Goal: Task Accomplishment & Management: Use online tool/utility

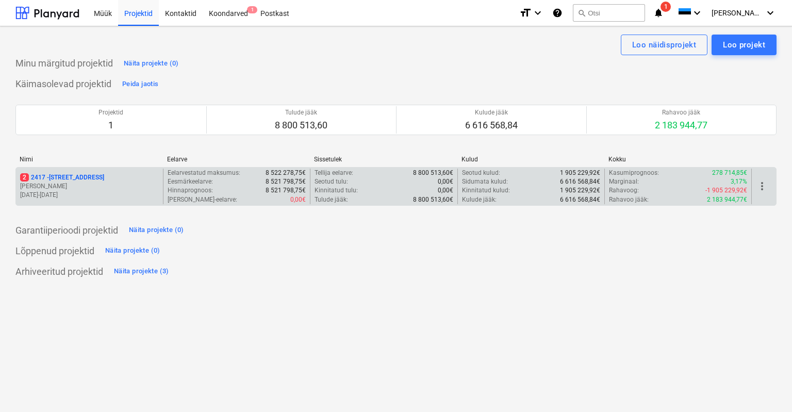
click at [81, 177] on p "2 [STREET_ADDRESS]" at bounding box center [62, 177] width 84 height 9
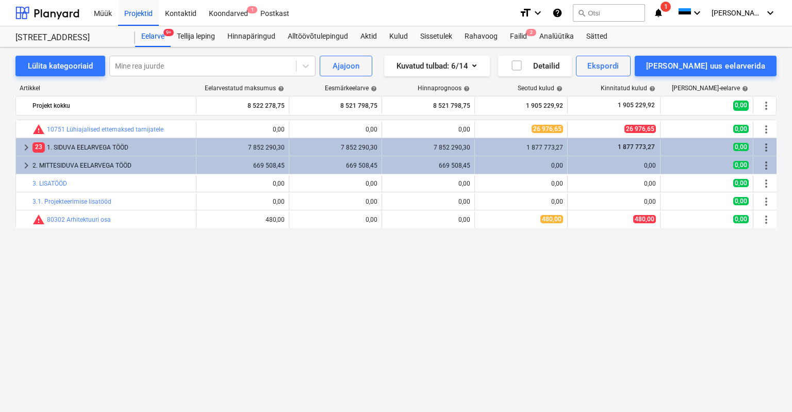
click at [671, 8] on span "1" at bounding box center [665, 7] width 10 height 10
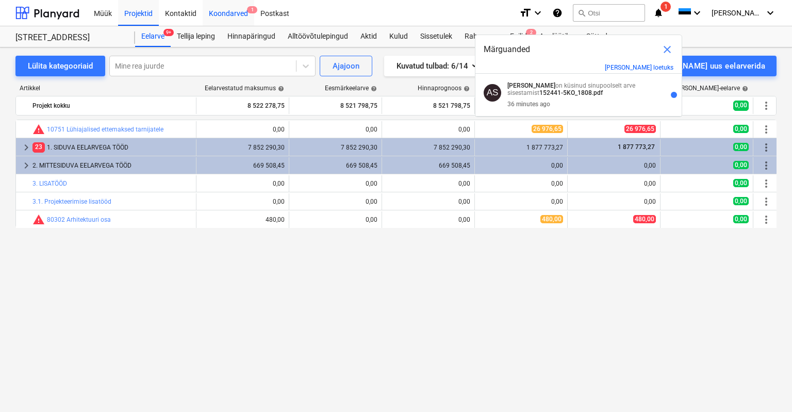
click at [241, 14] on div "Koondarved 1" at bounding box center [229, 12] width 52 height 26
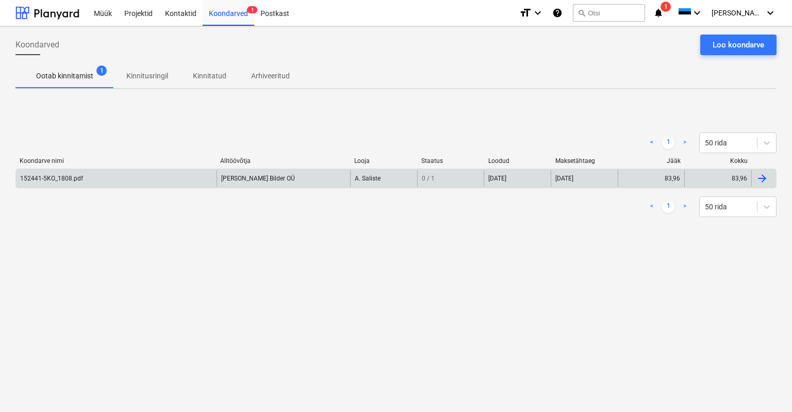
click at [47, 175] on div "152441-5KO_1808.pdf" at bounding box center [51, 178] width 63 height 7
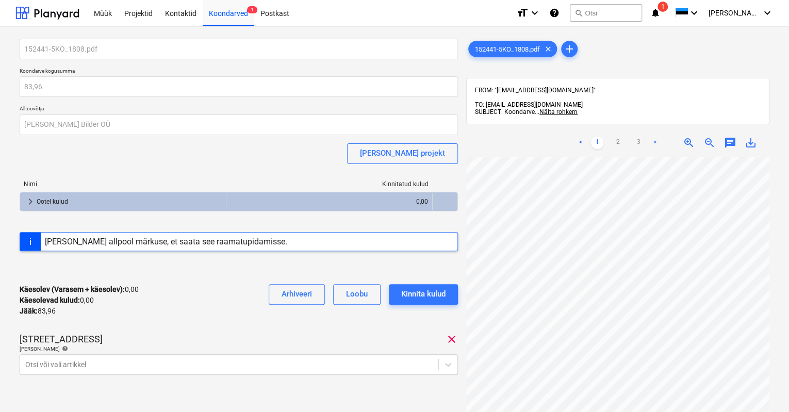
scroll to position [52, 0]
click at [617, 137] on link "2" at bounding box center [617, 143] width 12 height 12
click at [639, 137] on link "3" at bounding box center [638, 143] width 12 height 12
click at [656, 137] on link ">" at bounding box center [654, 143] width 12 height 12
click at [654, 137] on link ">" at bounding box center [654, 143] width 12 height 12
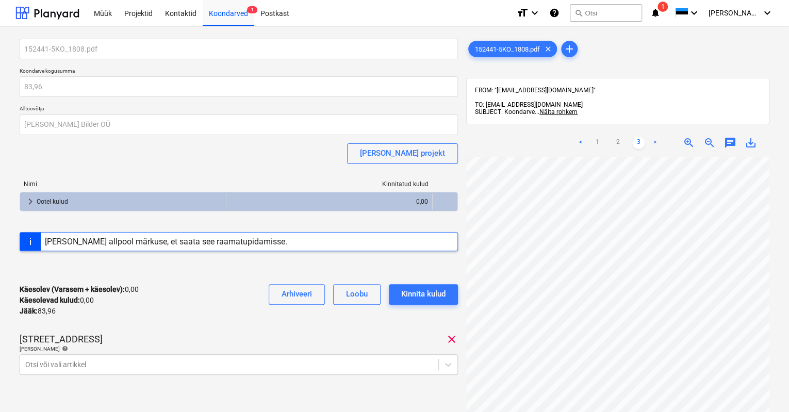
scroll to position [0, 0]
click at [618, 137] on link "2" at bounding box center [617, 143] width 12 height 12
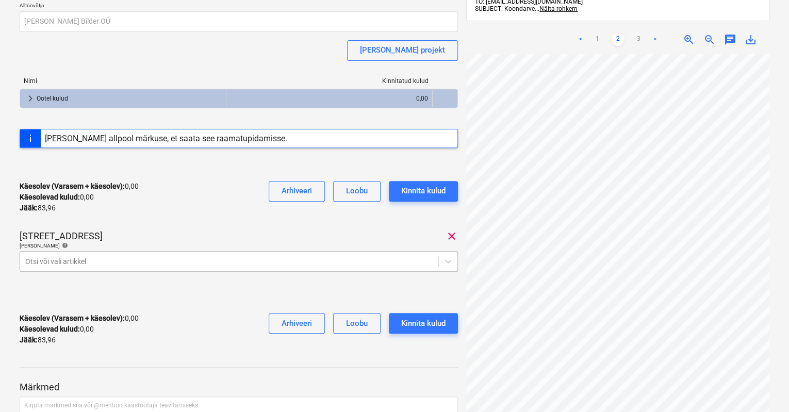
scroll to position [127, 0]
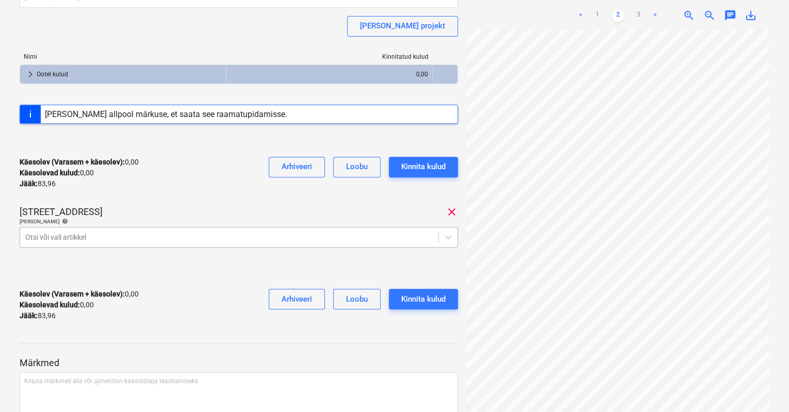
click at [57, 259] on body "Müük Projektid Kontaktid Koondarved 1 Postkast format_size keyboard_arrow_down …" at bounding box center [394, 79] width 789 height 412
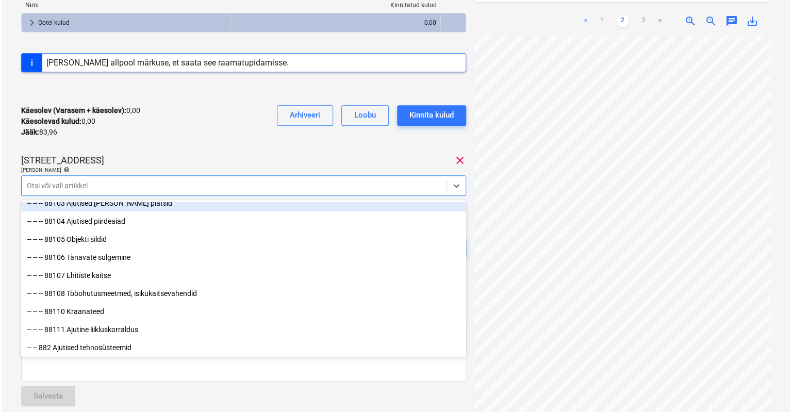
scroll to position [8325, 0]
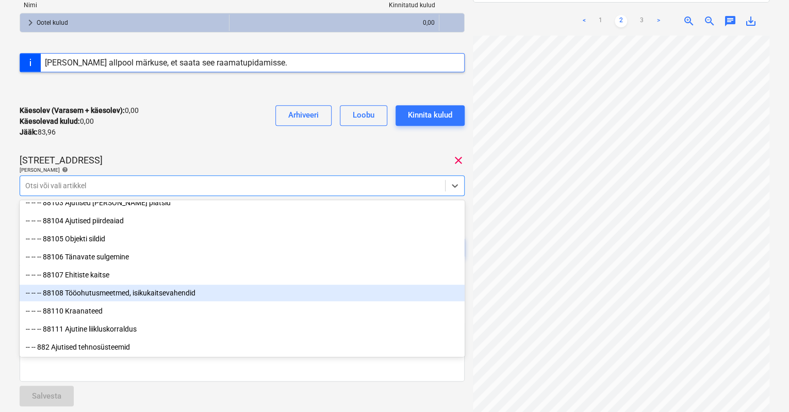
click at [130, 291] on div "-- -- -- 88108 Tööohutusmeetmed, isikukaitsevahendid" at bounding box center [242, 293] width 445 height 16
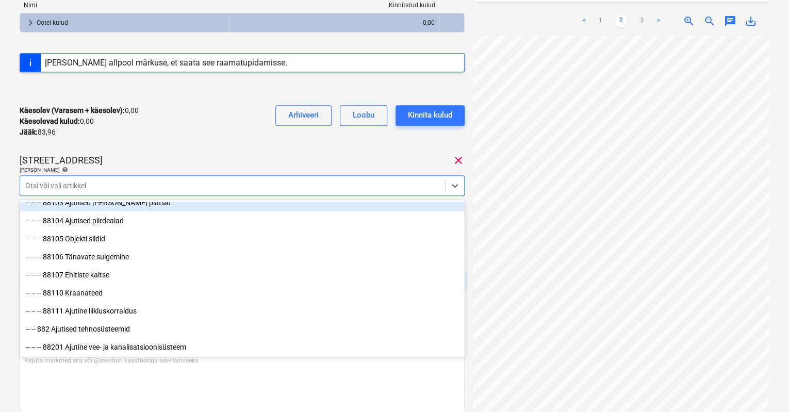
click at [289, 140] on div "Käesolev (Varasem + käesolev) : 0,00 Käesolevad kulud : 0,00 Jääk : 83,96 Arhiv…" at bounding box center [242, 121] width 445 height 49
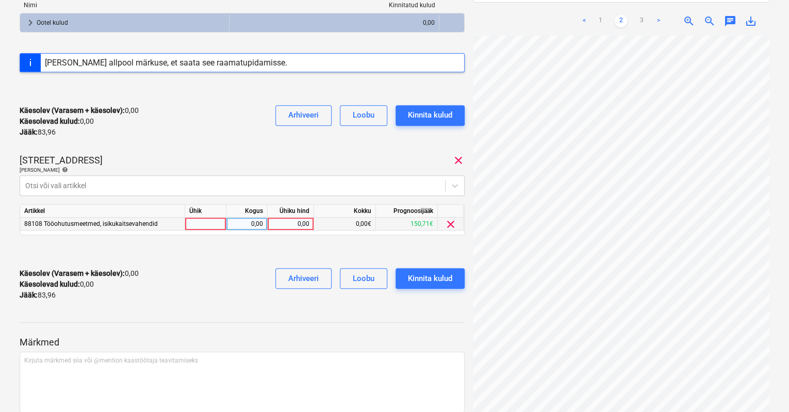
click at [278, 222] on div "0,00" at bounding box center [291, 224] width 38 height 13
type input "73,48"
click at [241, 266] on div "Käesolev (Varasem + käesolev) : 73,48 Käesolevad kulud : 73,48 Jääk : 10,48 Arh…" at bounding box center [242, 284] width 445 height 49
click at [415, 272] on div "Kinnita kulud" at bounding box center [430, 278] width 44 height 13
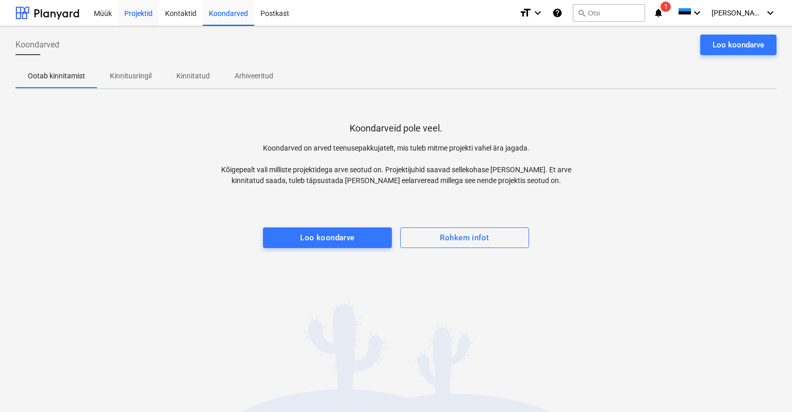
click at [138, 11] on div "Projektid" at bounding box center [138, 12] width 41 height 26
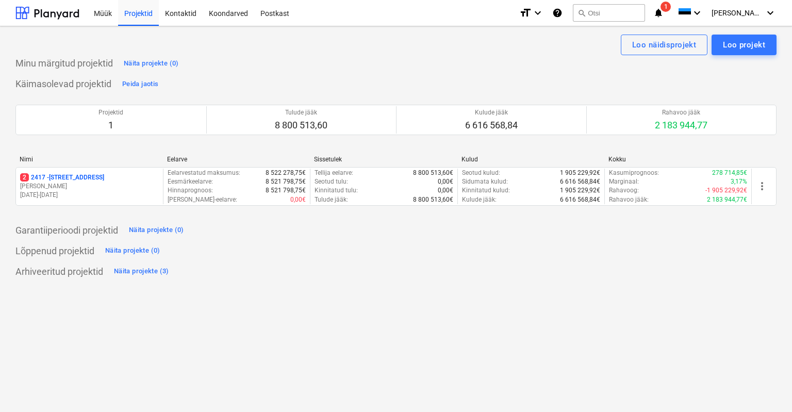
click at [694, 12] on div "format_size keyboard_arrow_down help search Otsi notifications 1 keyboard_arrow…" at bounding box center [647, 13] width 257 height 26
click at [671, 5] on span "1" at bounding box center [665, 7] width 10 height 10
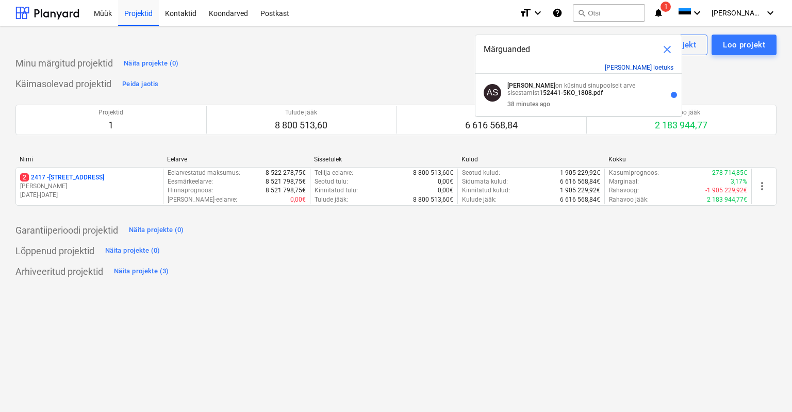
click at [671, 69] on button "[PERSON_NAME] loetuks" at bounding box center [639, 67] width 69 height 7
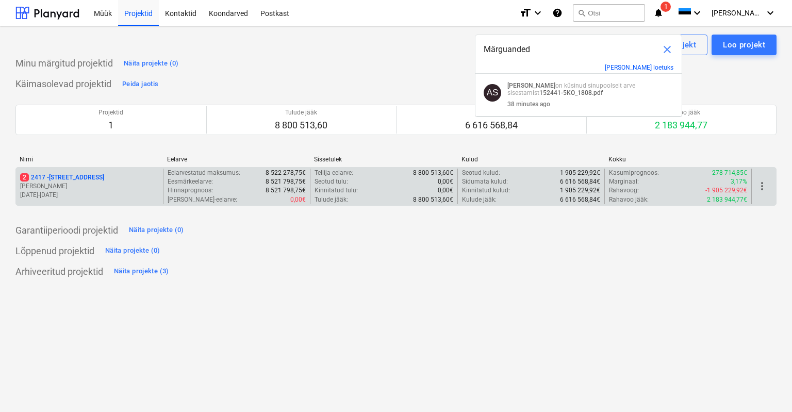
click at [34, 174] on p "2 [STREET_ADDRESS]" at bounding box center [62, 177] width 84 height 9
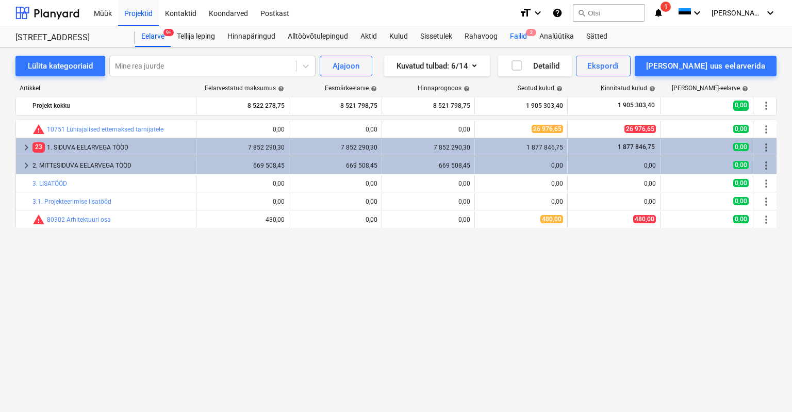
click at [529, 32] on span "2" at bounding box center [531, 32] width 10 height 7
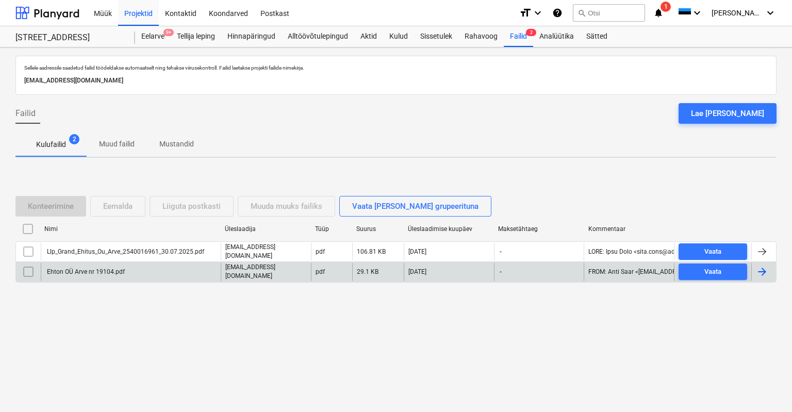
click at [86, 269] on div "Ehton OÜ Arve nr 19104.pdf" at bounding box center [84, 271] width 79 height 7
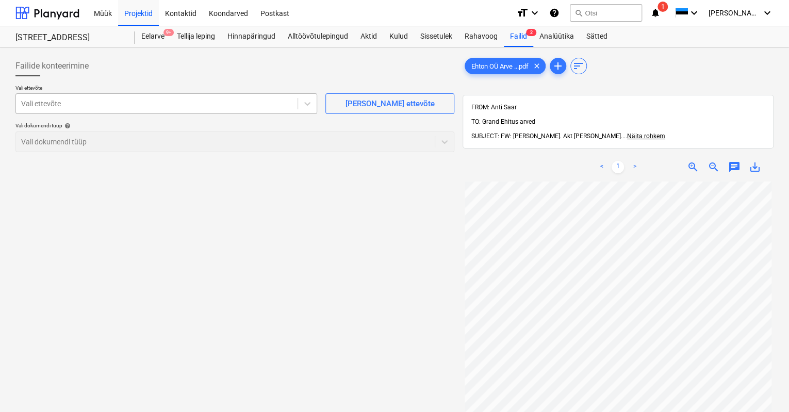
click at [248, 105] on div at bounding box center [156, 103] width 271 height 10
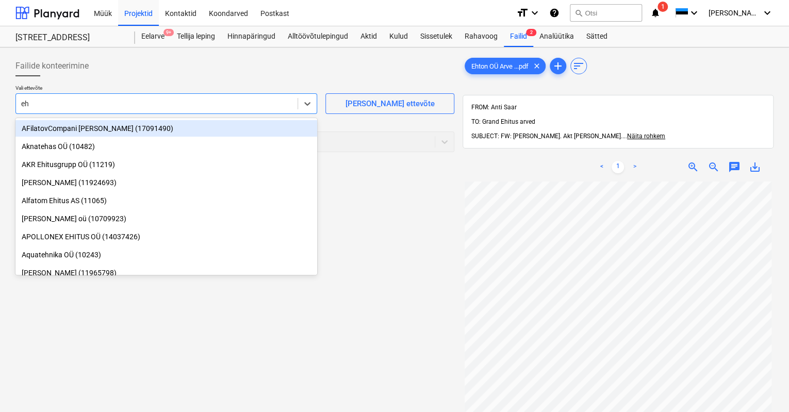
type input "eht"
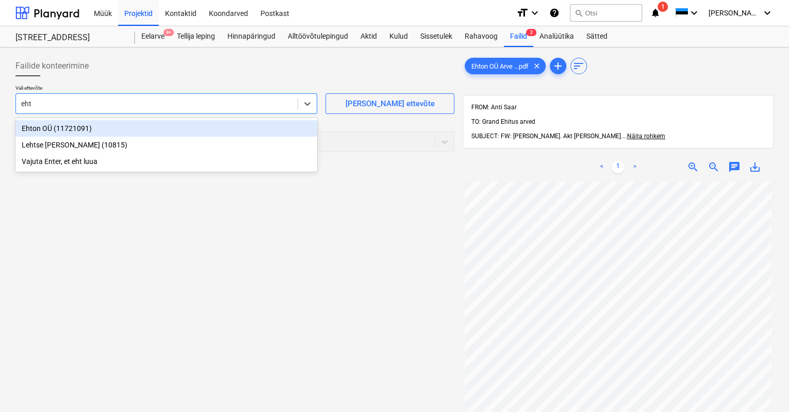
click at [27, 126] on div "Ehton OÜ (11721091)" at bounding box center [166, 128] width 302 height 16
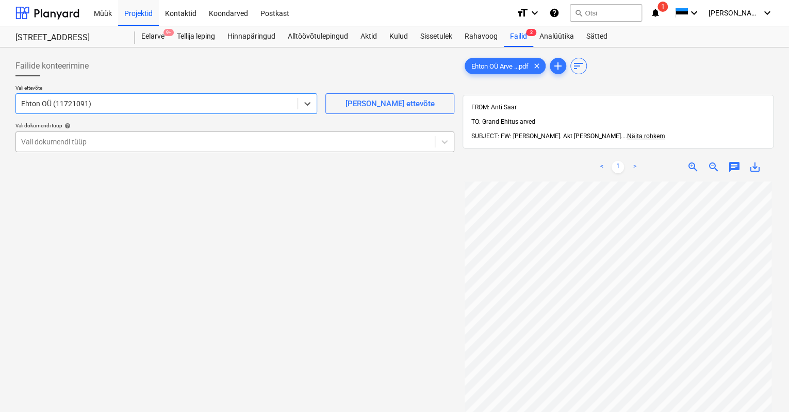
click at [39, 140] on div at bounding box center [225, 142] width 408 height 10
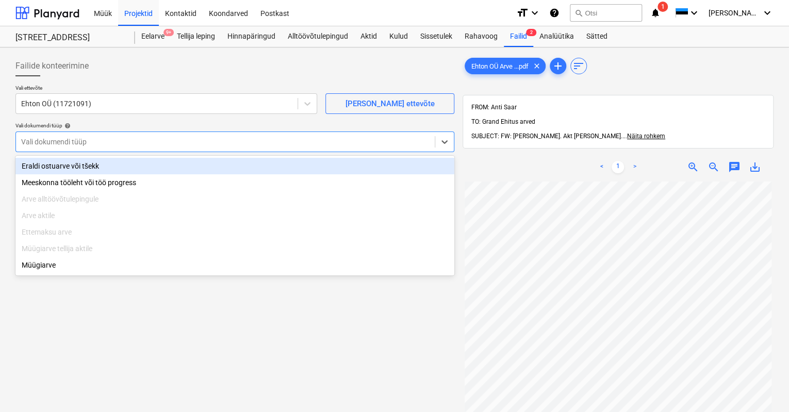
click at [41, 171] on div "Eraldi ostuarve või tšekk" at bounding box center [234, 166] width 439 height 16
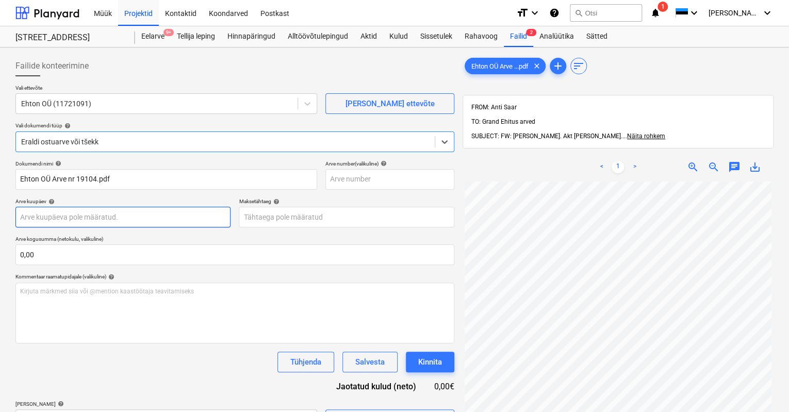
click at [55, 220] on body "Müük Projektid Kontaktid Koondarved Postkast format_size keyboard_arrow_down he…" at bounding box center [394, 206] width 789 height 412
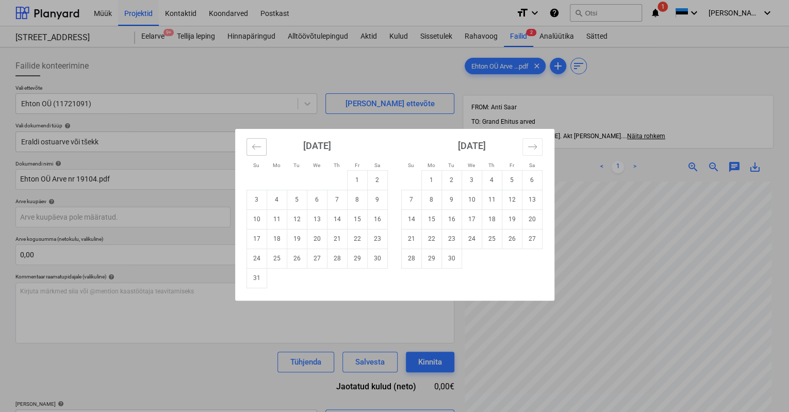
click at [255, 146] on icon "Move backward to switch to the previous month." at bounding box center [256, 146] width 9 height 5
click at [335, 257] on td "31" at bounding box center [337, 258] width 20 height 20
type input "[DATE]"
click at [310, 217] on body "Müük Projektid Kontaktid Koondarved Postkast format_size keyboard_arrow_down he…" at bounding box center [394, 206] width 789 height 412
click at [334, 237] on td "21" at bounding box center [337, 239] width 20 height 20
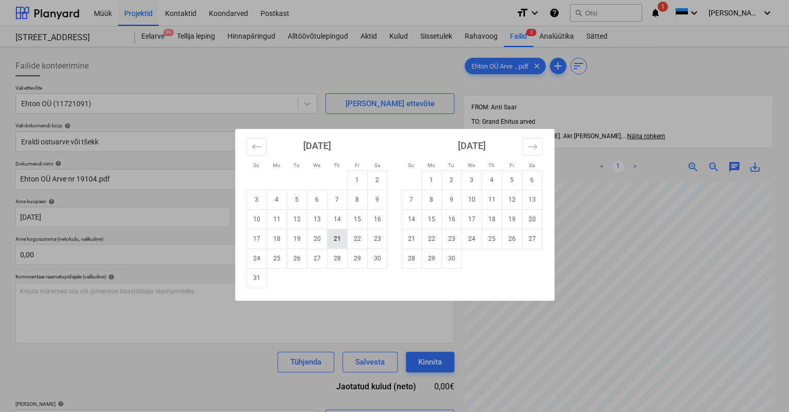
type input "[DATE]"
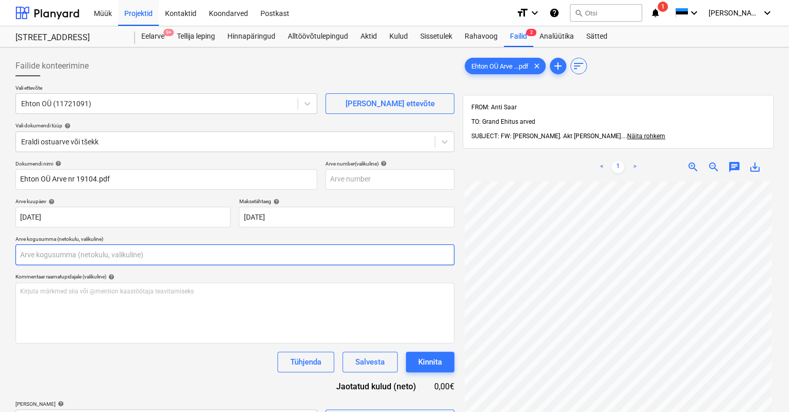
click at [135, 254] on input "text" at bounding box center [234, 254] width 439 height 21
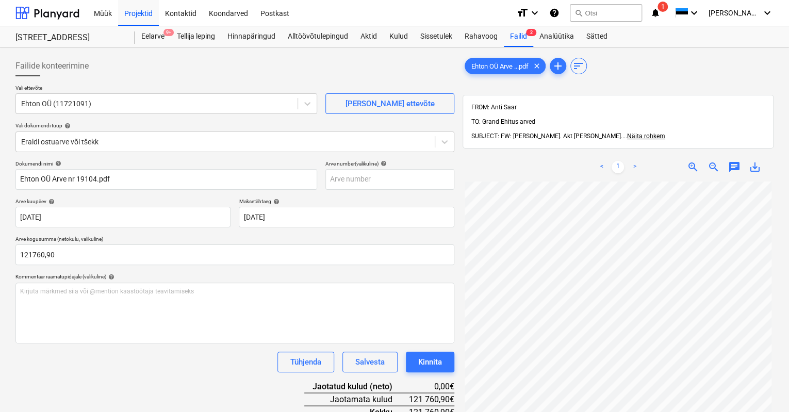
type input "121 760,90"
click at [74, 363] on div "Tühjenda Salvesta Kinnita" at bounding box center [234, 362] width 439 height 21
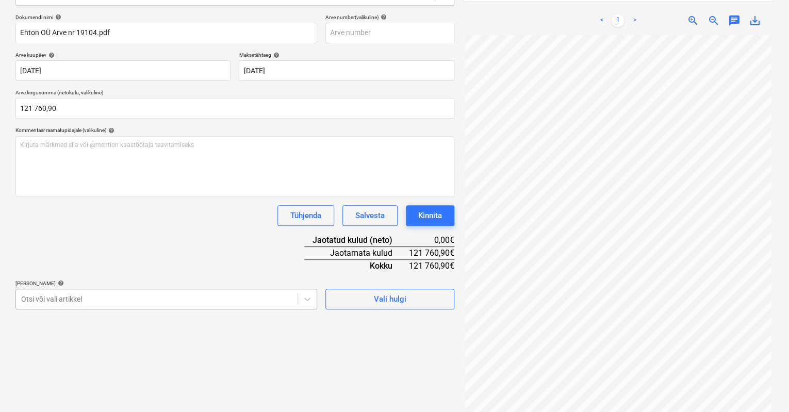
scroll to position [204, 0]
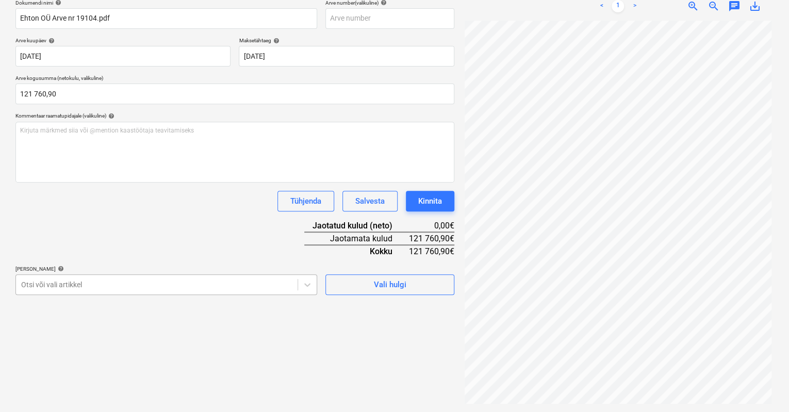
click at [209, 251] on body "Müük Projektid Kontaktid Koondarved Postkast format_size keyboard_arrow_down he…" at bounding box center [394, 45] width 789 height 412
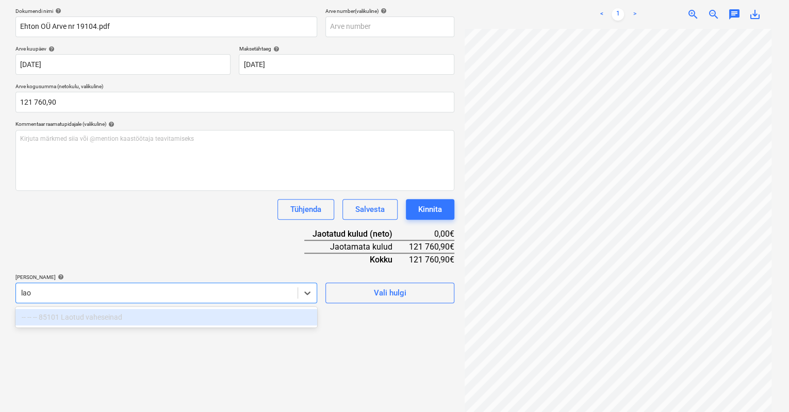
scroll to position [146, 0]
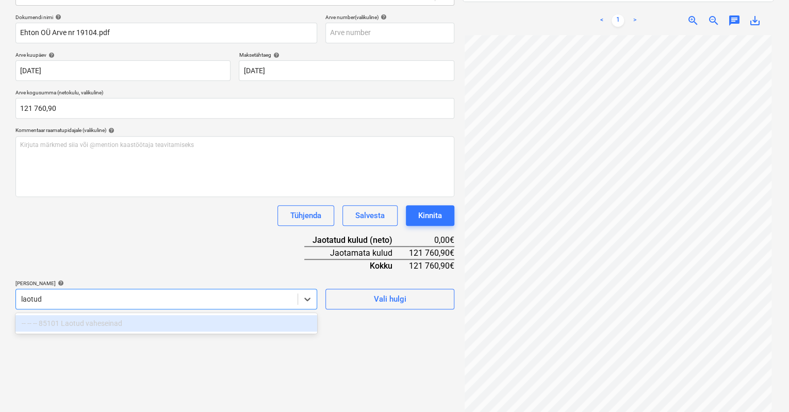
click at [185, 321] on div "-- -- -- 85101 Laotud vaheseinad" at bounding box center [166, 323] width 302 height 16
type input "laotud"
click at [260, 364] on div "Failide konteerimine Vali ettevõte Ehton OÜ (11721091) [PERSON_NAME] uus ettevõ…" at bounding box center [234, 156] width 447 height 503
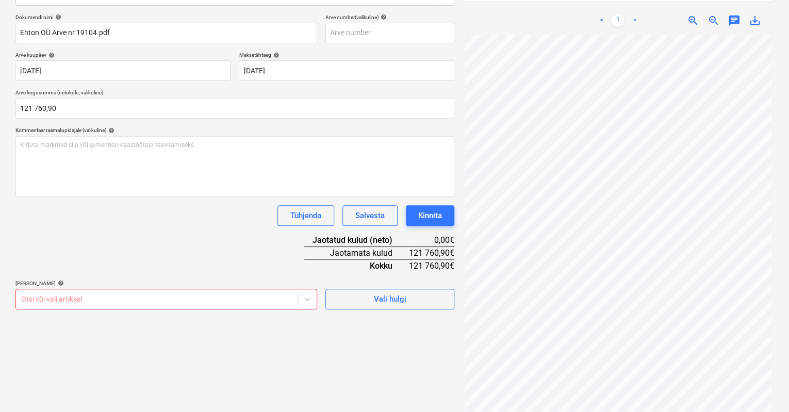
click at [70, 249] on div "Dokumendi nimi help Ehton OÜ Arve nr 19104.pdf Arve number (valikuline) help [P…" at bounding box center [234, 161] width 439 height 295
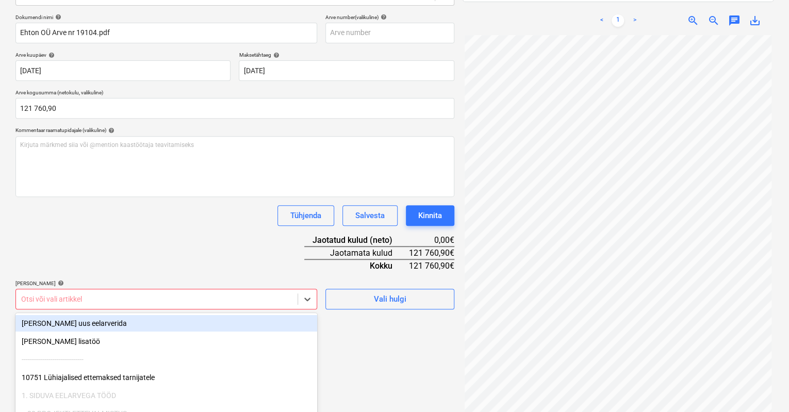
click at [65, 265] on body "Müük Projektid Kontaktid Koondarved Postkast format_size keyboard_arrow_down he…" at bounding box center [394, 60] width 789 height 412
click at [92, 241] on div "Dokumendi nimi help Ehton OÜ Arve nr 19104.pdf Arve number (valikuline) help [P…" at bounding box center [234, 161] width 439 height 295
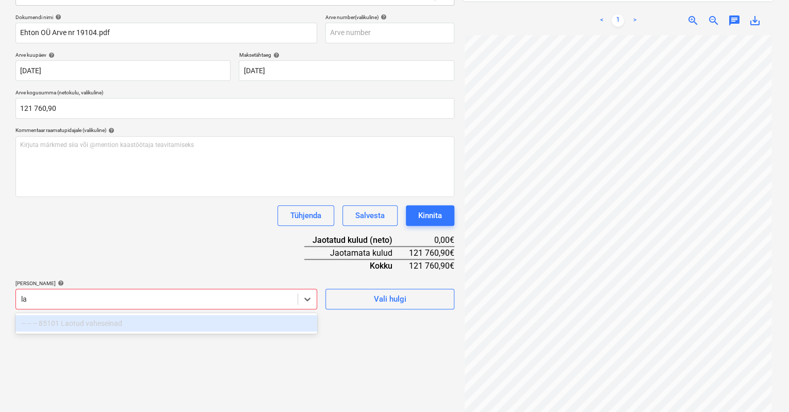
scroll to position [204, 0]
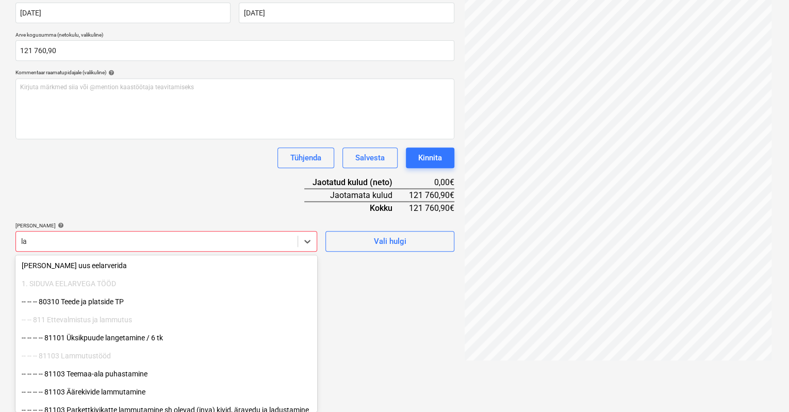
type input "l"
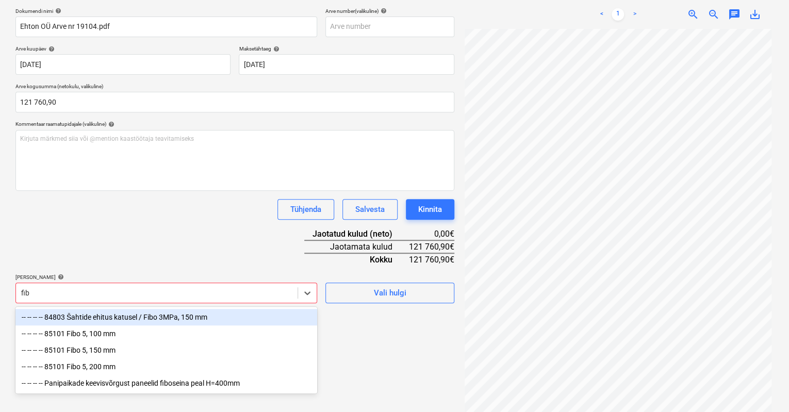
scroll to position [146, 0]
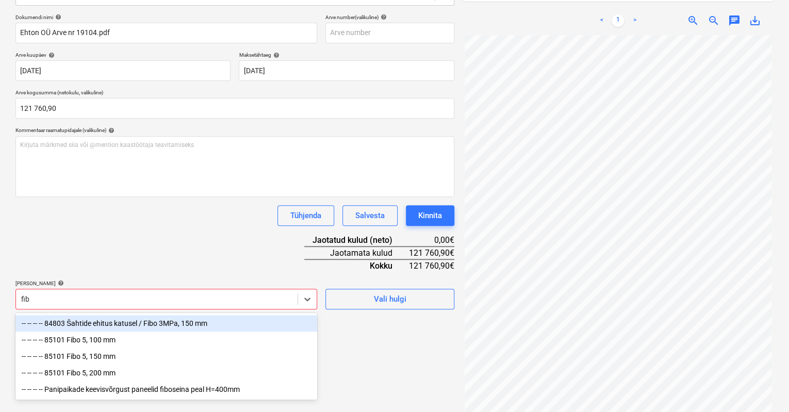
type input "fibo"
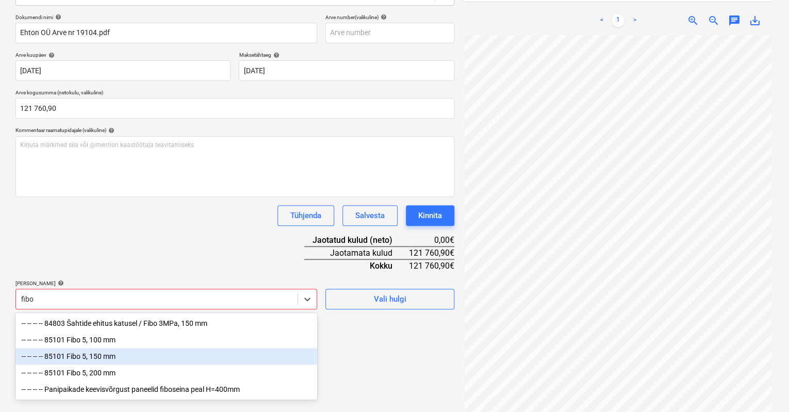
click at [66, 355] on div "-- -- -- -- 85101 Fibo 5, 150 mm" at bounding box center [166, 356] width 302 height 16
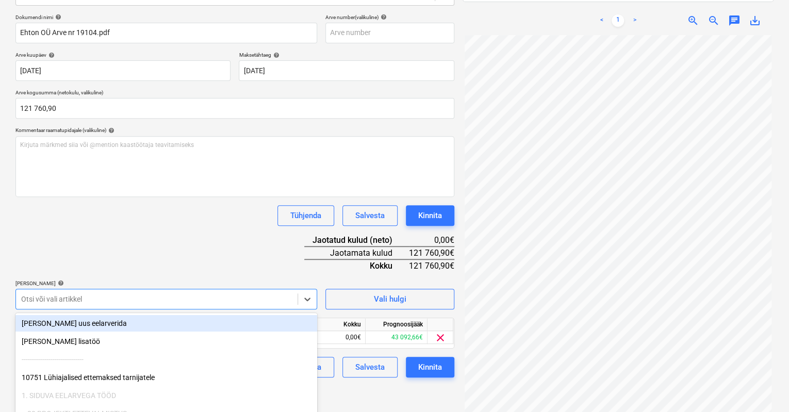
click at [82, 298] on div at bounding box center [156, 299] width 271 height 10
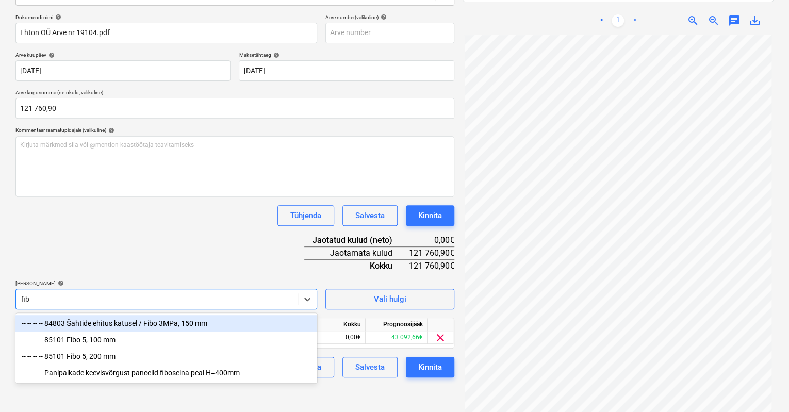
type input "fibo"
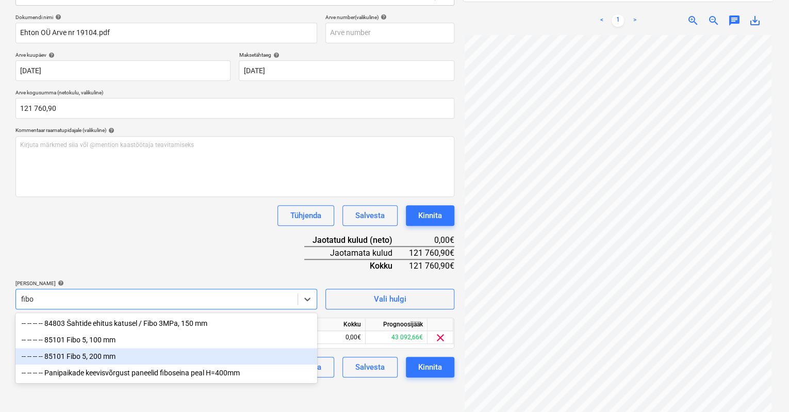
click at [70, 356] on div "-- -- -- -- 85101 Fibo 5, 200 mm" at bounding box center [166, 356] width 302 height 16
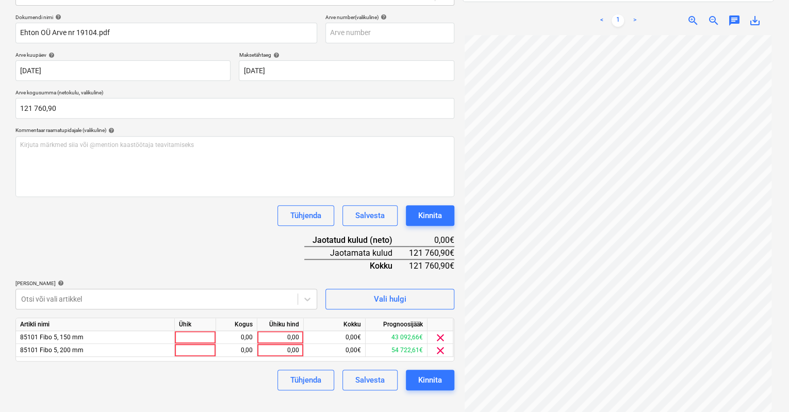
click at [360, 265] on html "Müük Projektid Kontaktid Koondarved Postkast format_size keyboard_arrow_down he…" at bounding box center [394, 60] width 789 height 412
click at [286, 347] on div "0,00" at bounding box center [280, 350] width 38 height 13
type input "21000"
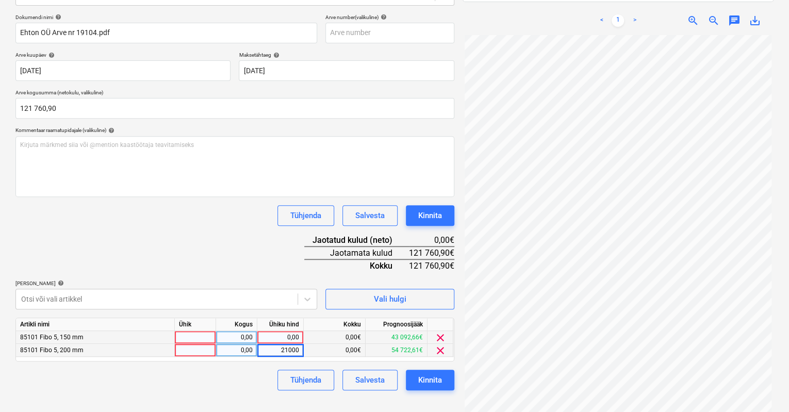
click at [287, 331] on div "0,00" at bounding box center [280, 337] width 38 height 13
type input "8000"
click at [194, 380] on div "Tühjenda Salvesta Kinnita" at bounding box center [234, 380] width 439 height 21
click at [89, 265] on body "Müük Projektid Kontaktid Koondarved Postkast format_size keyboard_arrow_down he…" at bounding box center [394, 60] width 789 height 412
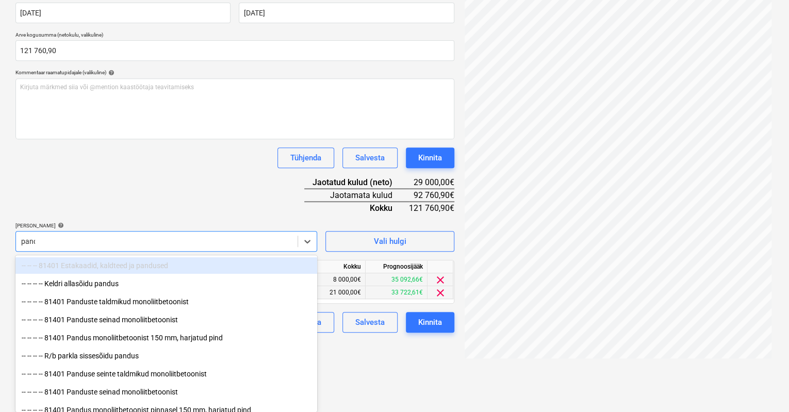
scroll to position [202, 0]
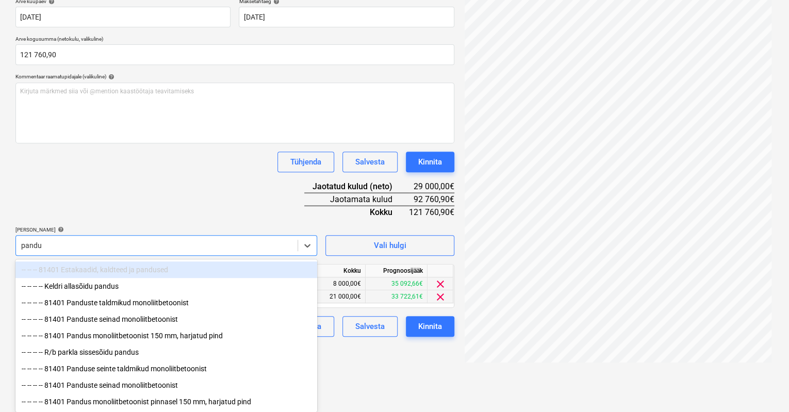
type input "pandus"
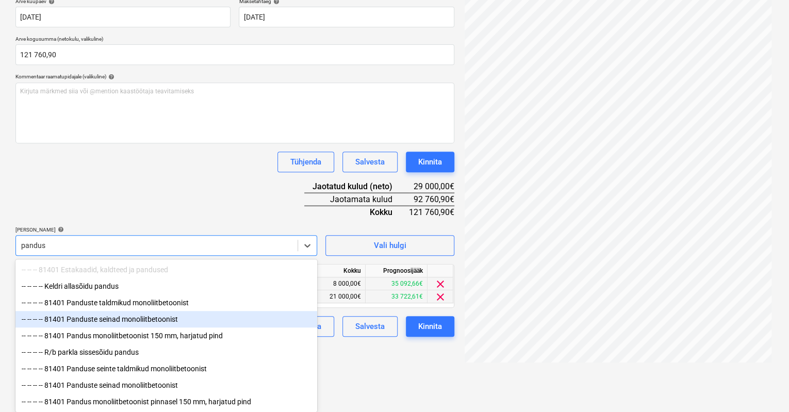
click at [114, 320] on div "-- -- -- -- 81401 Panduste seinad monoliitbetoonist" at bounding box center [166, 319] width 302 height 16
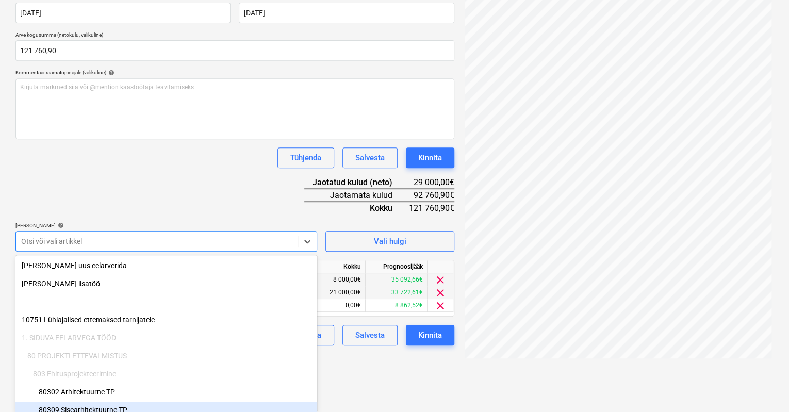
scroll to position [146, 0]
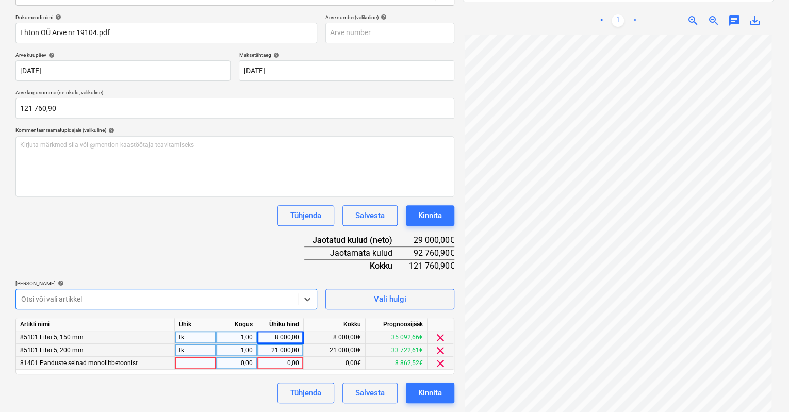
click at [291, 360] on div "0,00" at bounding box center [280, 363] width 38 height 13
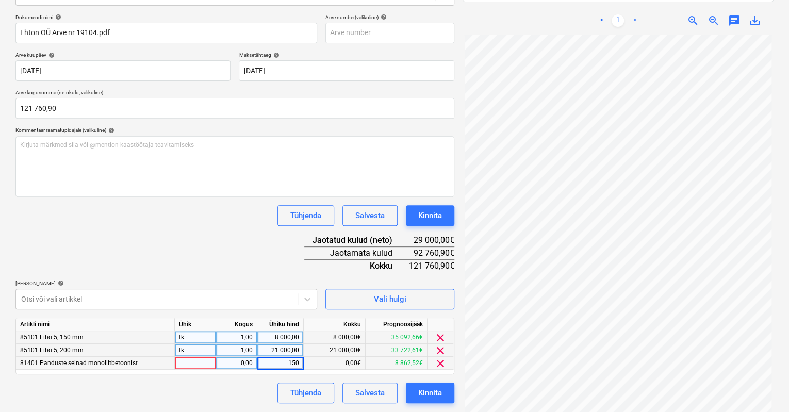
type input "1500"
click at [249, 389] on div "Tühjenda Salvesta Kinnita" at bounding box center [234, 392] width 439 height 21
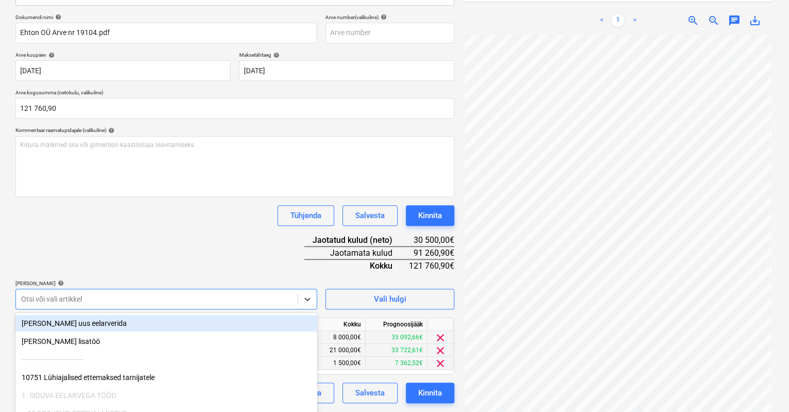
scroll to position [204, 0]
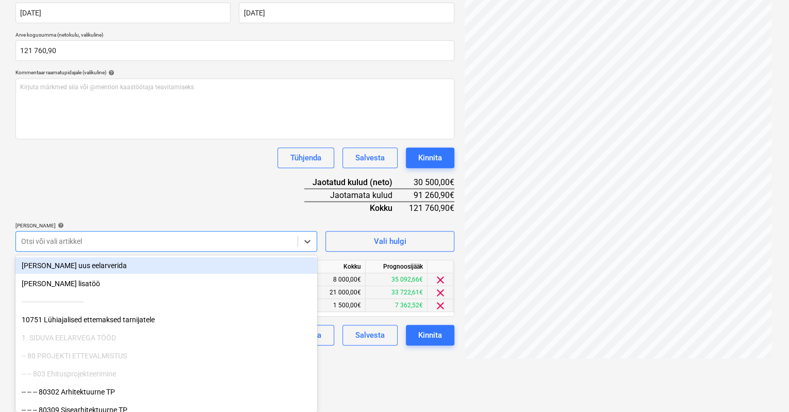
click at [162, 208] on body "Müük Projektid Kontaktid Koondarved Postkast format_size keyboard_arrow_down he…" at bounding box center [394, 2] width 789 height 412
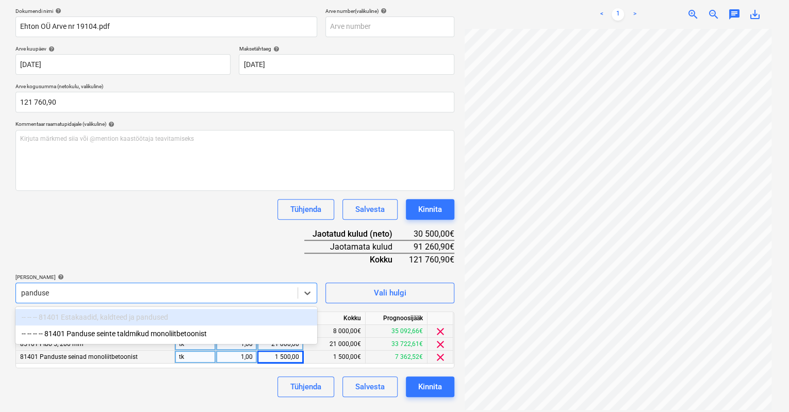
scroll to position [146, 0]
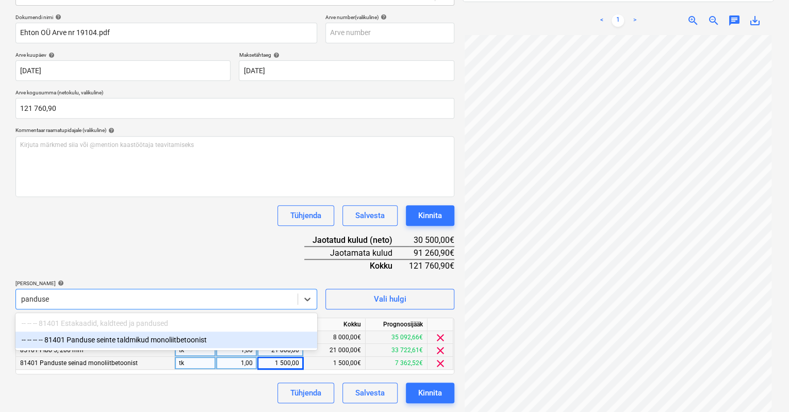
type input "pandus"
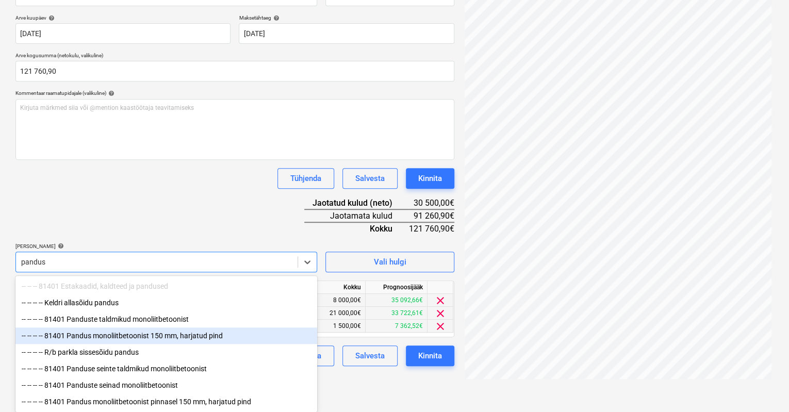
click at [115, 336] on div "-- -- -- -- 81401 Pandus monoliitbetoonist 150 mm, harjatud pind" at bounding box center [166, 335] width 302 height 16
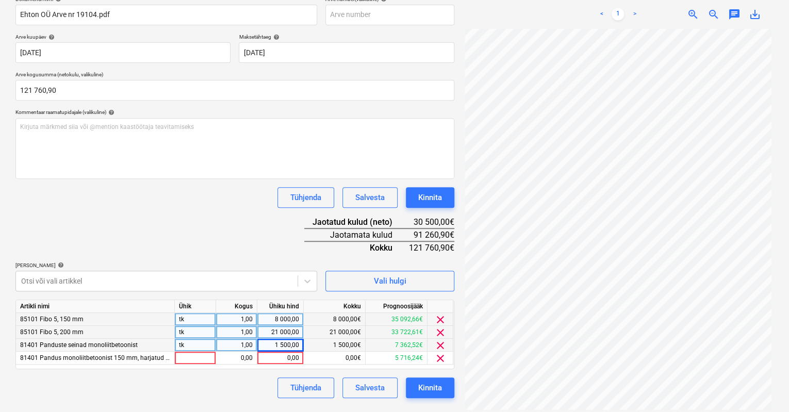
click at [362, 247] on html "Müük Projektid Kontaktid Koondarved Postkast format_size keyboard_arrow_down he…" at bounding box center [394, 42] width 789 height 412
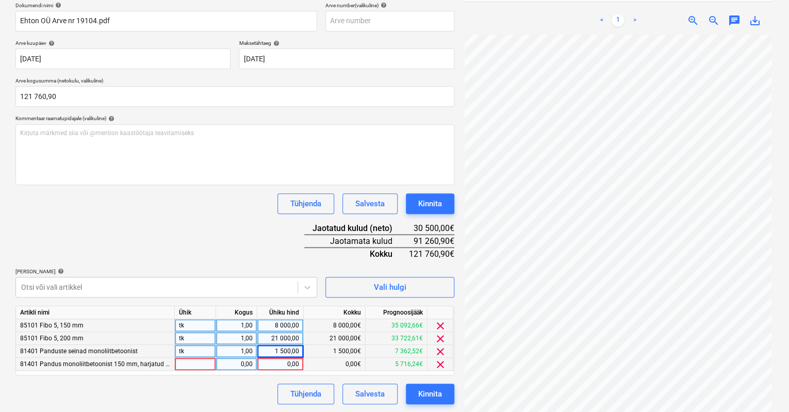
click at [276, 362] on div "0,00" at bounding box center [280, 364] width 38 height 13
type input "2500"
click at [244, 387] on div "Tühjenda Salvesta Kinnita" at bounding box center [234, 393] width 439 height 21
click at [234, 393] on div "Tühjenda Salvesta Kinnita" at bounding box center [234, 393] width 439 height 21
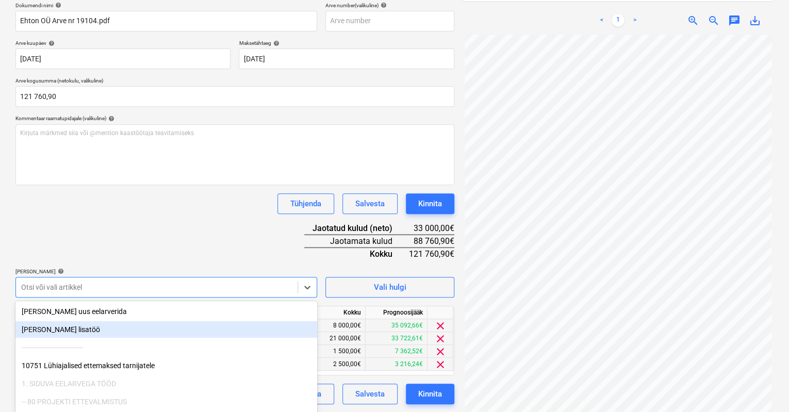
click at [116, 254] on body "Müük Projektid Kontaktid Koondarved Postkast format_size keyboard_arrow_down he…" at bounding box center [394, 48] width 789 height 412
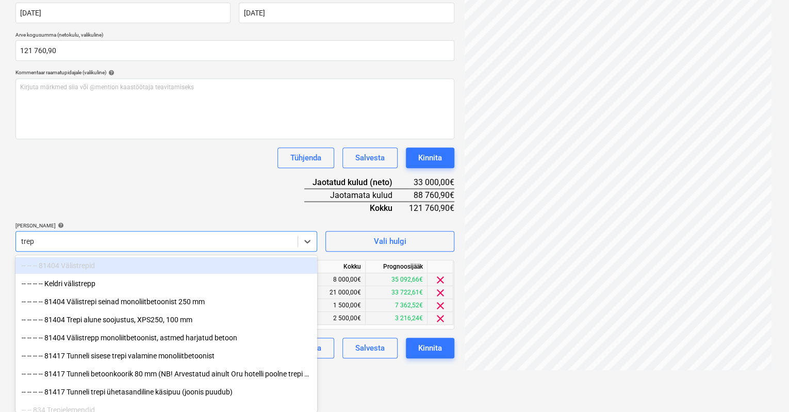
type input "trepi"
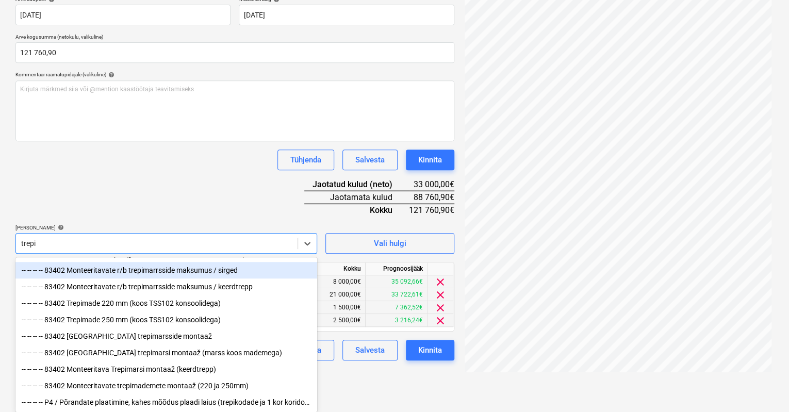
scroll to position [155, 0]
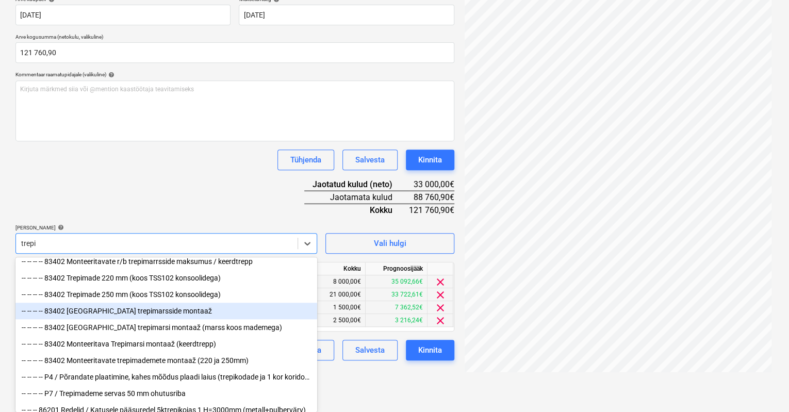
click at [98, 315] on div "-- -- -- -- 83402 [GEOGRAPHIC_DATA] trepimarsside montaaž" at bounding box center [166, 311] width 302 height 16
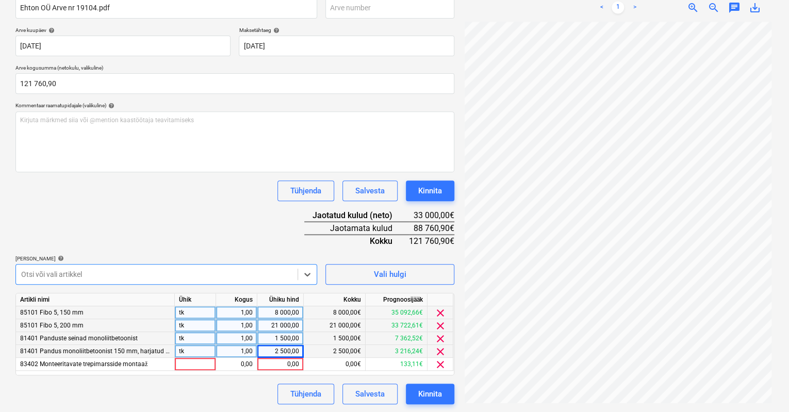
click at [101, 241] on div "Dokumendi nimi help Ehton OÜ Arve nr 19104.pdf Arve number (valikuline) help [P…" at bounding box center [234, 196] width 439 height 415
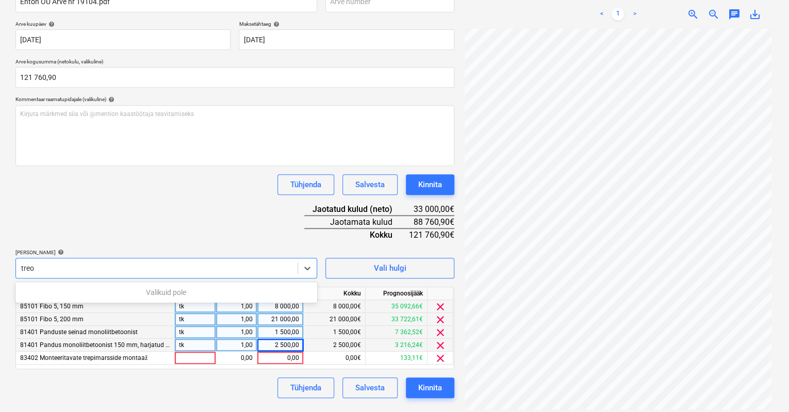
scroll to position [171, 0]
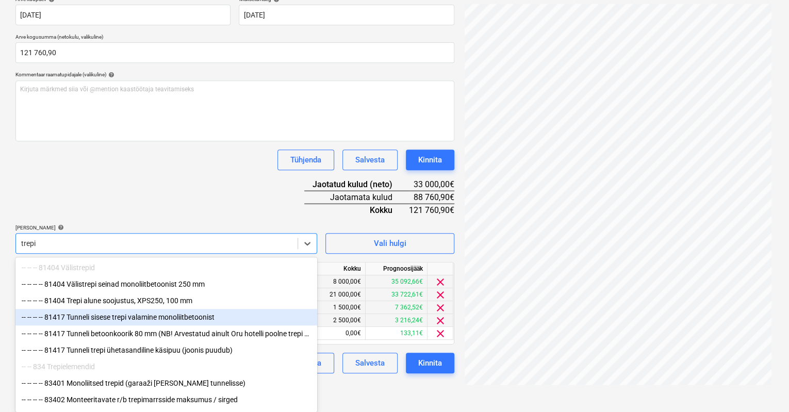
type input "trepi"
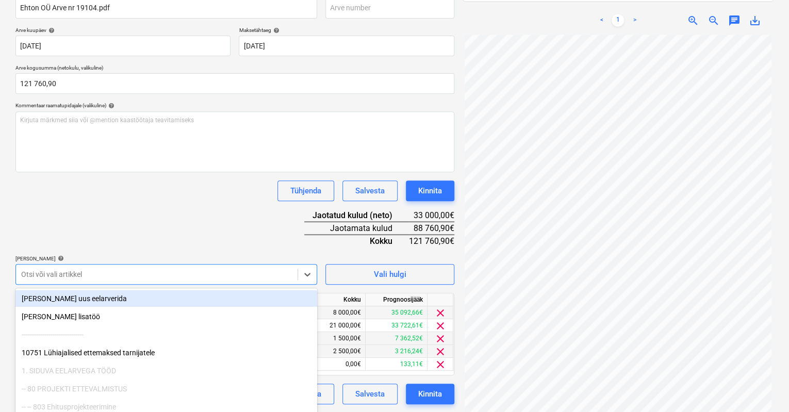
scroll to position [204, 0]
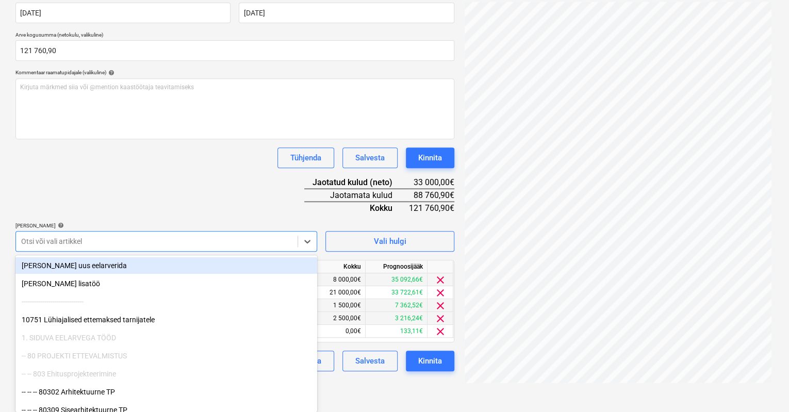
click at [108, 208] on body "Müük Projektid Kontaktid Koondarved Postkast format_size keyboard_arrow_down he…" at bounding box center [394, 2] width 789 height 412
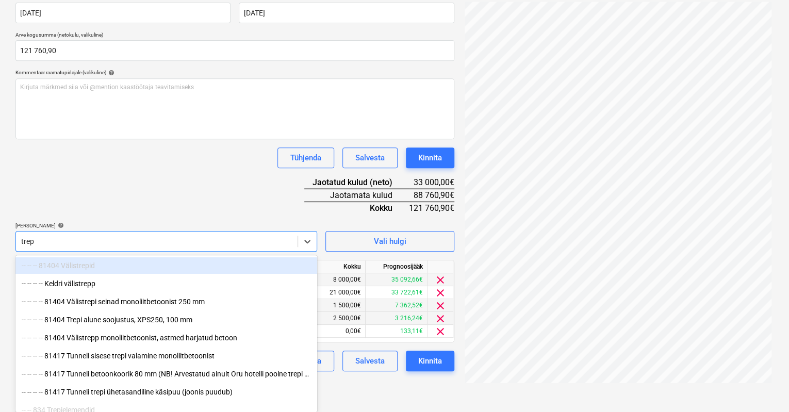
type input "trepi"
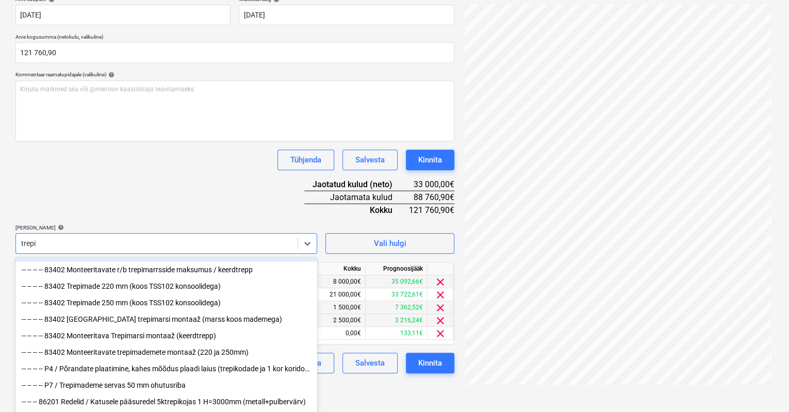
scroll to position [154, 0]
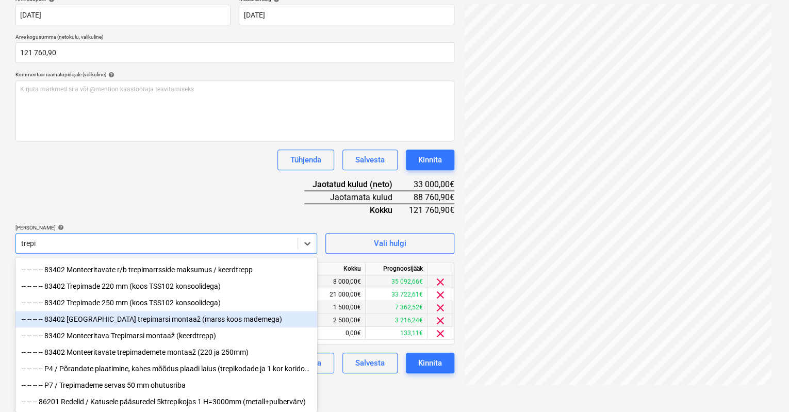
click at [140, 316] on div "-- -- -- -- 83402 [GEOGRAPHIC_DATA] trepimarsi montaaž (marss koos mademega)" at bounding box center [166, 319] width 302 height 16
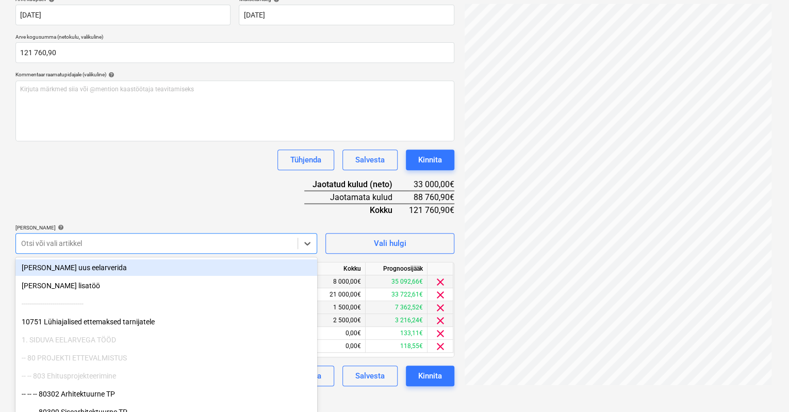
scroll to position [184, 0]
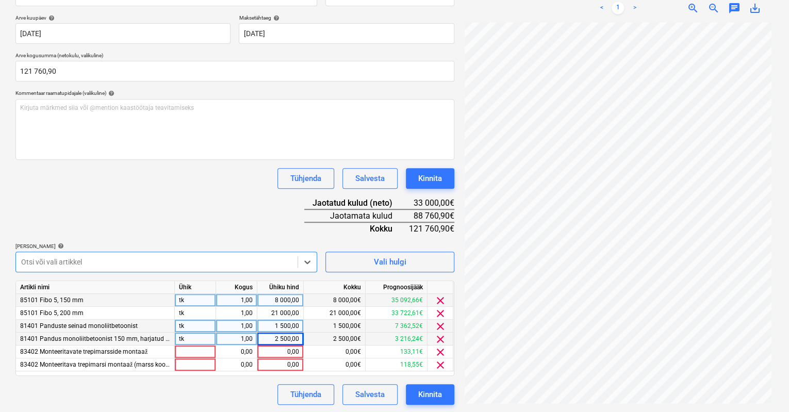
click at [212, 241] on div "Dokumendi nimi help Ehton OÜ Arve nr 19104.pdf Arve number (valikuline) help [P…" at bounding box center [234, 191] width 439 height 428
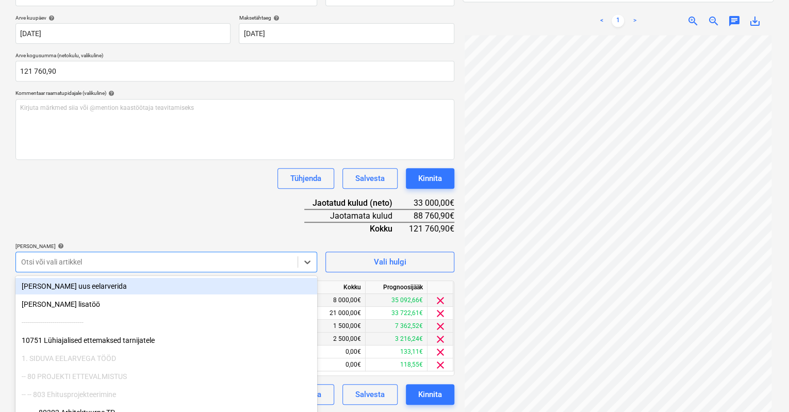
scroll to position [204, 0]
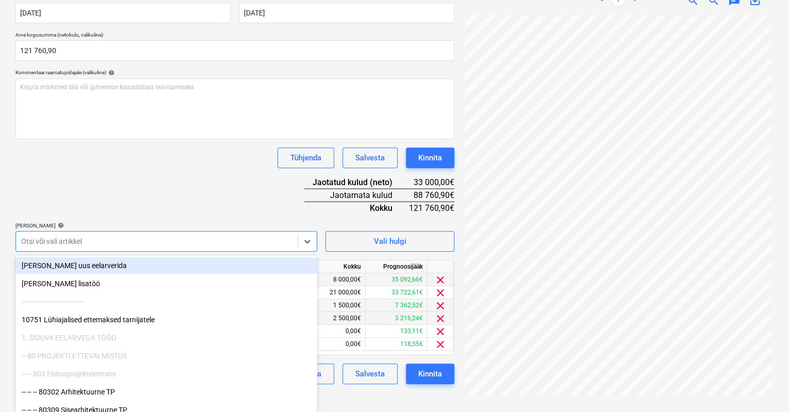
click at [203, 208] on body "Müük Projektid Kontaktid Koondarved Postkast format_size keyboard_arrow_down he…" at bounding box center [394, 2] width 789 height 412
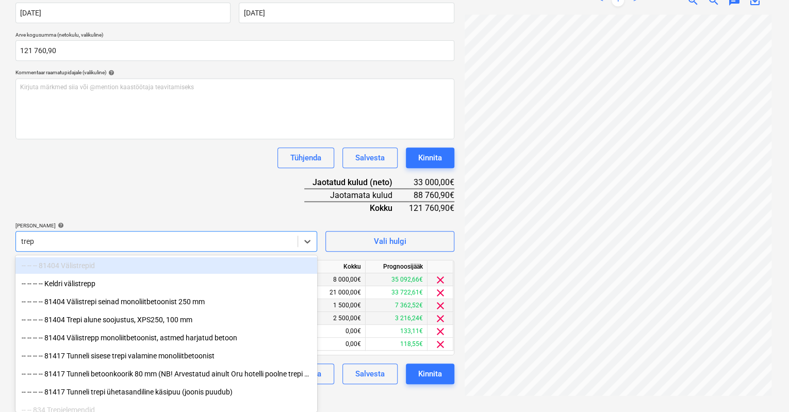
type input "trepi"
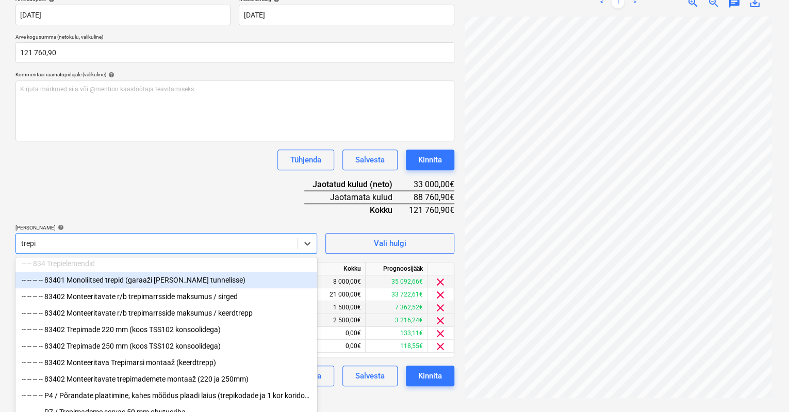
scroll to position [137, 0]
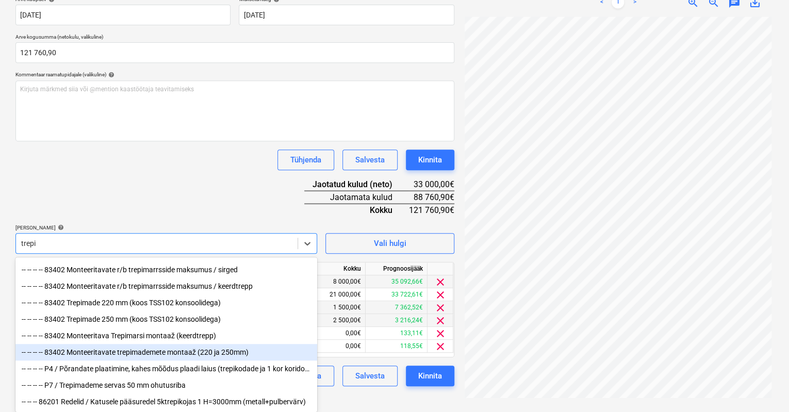
click at [159, 349] on div "-- -- -- -- 83402 Monteeritavate trepimademete montaaž (220 ja 250mm)" at bounding box center [166, 352] width 302 height 16
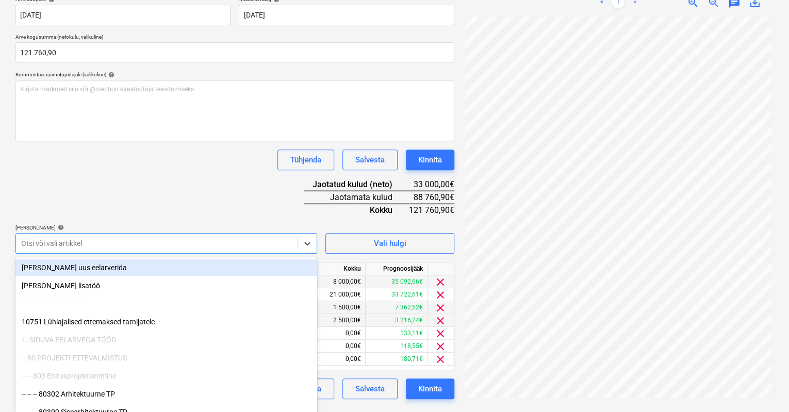
click at [494, 401] on div "Ehton OÜ Arve ...pdf clear add sort FROM: Anti Saar TO: Grand Ehitus arved SUBJ…" at bounding box center [617, 126] width 319 height 554
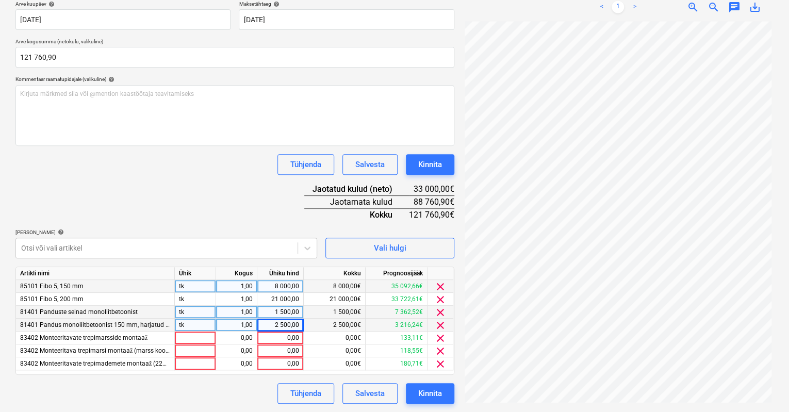
scroll to position [196, 0]
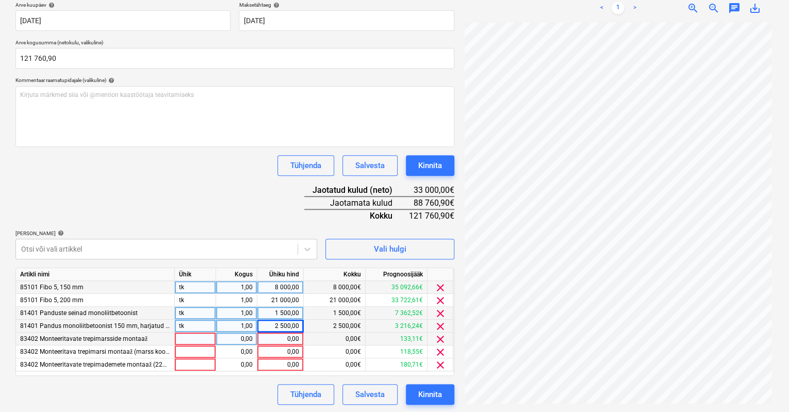
click at [287, 336] on div "0,00" at bounding box center [280, 338] width 38 height 13
type input "600"
click at [284, 352] on div "0,00" at bounding box center [280, 351] width 38 height 13
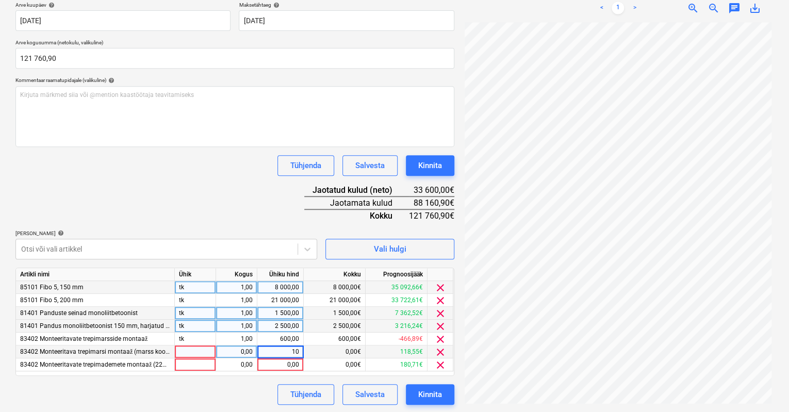
type input "100"
click at [281, 364] on div "0,00" at bounding box center [280, 364] width 38 height 13
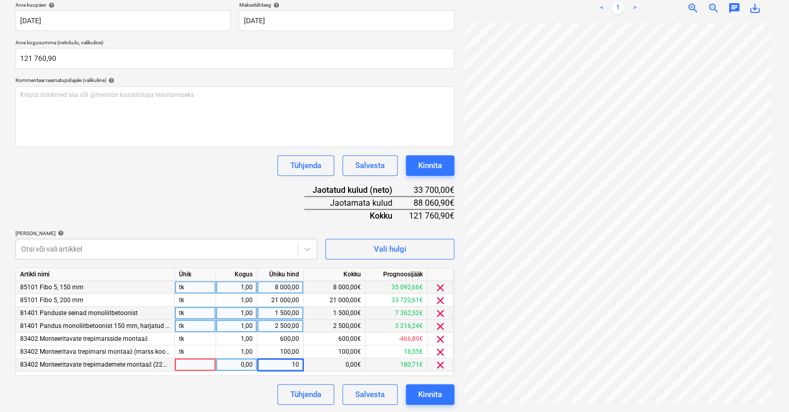
type input "100"
click at [259, 388] on div "Tühjenda Salvesta Kinnita" at bounding box center [234, 394] width 439 height 21
click at [152, 248] on div "Otsi või vali artikkel" at bounding box center [156, 248] width 281 height 14
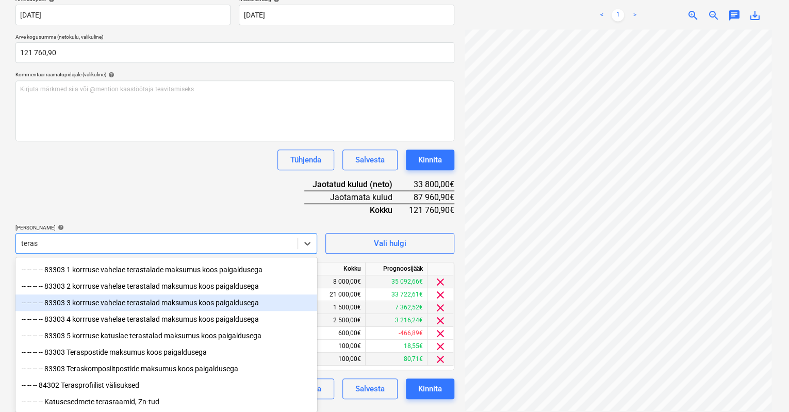
scroll to position [103, 0]
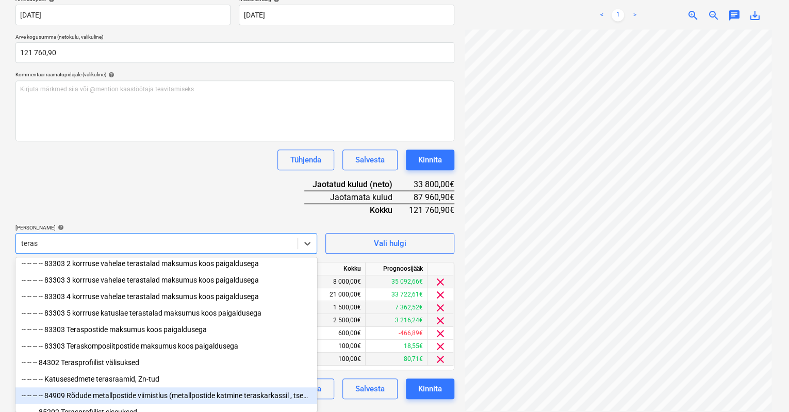
type input "teras"
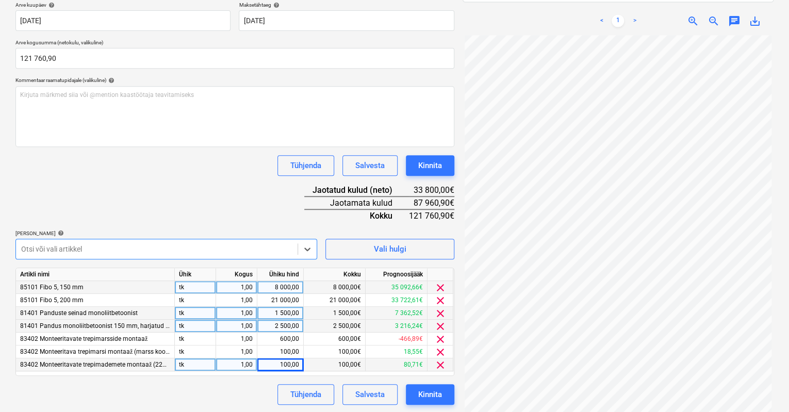
scroll to position [204, 0]
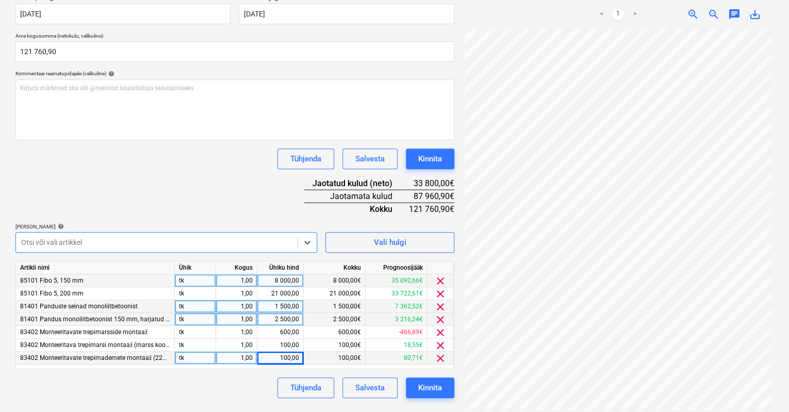
click at [88, 246] on div at bounding box center [156, 242] width 271 height 10
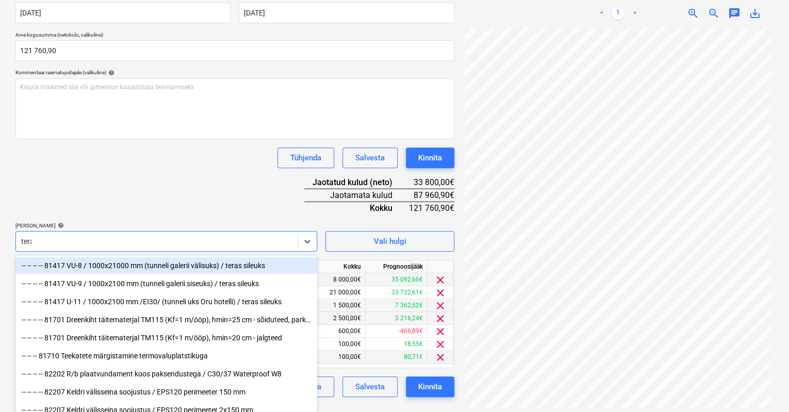
scroll to position [202, 0]
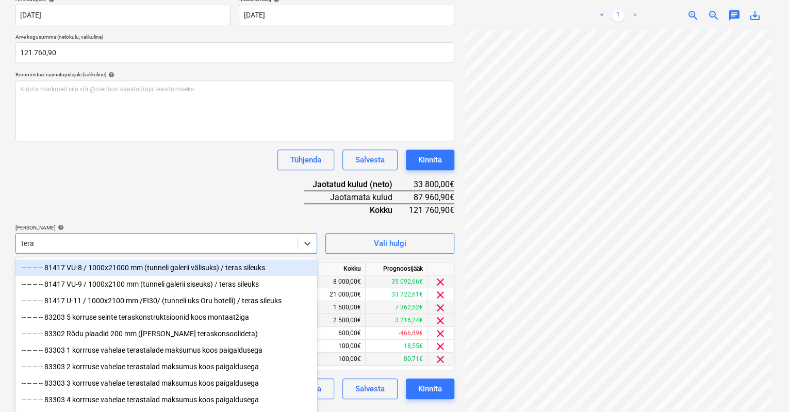
type input "teras"
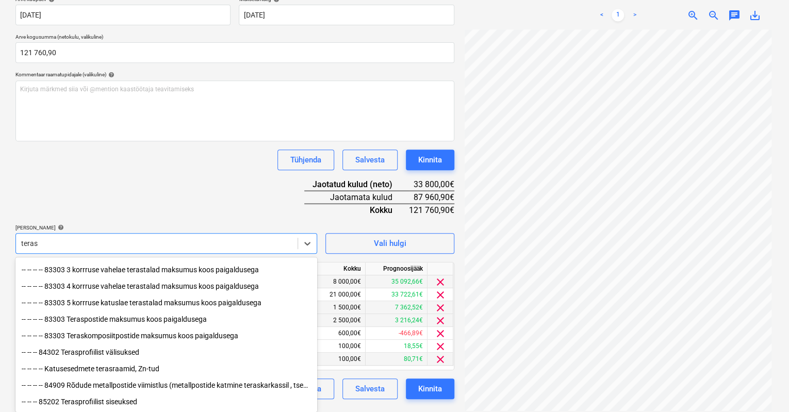
scroll to position [120, 0]
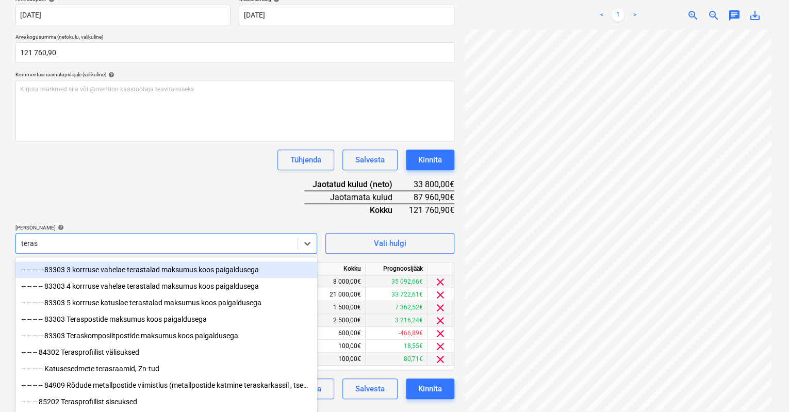
click at [103, 268] on div "-- -- -- -- 83303 3 korrruse vahelae terastalad maksumus koos paigaldusega" at bounding box center [166, 269] width 302 height 16
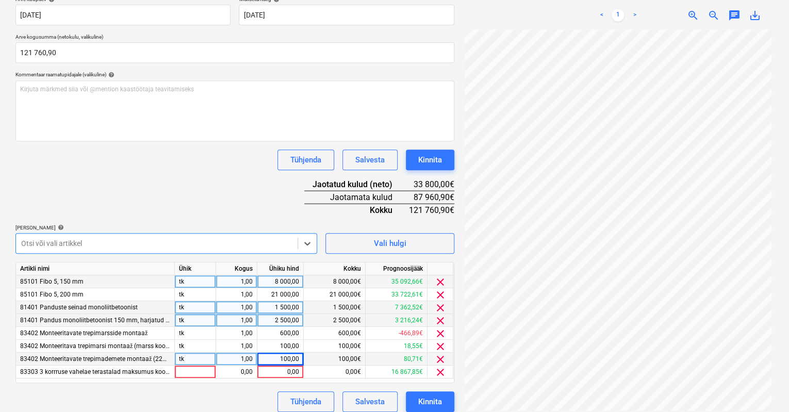
click at [105, 241] on div at bounding box center [156, 243] width 271 height 10
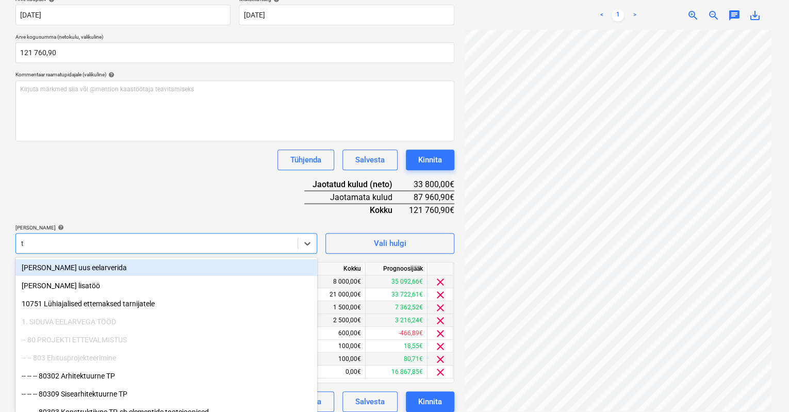
scroll to position [208, 0]
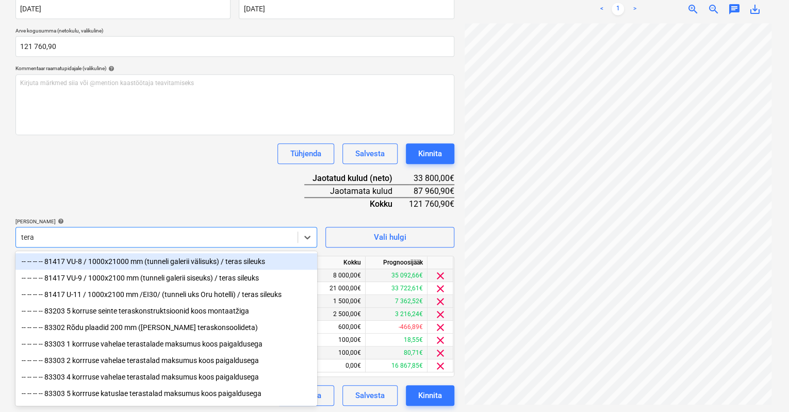
type input "teras"
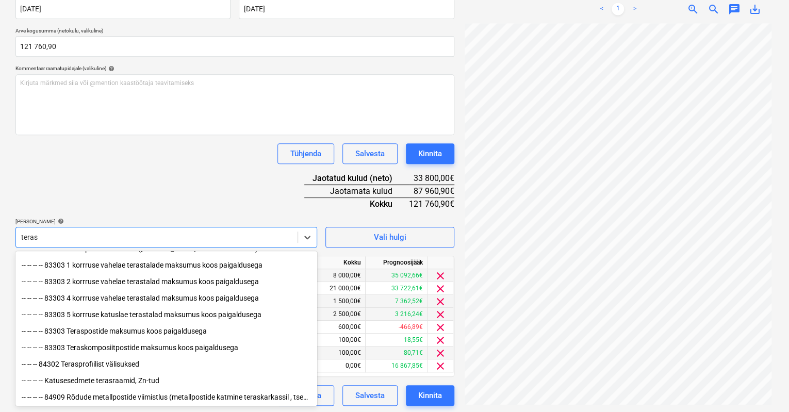
scroll to position [103, 0]
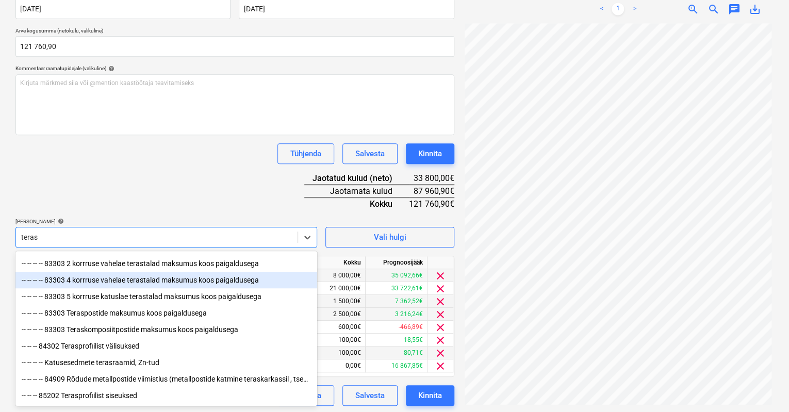
click at [105, 279] on div "-- -- -- -- 83303 4 korrruse vahelae terastalad maksumus koos paigaldusega" at bounding box center [166, 280] width 302 height 16
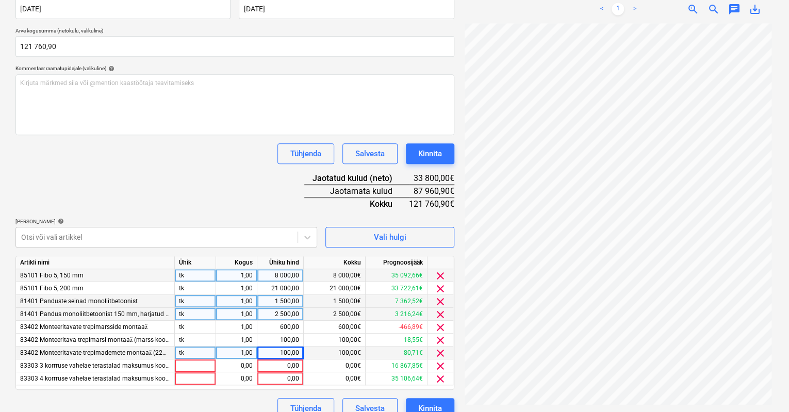
click at [156, 193] on div "Dokumendi nimi help Ehton OÜ Arve nr 19104.pdf Arve number (valikuline) help [P…" at bounding box center [234, 185] width 439 height 466
drag, startPoint x: 284, startPoint y: 366, endPoint x: 301, endPoint y: 366, distance: 17.0
click at [301, 366] on div "0,00" at bounding box center [280, 365] width 46 height 13
type input "1"
type input "800"
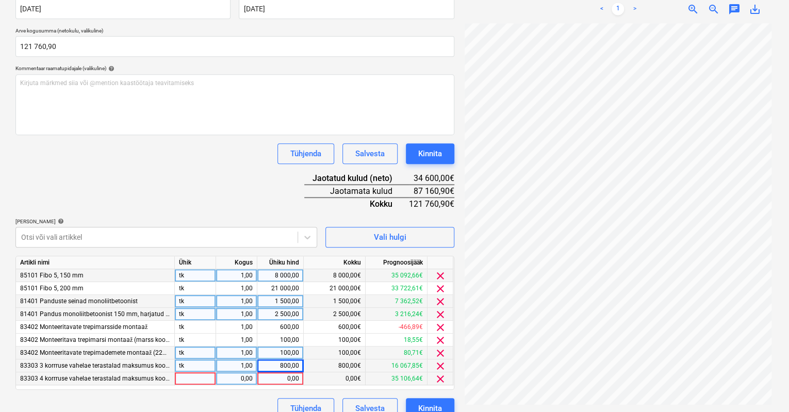
click at [281, 377] on div "0,00" at bounding box center [280, 378] width 38 height 13
type input "1200"
click at [229, 399] on div "Tühjenda Salvesta Kinnita" at bounding box center [234, 408] width 439 height 21
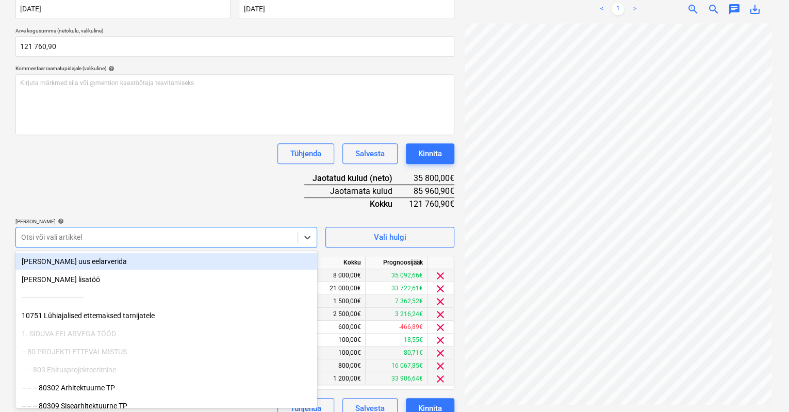
click at [115, 232] on div at bounding box center [156, 237] width 271 height 10
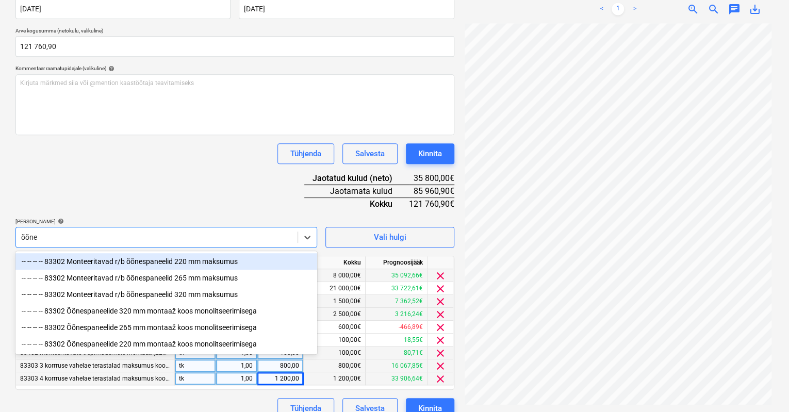
type input "õõnes"
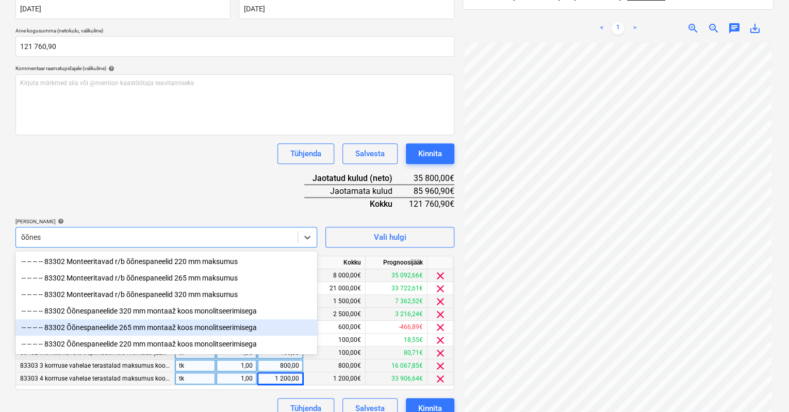
scroll to position [223, 0]
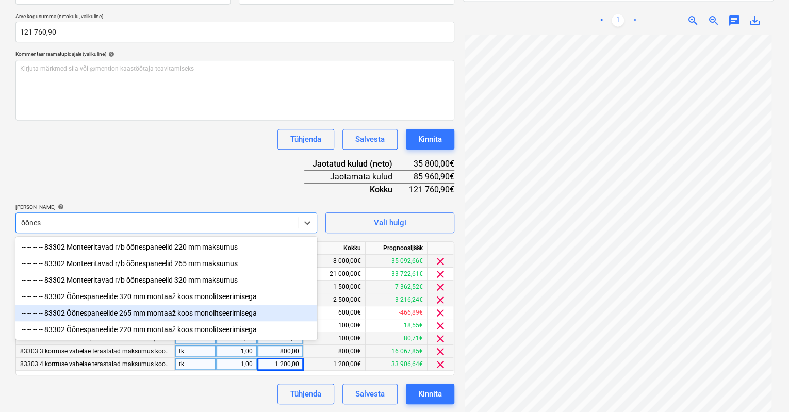
click at [99, 313] on div "-- -- -- -- 83302 Õõnespaneelide 265 mm montaaž koos monolitseerimisega" at bounding box center [166, 313] width 302 height 16
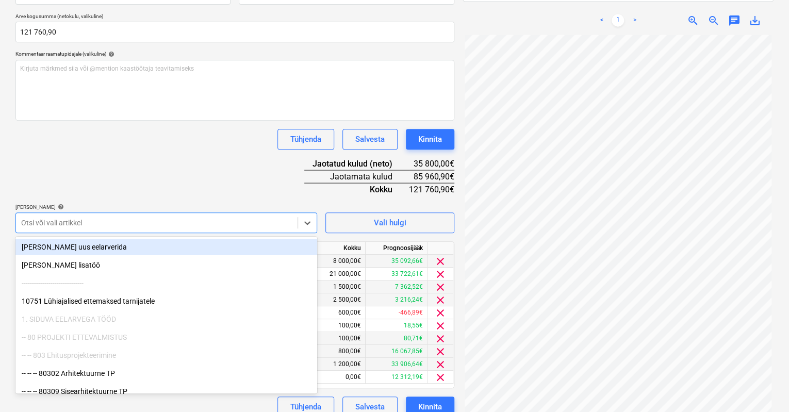
click at [91, 219] on div at bounding box center [156, 223] width 271 height 10
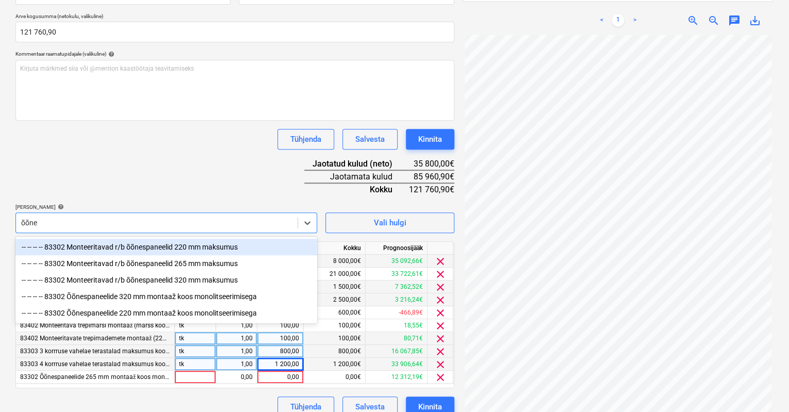
type input "õõnes"
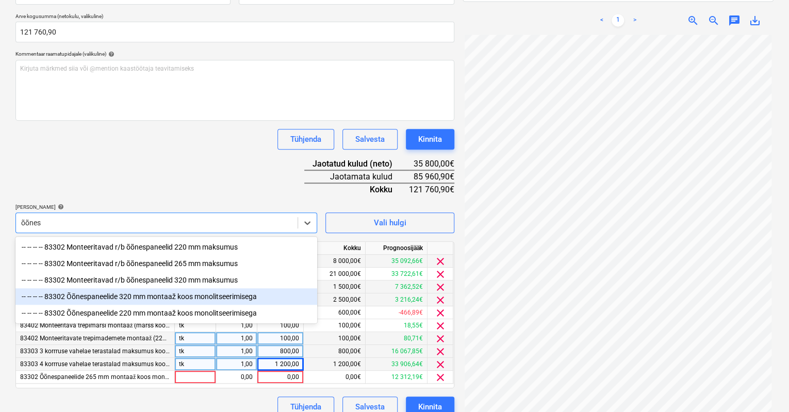
click at [94, 294] on div "-- -- -- -- 83302 Õõnespaneelide 320 mm montaaž koos monolitseerimisega" at bounding box center [166, 296] width 302 height 16
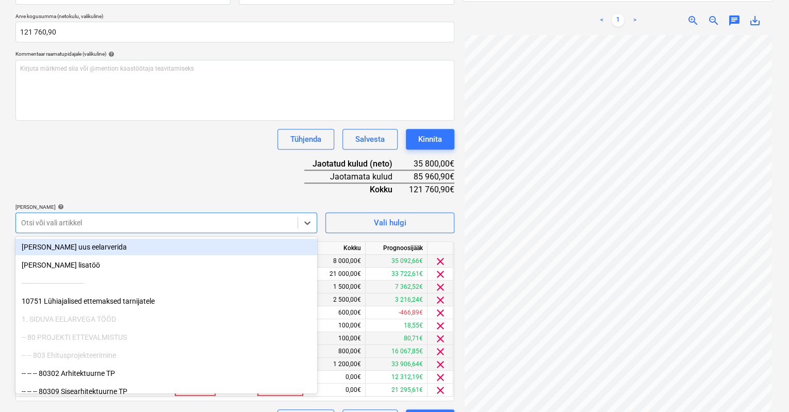
click at [97, 222] on div at bounding box center [156, 223] width 271 height 10
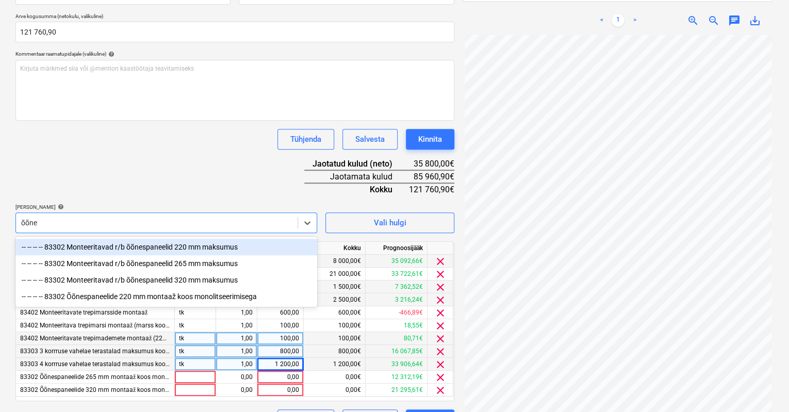
type input "õõnes"
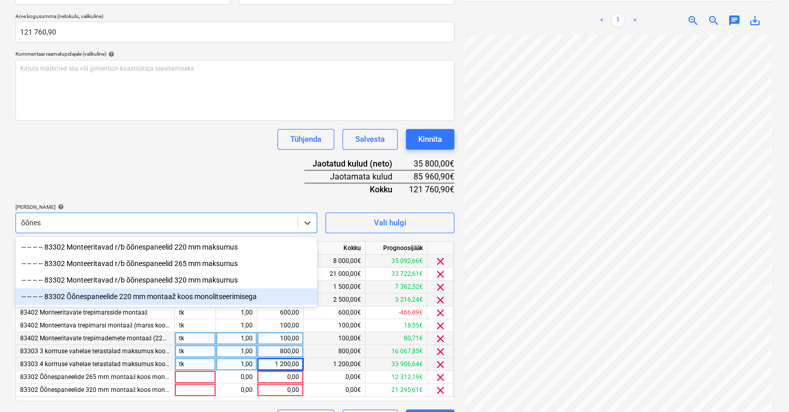
click at [87, 296] on div "-- -- -- -- 83302 Õõnespaneelide 220 mm montaaž koos monolitseerimisega" at bounding box center [166, 296] width 302 height 16
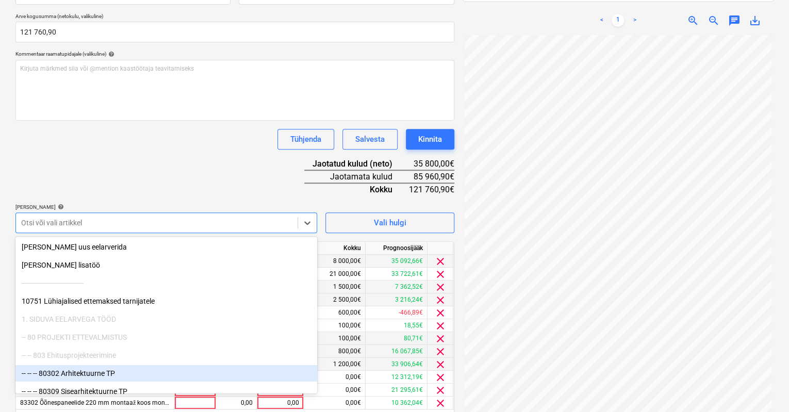
click at [202, 174] on div "Dokumendi nimi help Ehton OÜ Arve nr 19104.pdf Arve number (valikuline) help [P…" at bounding box center [234, 190] width 439 height 505
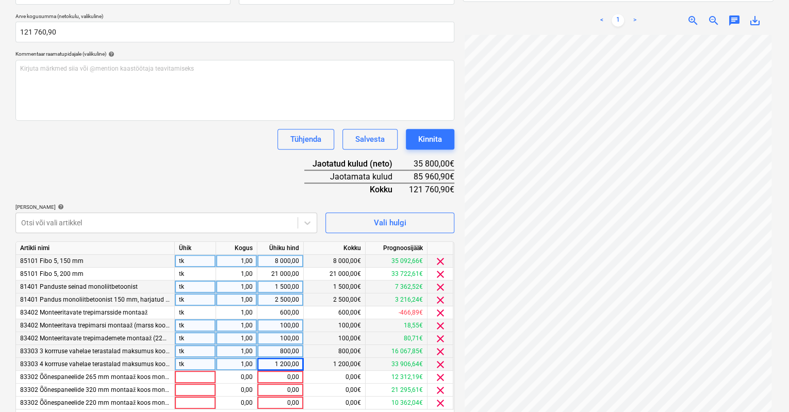
scroll to position [261, 0]
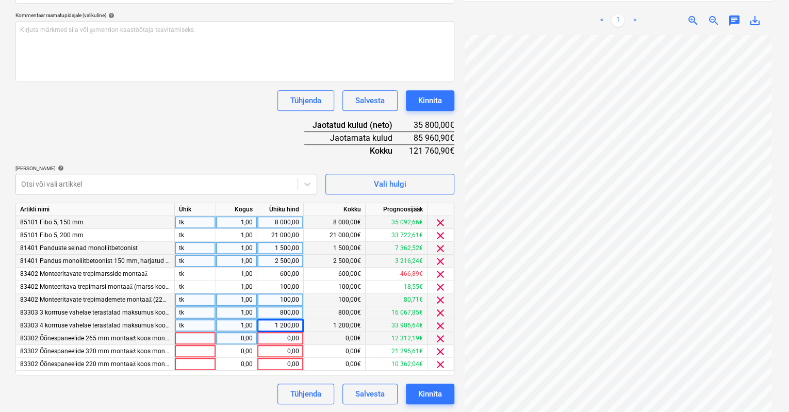
click at [282, 337] on div "0,00" at bounding box center [280, 338] width 38 height 13
type input "4000"
click at [282, 350] on div "0,00" at bounding box center [280, 351] width 38 height 13
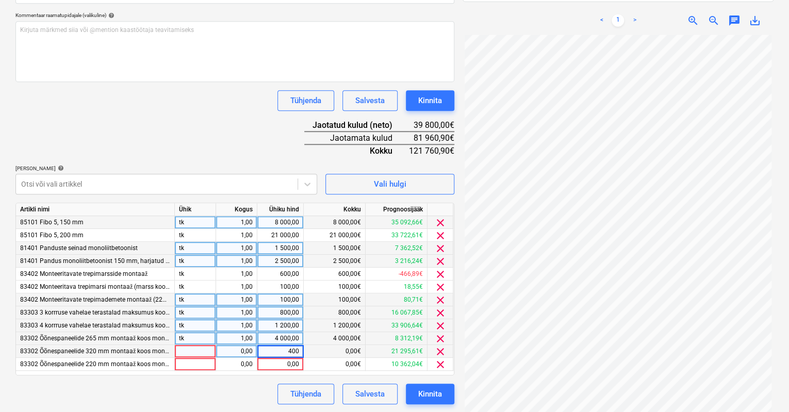
type input "4000"
click at [272, 334] on div "4 000,00" at bounding box center [280, 338] width 38 height 13
type input "5000"
click at [281, 363] on div "0,00" at bounding box center [280, 364] width 38 height 13
type input "1000"
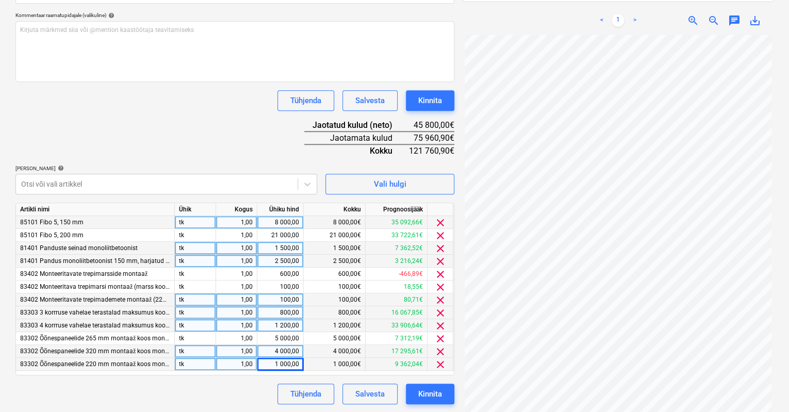
click at [249, 389] on div "Tühjenda Salvesta Kinnita" at bounding box center [234, 393] width 439 height 21
click at [148, 181] on div at bounding box center [156, 184] width 271 height 10
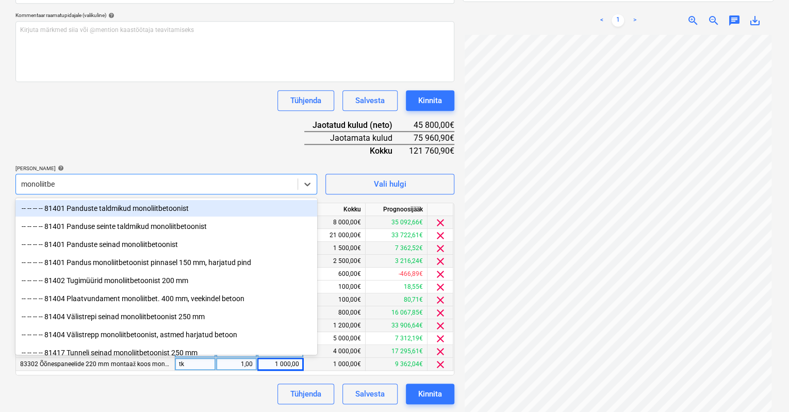
type input "monoliitbet"
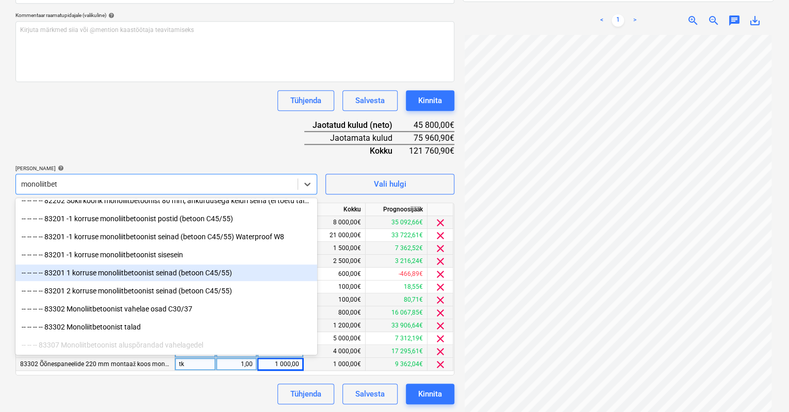
scroll to position [242, 0]
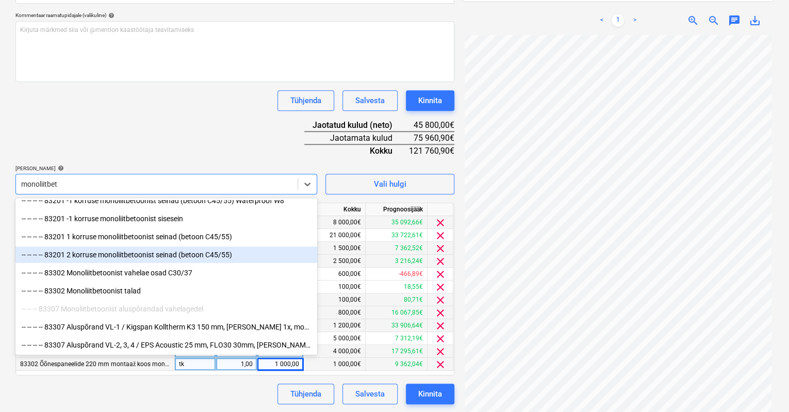
click at [125, 253] on div "-- -- -- -- 83201 2 korruse monoliitbetoonist seinad (betoon C45/55)" at bounding box center [166, 254] width 302 height 16
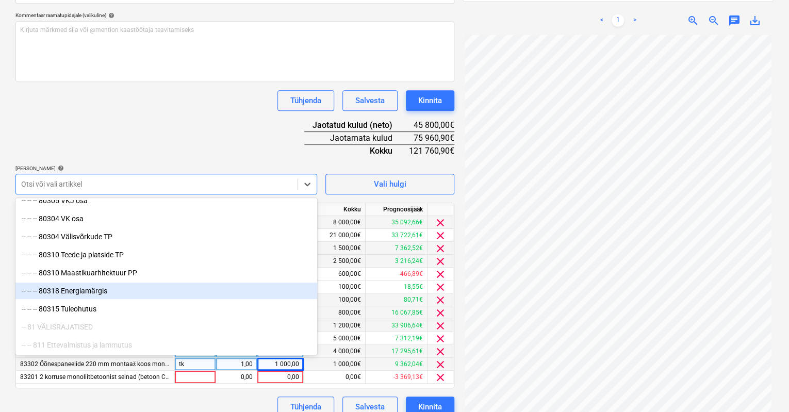
click at [234, 397] on div "Tühjenda Salvesta Kinnita" at bounding box center [234, 406] width 439 height 21
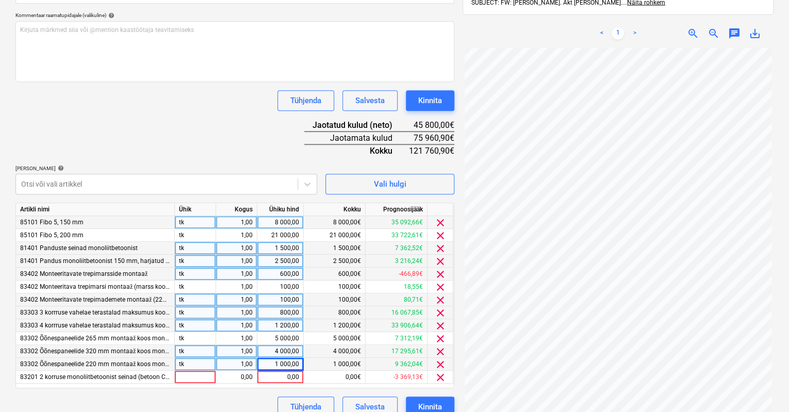
scroll to position [274, 0]
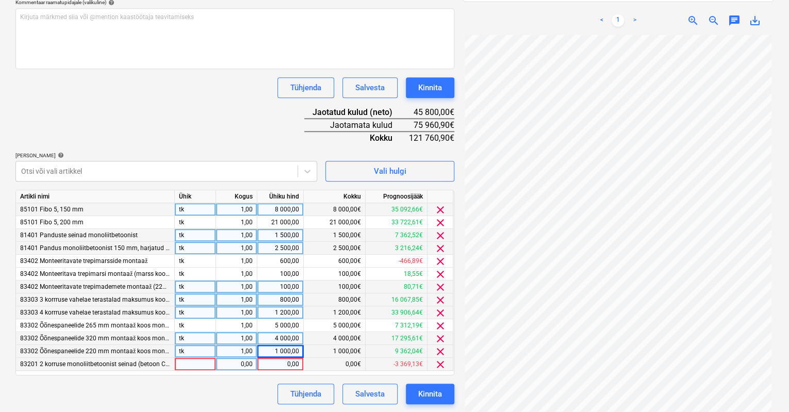
click at [283, 362] on div "0,00" at bounding box center [280, 364] width 38 height 13
type input "14000"
click at [247, 386] on div "Tühjenda Salvesta Kinnita" at bounding box center [234, 393] width 439 height 21
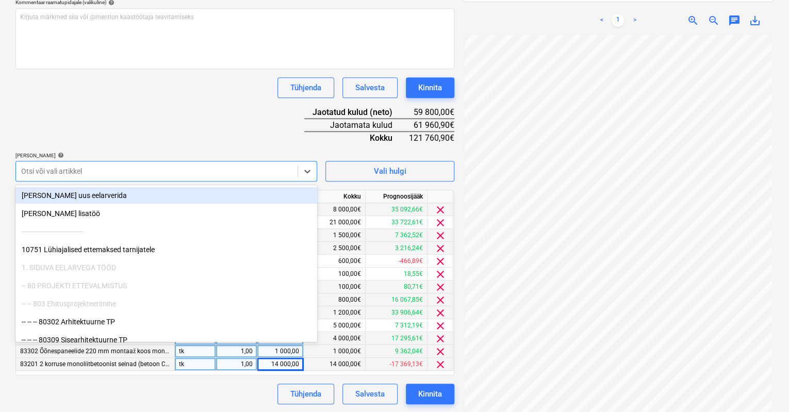
click at [239, 164] on div "Otsi või vali artikkel" at bounding box center [156, 171] width 281 height 14
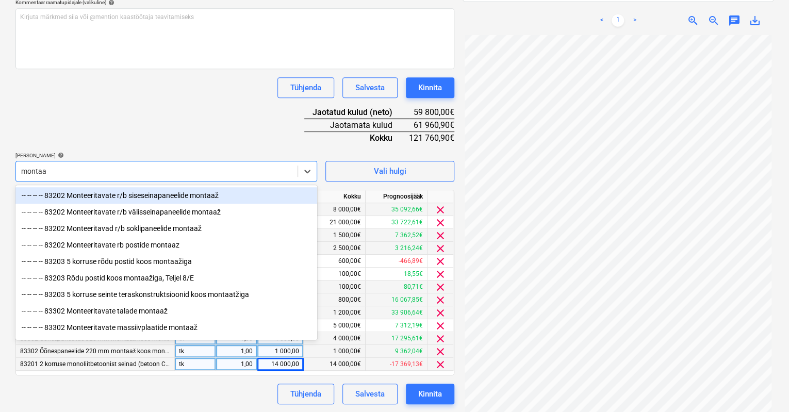
type input "montaaž"
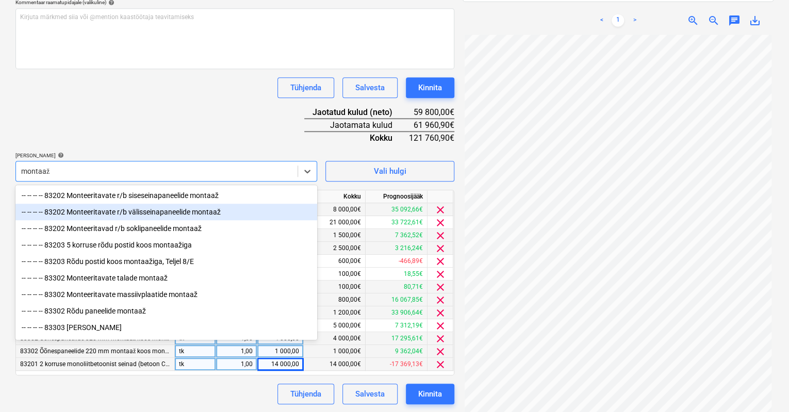
scroll to position [223, 0]
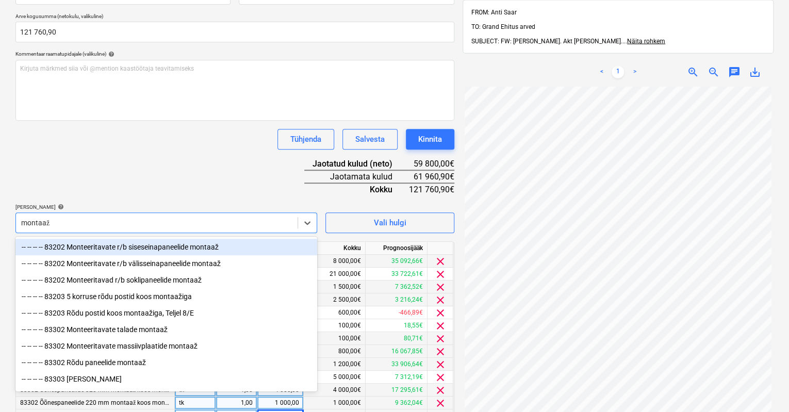
click at [101, 245] on div "-- -- -- -- 83202 Monteeritavate r/b siseseinapaneelide montaaž" at bounding box center [166, 247] width 302 height 16
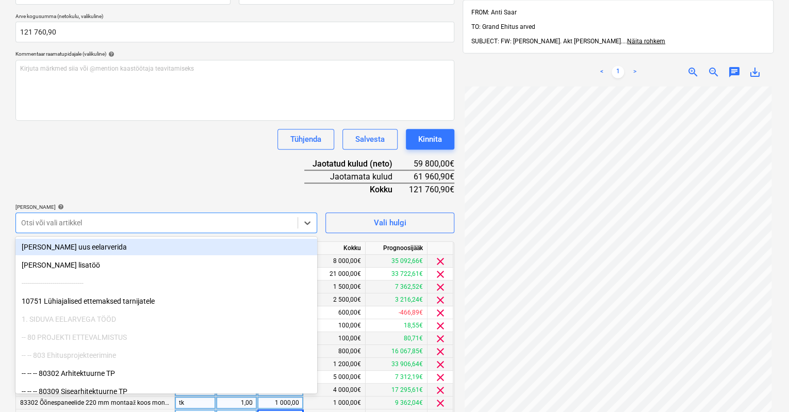
click at [115, 223] on div at bounding box center [156, 223] width 271 height 10
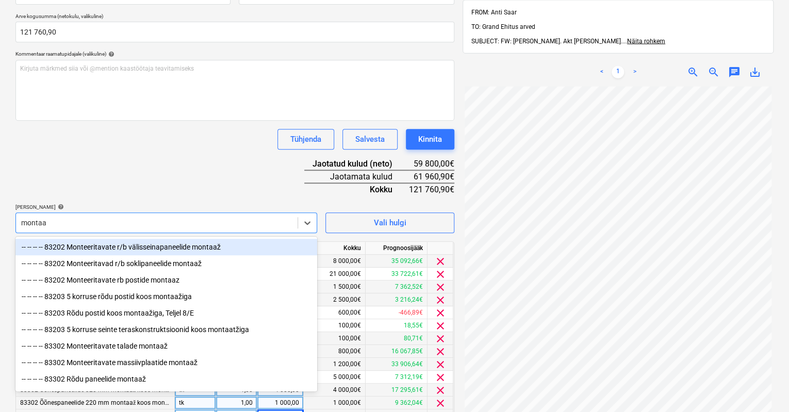
type input "montaaž"
click at [111, 247] on div "-- -- -- -- 83202 Monteeritavate r/b välisseinapaneelide montaaž" at bounding box center [166, 247] width 302 height 16
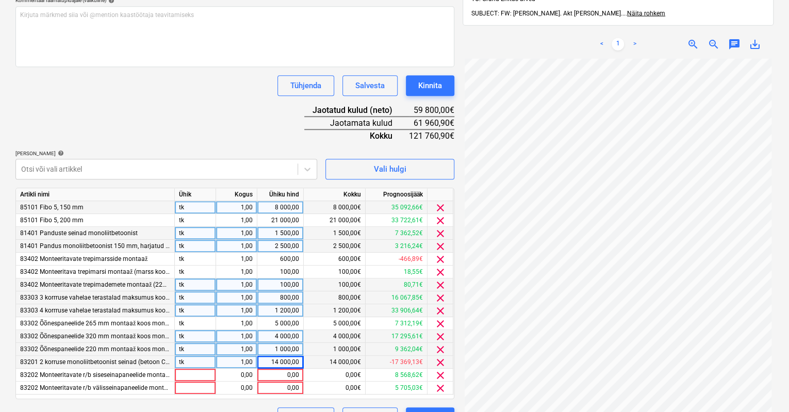
scroll to position [299, 0]
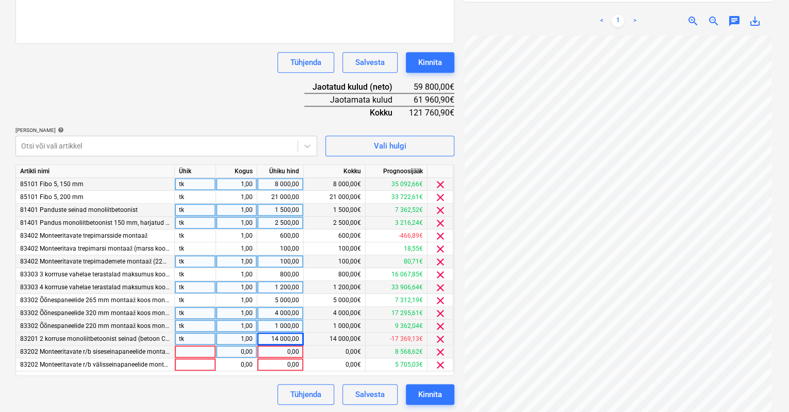
click at [282, 353] on div "0,00" at bounding box center [280, 351] width 38 height 13
type input "4000"
click at [281, 366] on div "0,00" at bounding box center [280, 364] width 38 height 13
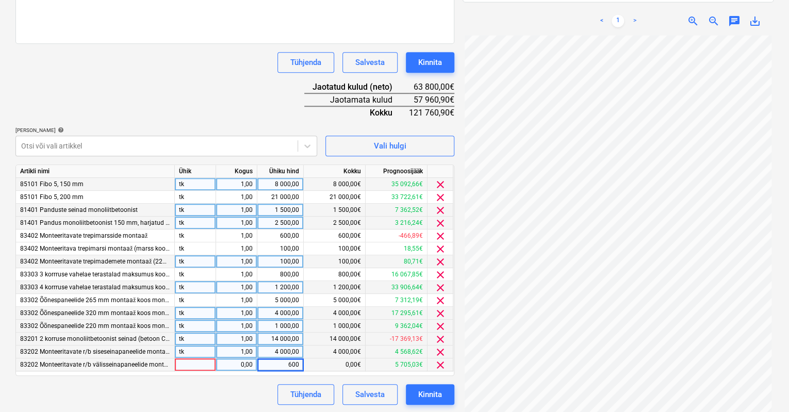
type input "6000"
click at [260, 384] on div "Tühjenda Salvesta Kinnita" at bounding box center [234, 394] width 439 height 21
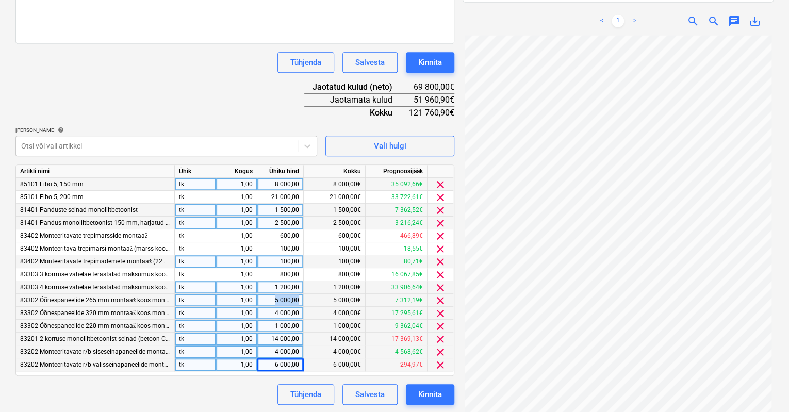
drag, startPoint x: 270, startPoint y: 299, endPoint x: 301, endPoint y: 301, distance: 31.0
click at [301, 301] on div "5 000,00" at bounding box center [280, 300] width 46 height 13
type input "19000"
click at [258, 387] on div "Tühjenda Salvesta Kinnita" at bounding box center [234, 394] width 439 height 21
drag, startPoint x: 299, startPoint y: 309, endPoint x: 270, endPoint y: 310, distance: 28.9
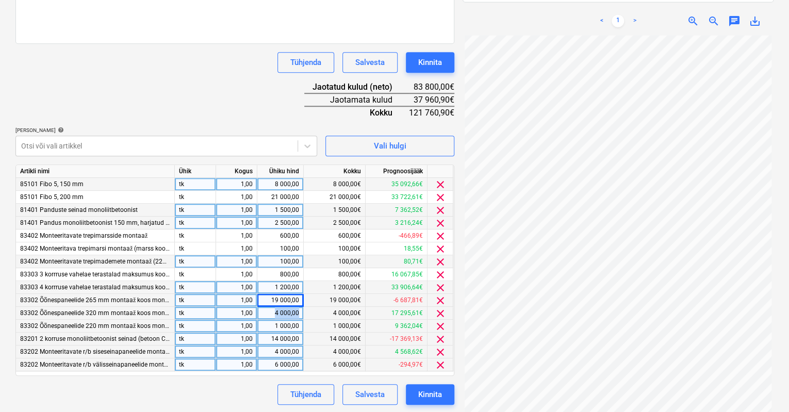
click at [270, 310] on div "4 000,00" at bounding box center [280, 313] width 46 height 13
type input "13000"
click at [206, 391] on div "Tühjenda Salvesta Kinnita" at bounding box center [234, 394] width 439 height 21
drag, startPoint x: 272, startPoint y: 324, endPoint x: 299, endPoint y: 324, distance: 27.3
click at [299, 324] on div "1 000,00" at bounding box center [280, 326] width 46 height 13
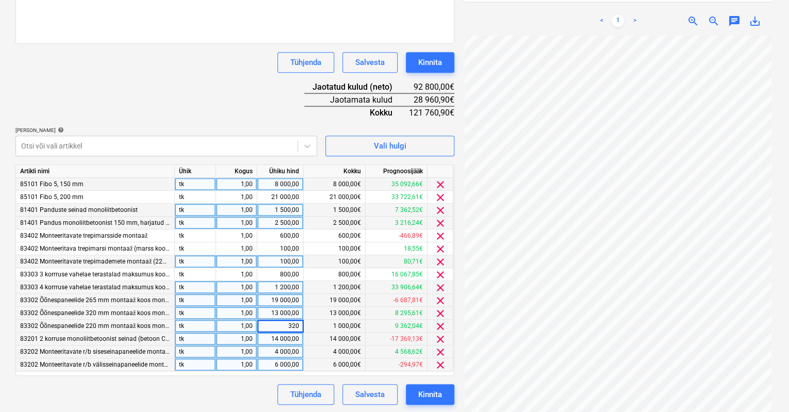
type input "3200"
click at [280, 294] on div "19 000,00" at bounding box center [280, 300] width 38 height 13
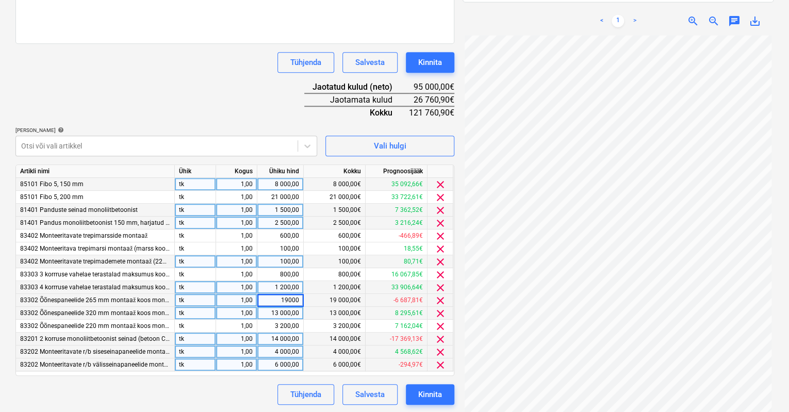
click at [284, 299] on input "19000" at bounding box center [280, 300] width 46 height 12
drag, startPoint x: 282, startPoint y: 298, endPoint x: 289, endPoint y: 298, distance: 6.2
click at [289, 298] on input "19000" at bounding box center [280, 300] width 46 height 12
type input "17000"
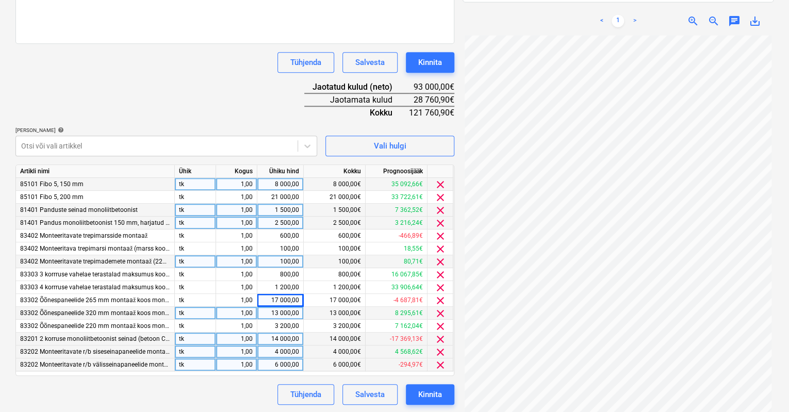
click at [233, 338] on div "1,00" at bounding box center [236, 338] width 32 height 13
click at [333, 314] on div "13 000,00€" at bounding box center [335, 313] width 62 height 13
click at [249, 401] on div "Tühjenda Salvesta Kinnita" at bounding box center [234, 394] width 439 height 21
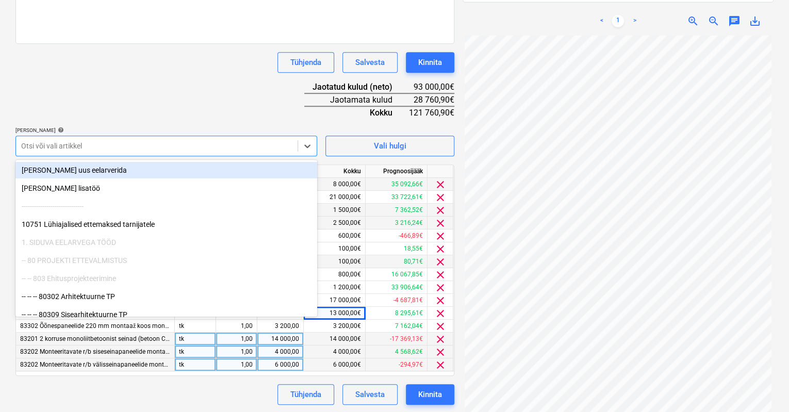
click at [115, 146] on div at bounding box center [156, 146] width 271 height 10
type input "v"
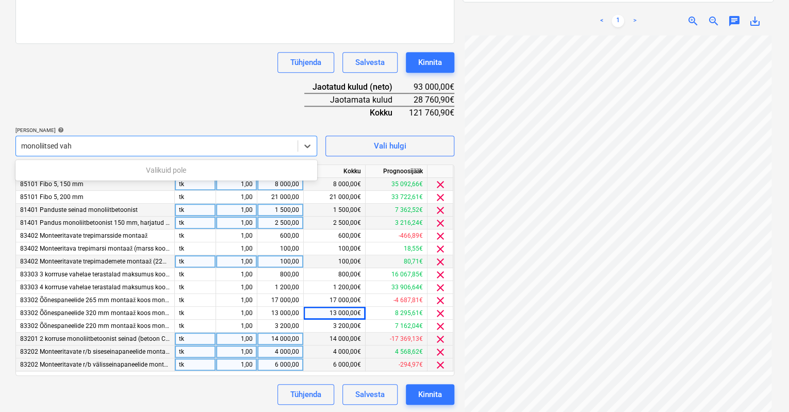
type input "monoliitsed [PERSON_NAME]"
click at [304, 145] on icon at bounding box center [307, 146] width 10 height 10
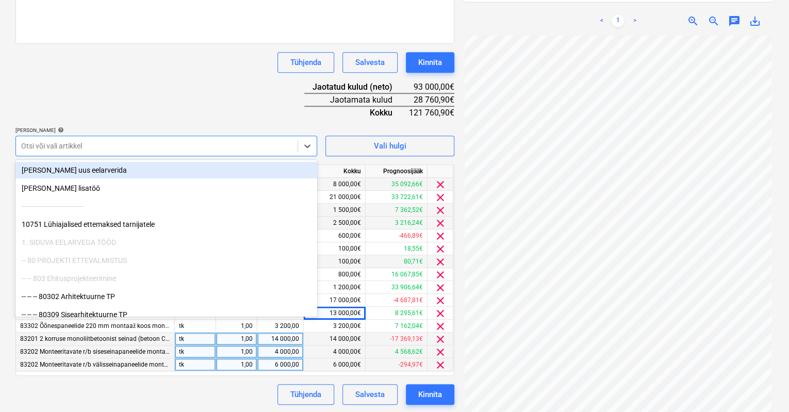
click at [123, 144] on div at bounding box center [156, 146] width 271 height 10
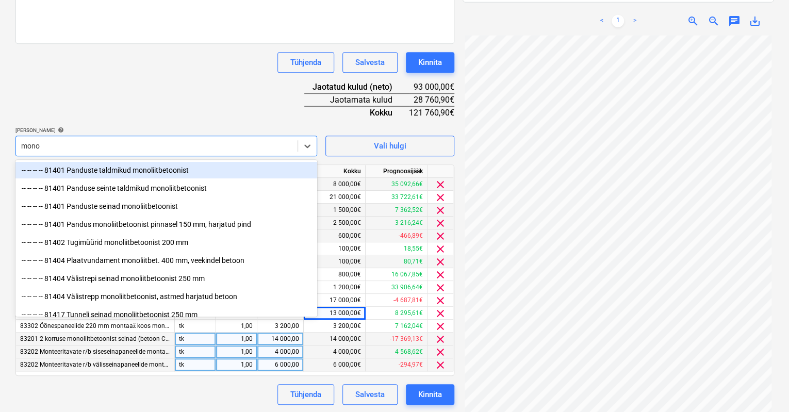
type input "monol"
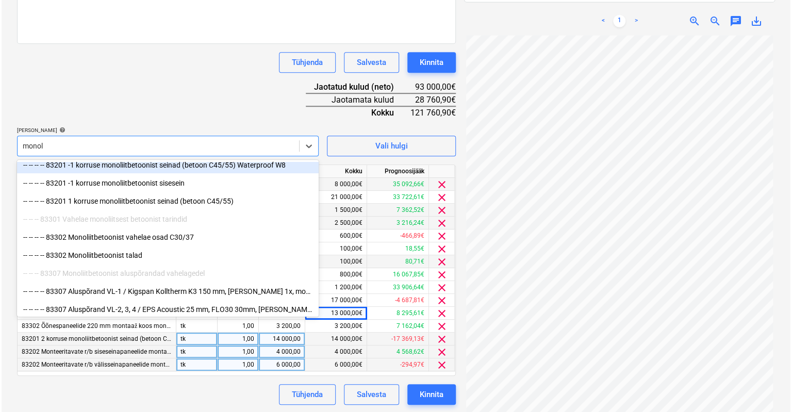
scroll to position [296, 0]
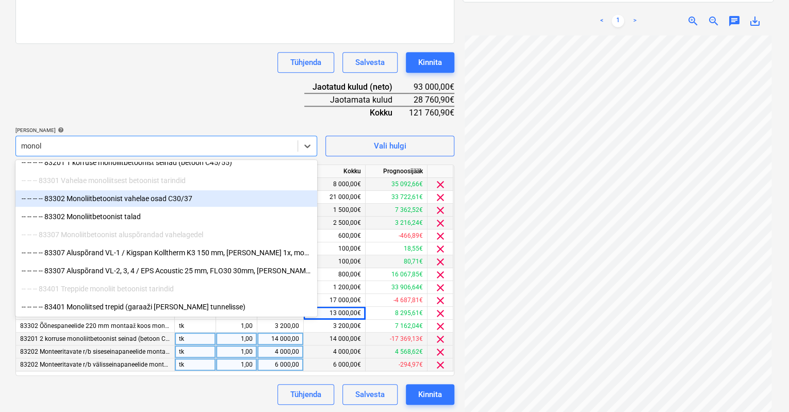
click at [119, 199] on div "-- -- -- -- 83302 Monoliitbetoonist vahelae osad C30/37" at bounding box center [166, 198] width 302 height 16
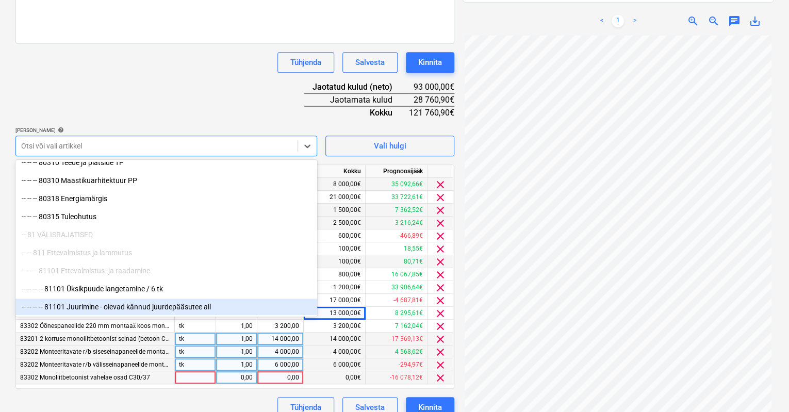
click at [281, 375] on div "0,00" at bounding box center [280, 377] width 38 height 13
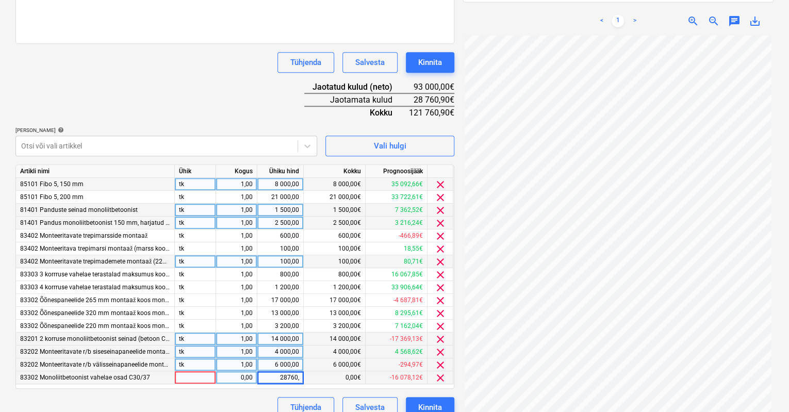
type input "28760,9"
click at [123, 392] on div "Dokumendi nimi help Ehton OÜ Arve nr 19104.pdf Arve number (valikuline) help [P…" at bounding box center [234, 139] width 439 height 557
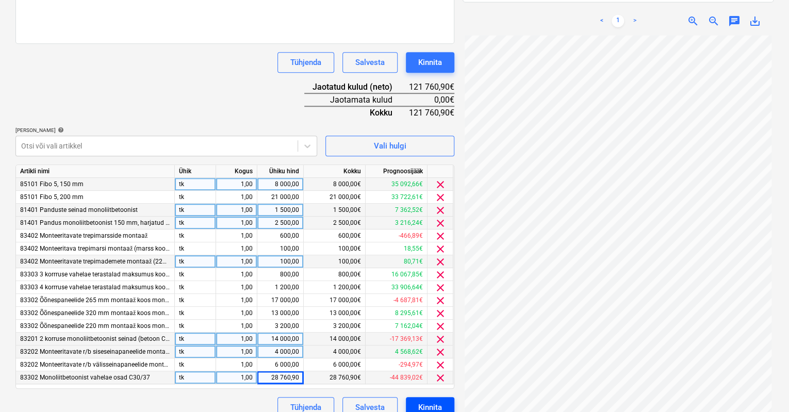
click at [429, 401] on div "Kinnita" at bounding box center [430, 407] width 24 height 13
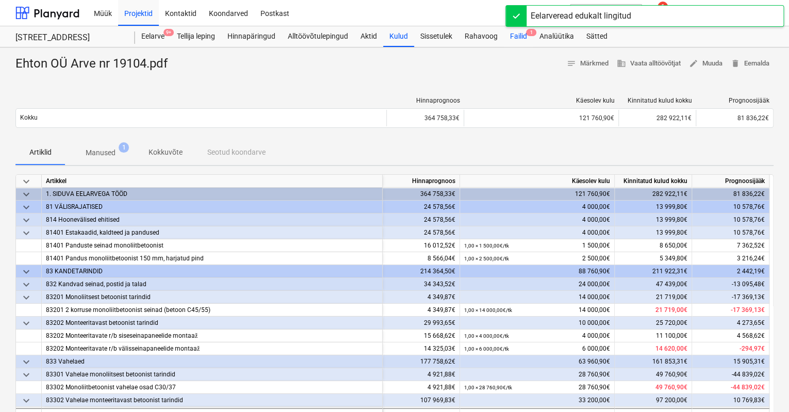
click at [524, 32] on div "Failid 1" at bounding box center [518, 36] width 29 height 21
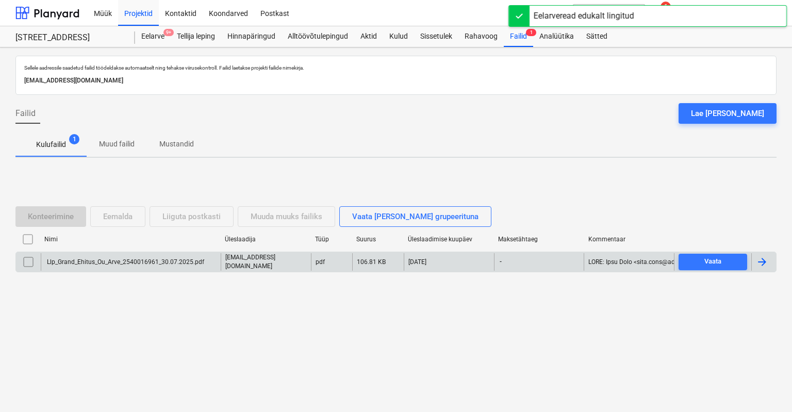
click at [71, 256] on div "Llp_Grand_Ehitus_Ou_Arve_2540016961_30.07.2025.pdf" at bounding box center [131, 262] width 180 height 18
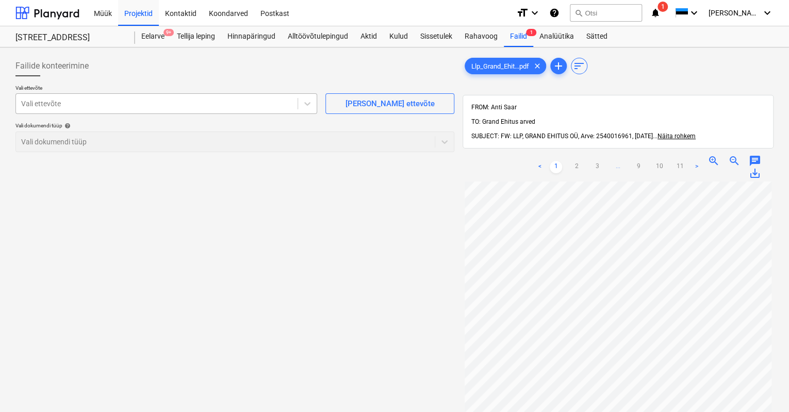
click at [101, 102] on div at bounding box center [156, 103] width 271 height 10
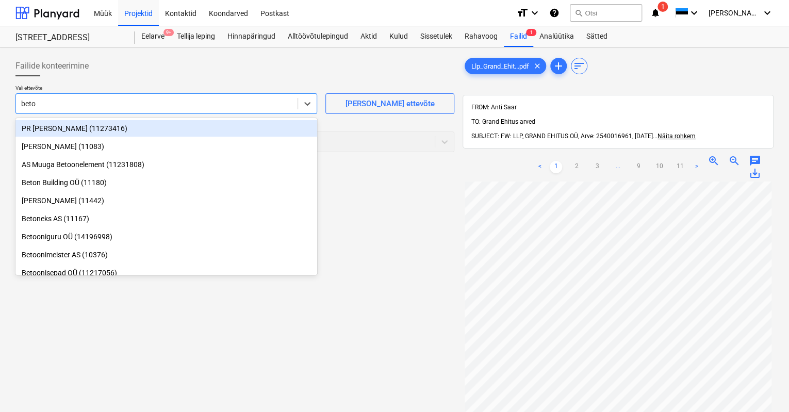
type input "beton"
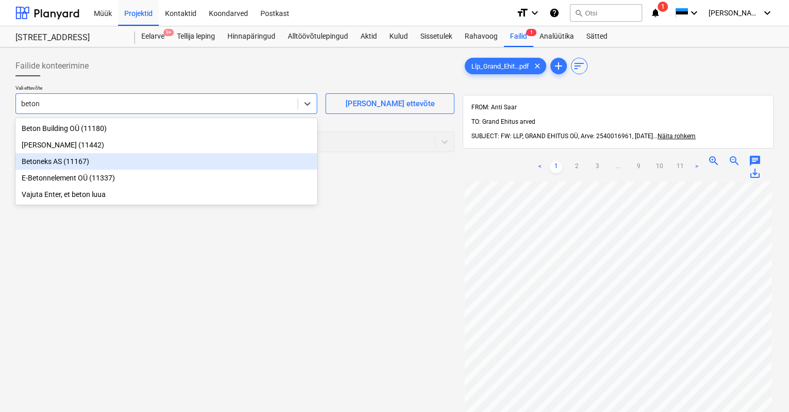
click at [43, 160] on div "Betoneks AS (11167)" at bounding box center [166, 161] width 302 height 16
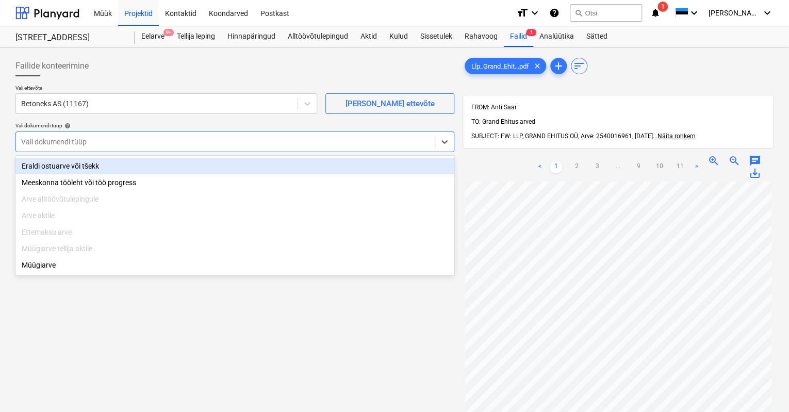
click at [56, 143] on div at bounding box center [225, 142] width 408 height 10
click at [61, 164] on div "Eraldi ostuarve või tšekk" at bounding box center [234, 166] width 439 height 16
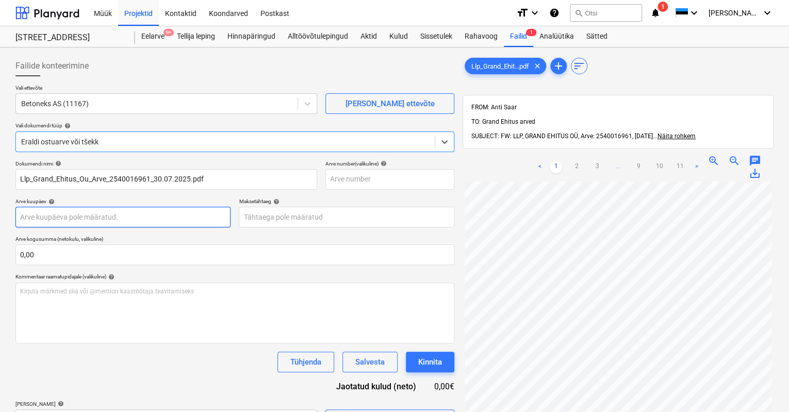
click at [56, 214] on body "Müük Projektid Kontaktid Koondarved Postkast format_size keyboard_arrow_down he…" at bounding box center [394, 206] width 789 height 412
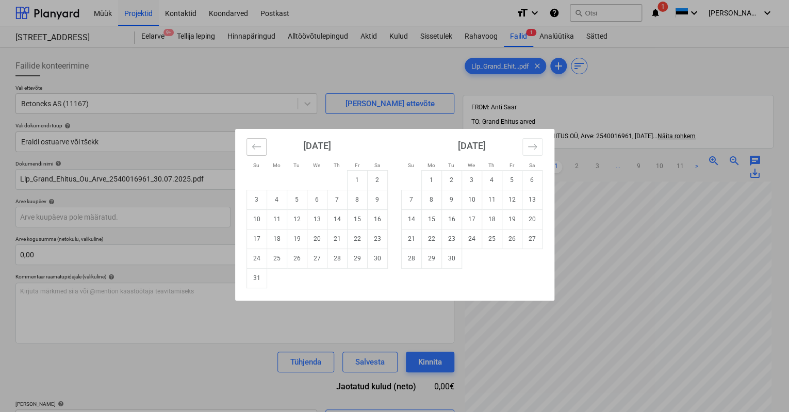
click at [256, 144] on icon "Move backward to switch to the previous month." at bounding box center [257, 147] width 10 height 10
click at [319, 255] on td "30" at bounding box center [317, 258] width 20 height 20
type input "[DATE]"
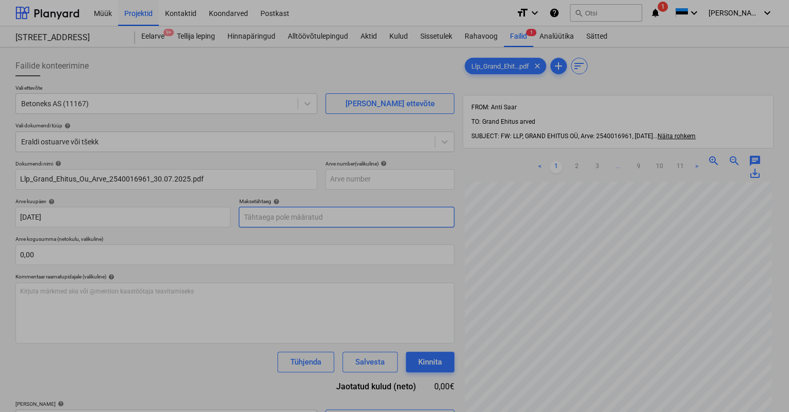
click at [269, 216] on body "Müük Projektid Kontaktid Koondarved Postkast format_size keyboard_arrow_down he…" at bounding box center [394, 206] width 789 height 412
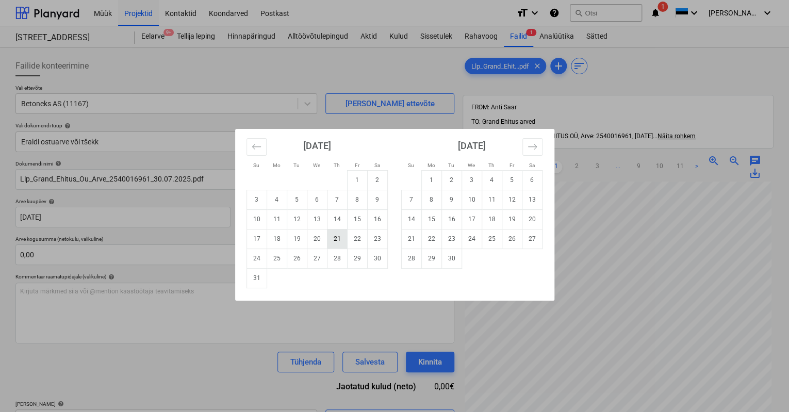
click at [337, 239] on td "21" at bounding box center [337, 239] width 20 height 20
type input "[DATE]"
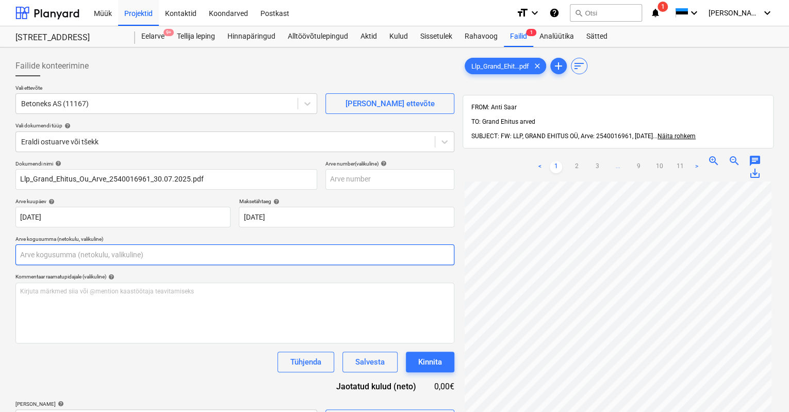
click at [151, 253] on input "text" at bounding box center [234, 254] width 439 height 21
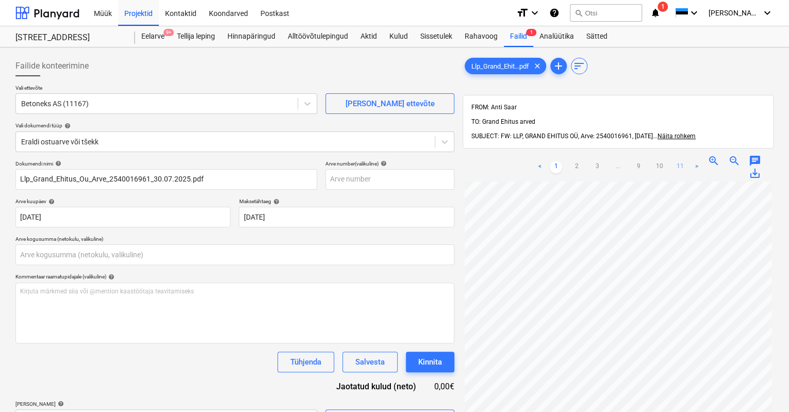
type input "0,00"
click at [682, 161] on link "11" at bounding box center [679, 167] width 12 height 12
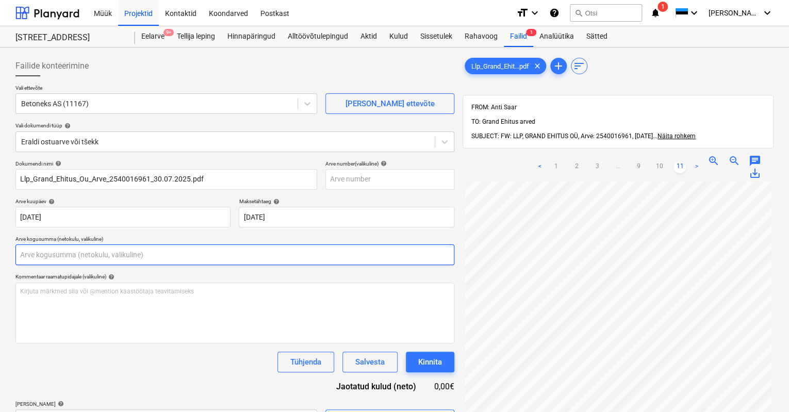
click at [76, 254] on input "text" at bounding box center [234, 254] width 439 height 21
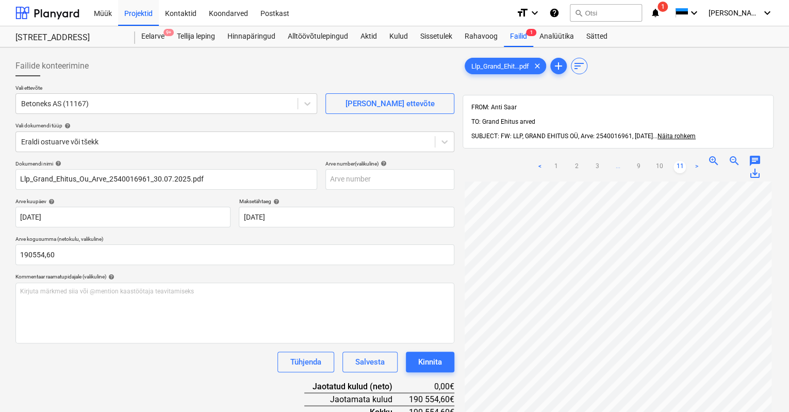
type input "190 554,60"
click at [93, 369] on div "Tühjenda Salvesta Kinnita" at bounding box center [234, 362] width 439 height 21
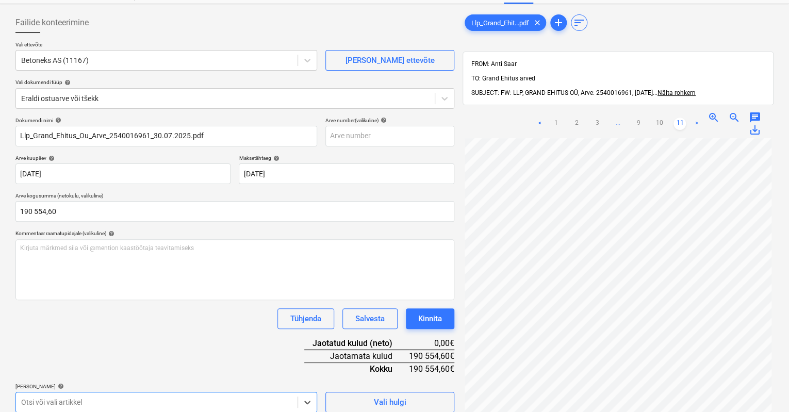
scroll to position [204, 0]
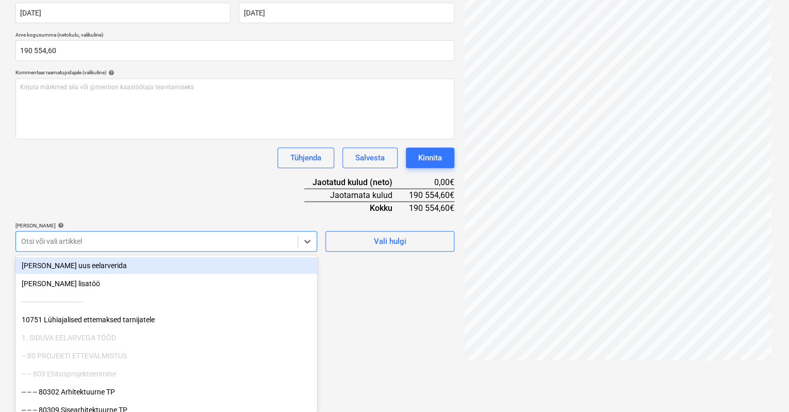
click at [259, 208] on body "Müük Projektid Kontaktid Koondarved Postkast format_size keyboard_arrow_down he…" at bounding box center [394, 2] width 789 height 412
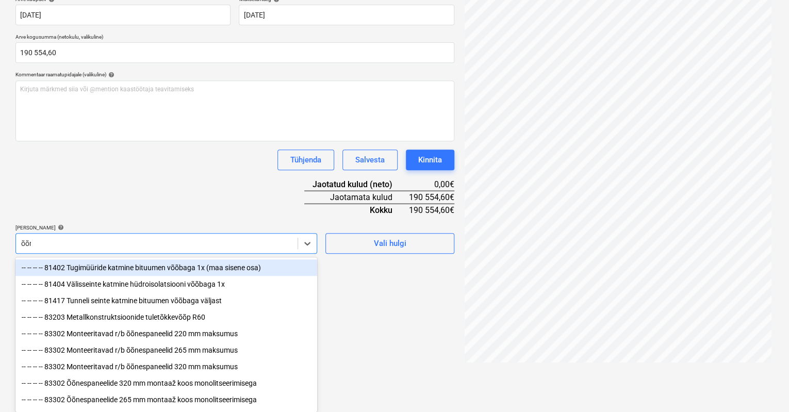
scroll to position [153, 0]
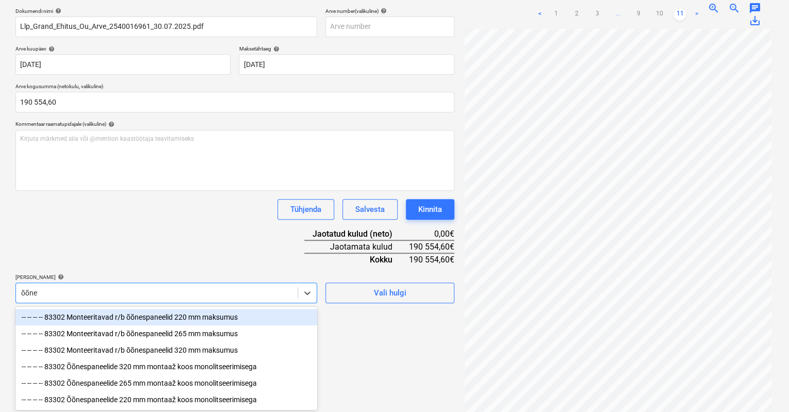
type input "õõnes"
click at [96, 314] on div "-- -- -- -- 83302 Monteeritavad r/b õõnespaneelid 220 mm maksumus" at bounding box center [166, 317] width 302 height 16
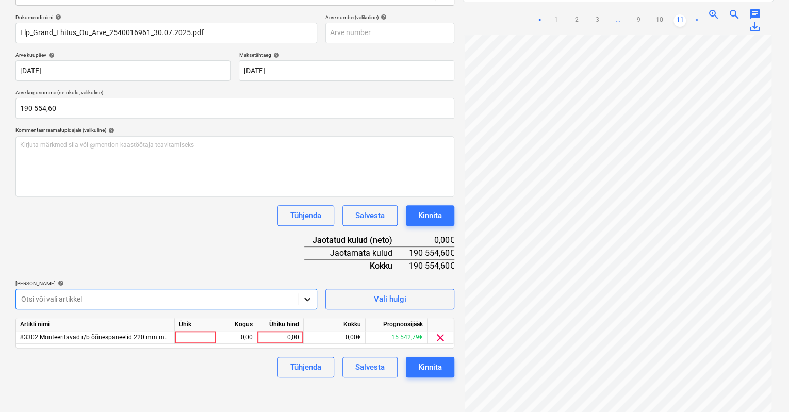
click at [308, 291] on div at bounding box center [307, 299] width 19 height 19
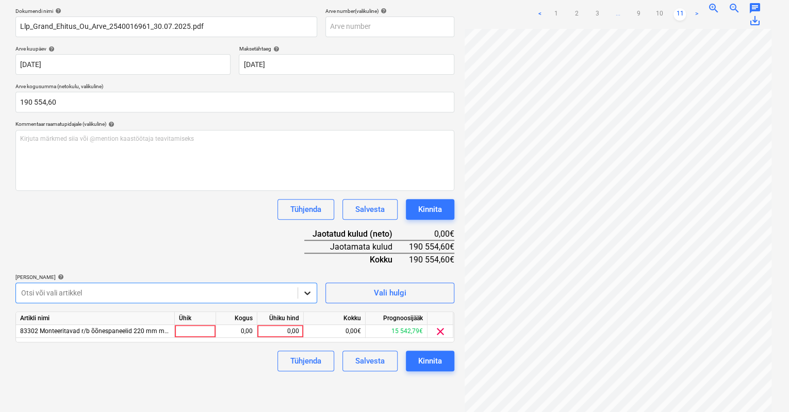
click at [308, 259] on body "Müük Projektid Kontaktid Koondarved Postkast format_size keyboard_arrow_down he…" at bounding box center [394, 53] width 789 height 412
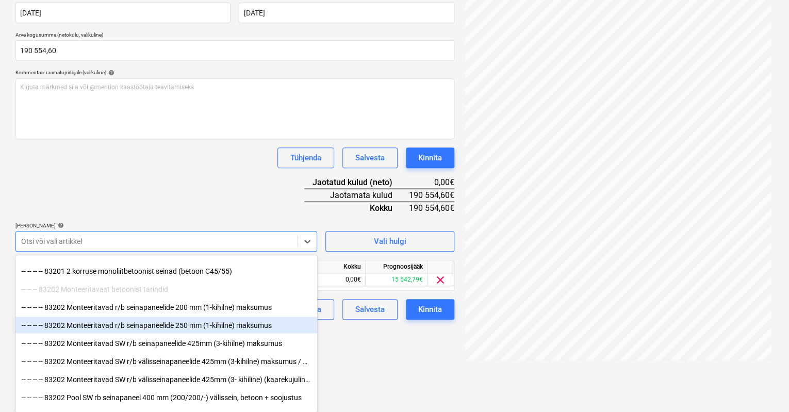
scroll to position [2990, 0]
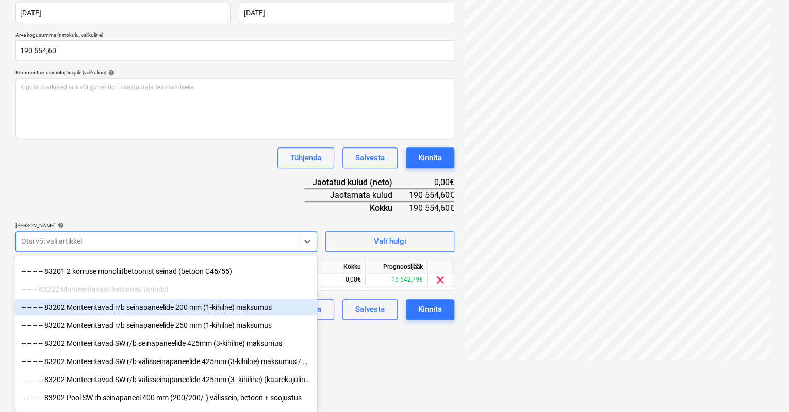
click at [99, 307] on div "-- -- -- -- 83202 Monteeritavad r/b seinapaneelide 200 mm (1-kihilne) maksumus" at bounding box center [166, 306] width 302 height 16
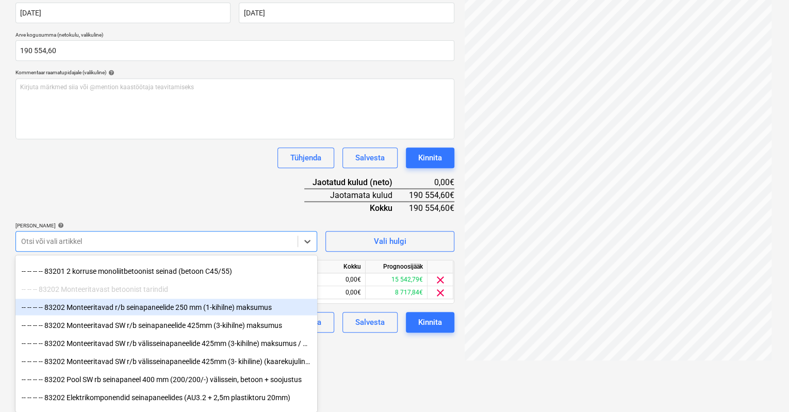
click at [103, 308] on div "-- -- -- -- 83202 Monteeritavad r/b seinapaneelide 250 mm (1-kihilne) maksumus" at bounding box center [166, 306] width 302 height 16
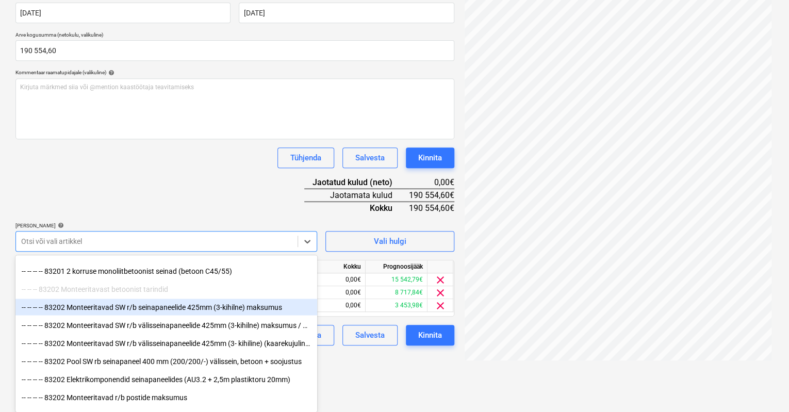
click at [108, 307] on div "-- -- -- -- 83202 Monteeritavad SW r/b seinapaneelide 425mm (3-kihilne) maksumus" at bounding box center [166, 306] width 302 height 16
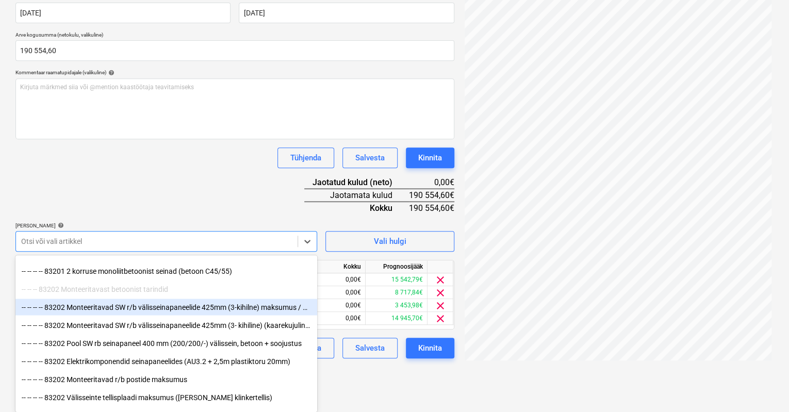
click at [108, 307] on div "-- -- -- -- 83202 Monteeritavad SW r/b välisseinapaneelide 425mm (3-kihilne) ma…" at bounding box center [166, 306] width 302 height 16
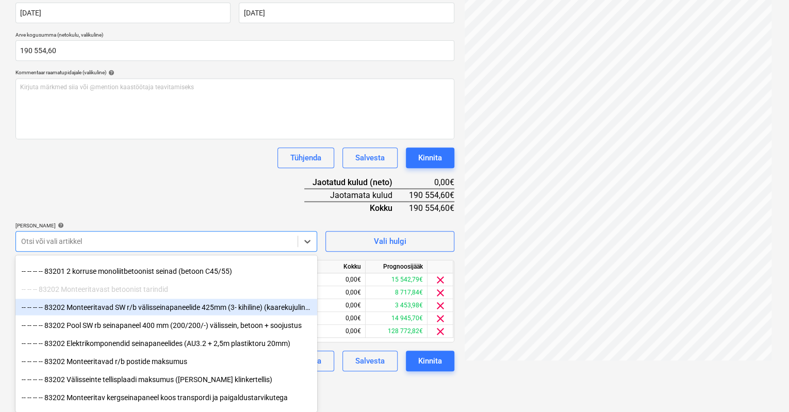
click at [112, 307] on div "-- -- -- -- 83202 Monteeritavad SW r/b välisseinapaneelide 425mm (3- kihiline) …" at bounding box center [166, 306] width 302 height 16
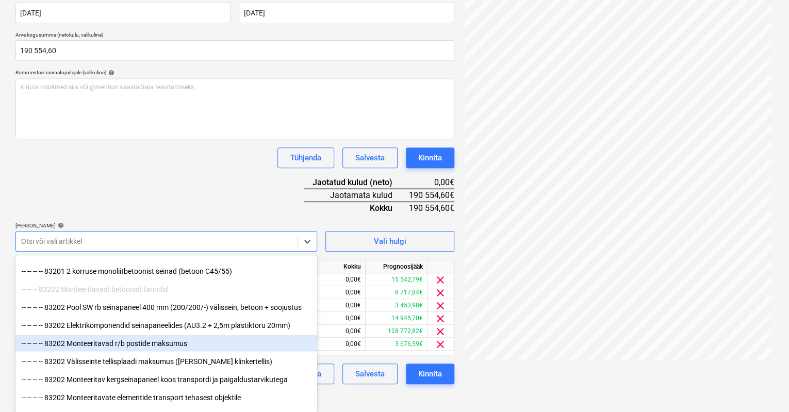
click at [101, 342] on div "-- -- -- -- 83202 Monteeritavad r/b postide maksumus" at bounding box center [166, 343] width 302 height 16
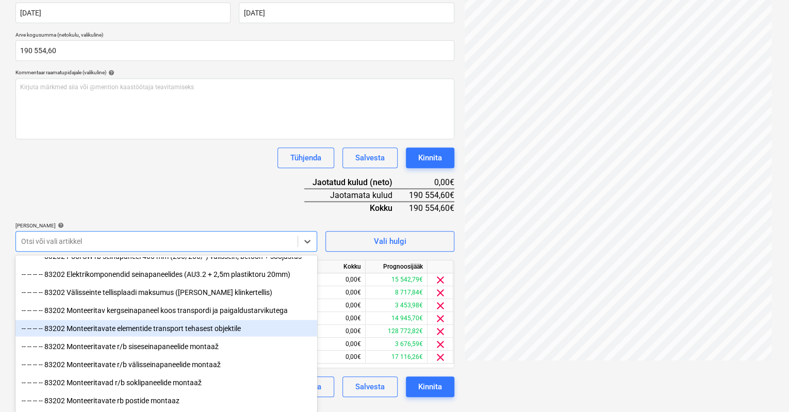
scroll to position [3041, 0]
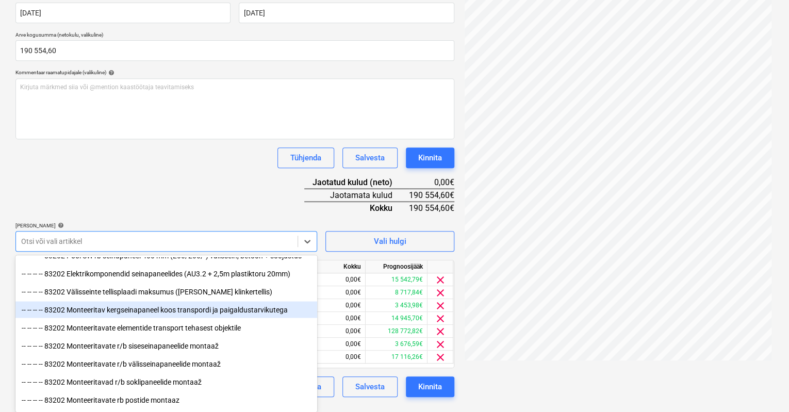
click at [129, 307] on div "-- -- -- -- 83202 Monteeritav kergseinapaneel koos transpordi ja paigaldustarvi…" at bounding box center [166, 309] width 302 height 16
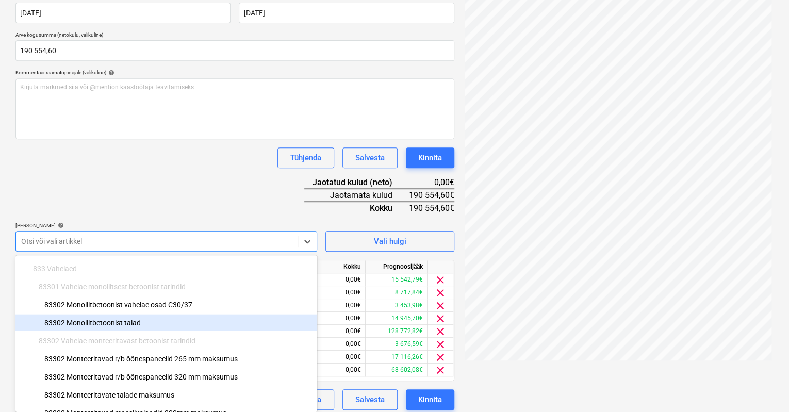
scroll to position [3350, 0]
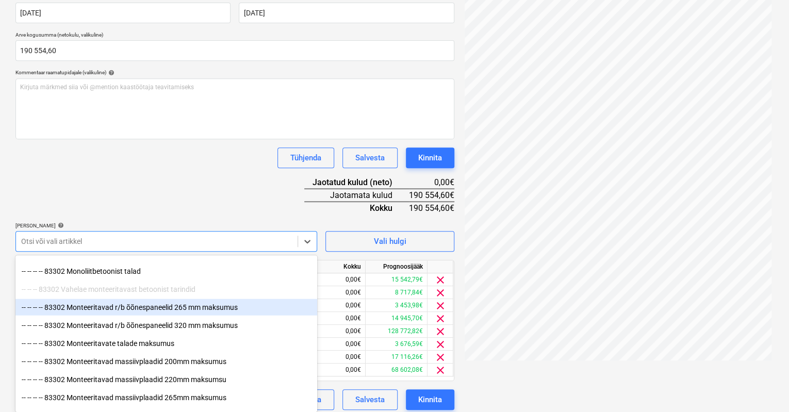
click at [95, 307] on div "-- -- -- -- 83302 Monteeritavad r/b õõnespaneelid 265 mm maksumus" at bounding box center [166, 306] width 302 height 16
click at [106, 303] on div "-- -- -- -- 83302 Monteeritavad r/b õõnespaneelid 320 mm maksumus" at bounding box center [166, 306] width 302 height 16
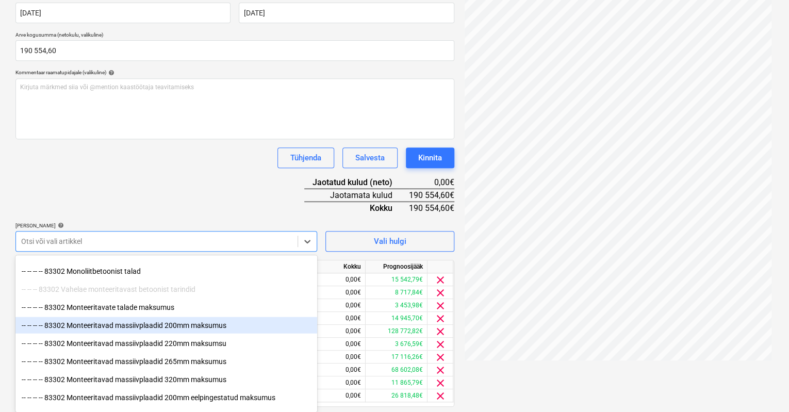
click at [79, 326] on div "-- -- -- -- 83302 Monteeritavad massiivplaadid 200mm maksumus" at bounding box center [166, 324] width 302 height 16
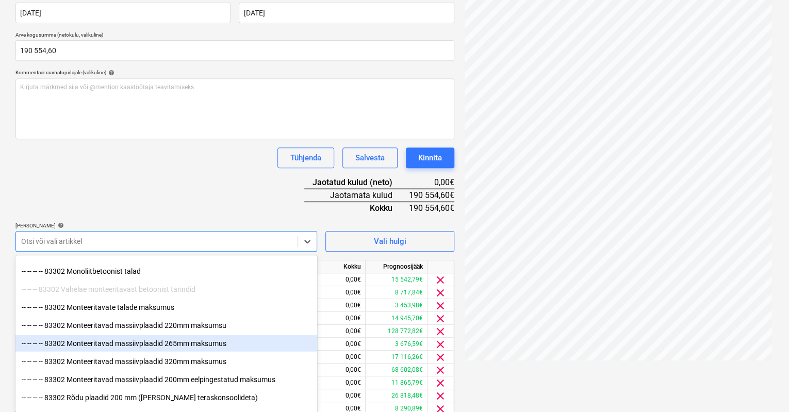
click at [84, 340] on div "-- -- -- -- 83302 Monteeritavad massiivplaadid 265mm maksumus" at bounding box center [166, 343] width 302 height 16
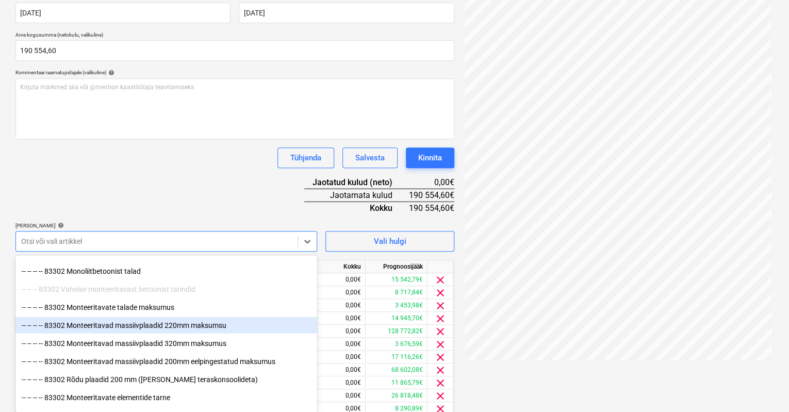
click at [89, 323] on div "-- -- -- -- 83302 Monteeritavad massiivplaadid 220mm maksumsu" at bounding box center [166, 324] width 302 height 16
click at [91, 326] on div "-- -- -- -- 83302 Monteeritavad massiivplaadid 320mm maksumus" at bounding box center [166, 324] width 302 height 16
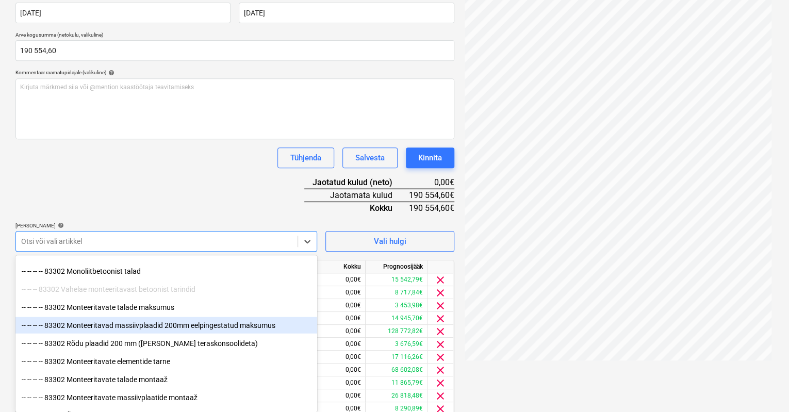
click at [90, 326] on div "-- -- -- -- 83302 Monteeritavad massiivplaadid 200mm eelpingestatud maksumus" at bounding box center [166, 324] width 302 height 16
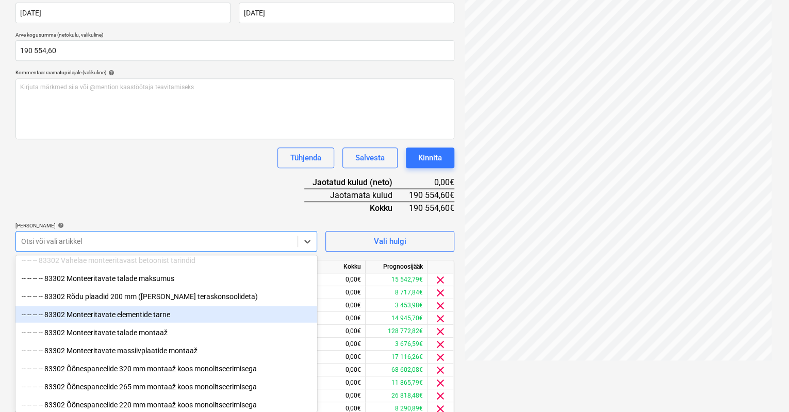
scroll to position [3402, 0]
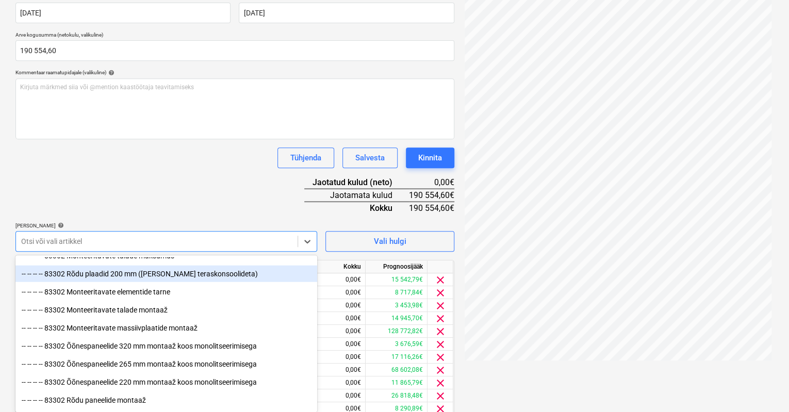
click at [97, 272] on div "-- -- -- -- 83302 Rõdu plaadid 200 mm ([PERSON_NAME] teraskonsoolideta)" at bounding box center [166, 273] width 302 height 16
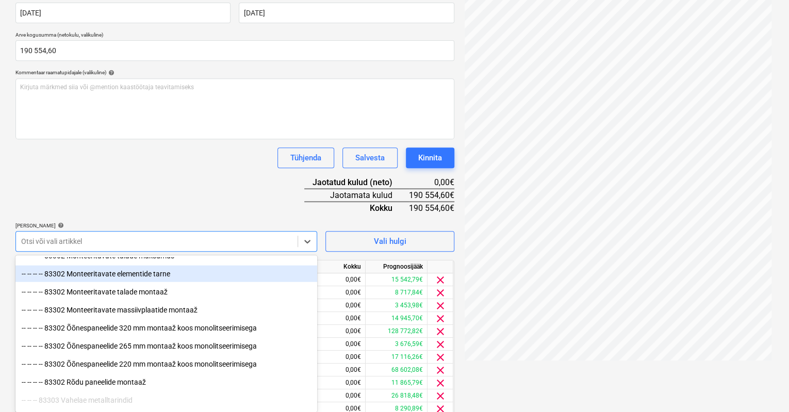
click at [108, 276] on div "-- -- -- -- 83302 Monteeritavate elementide tarne" at bounding box center [166, 273] width 302 height 16
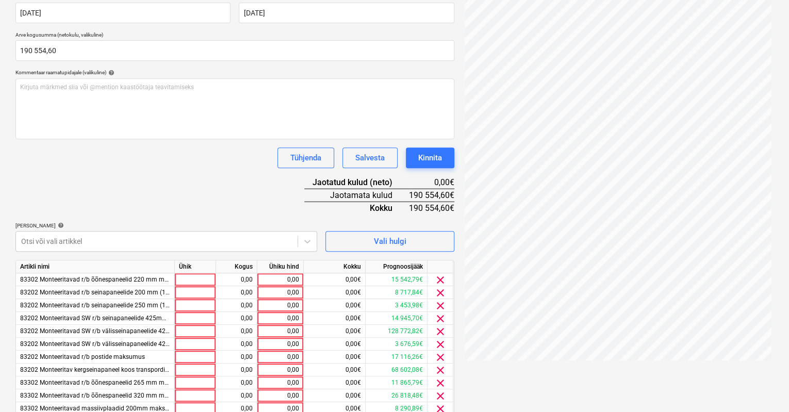
click at [495, 369] on div "Llp_Grand_Ehit...pdf clear add sort FROM: Anti Saar TO: Grand Ehitus arved SUBJ…" at bounding box center [617, 188] width 319 height 682
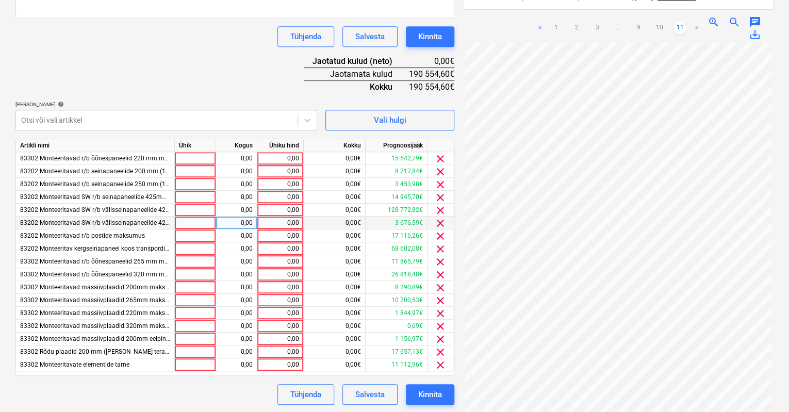
scroll to position [326, 0]
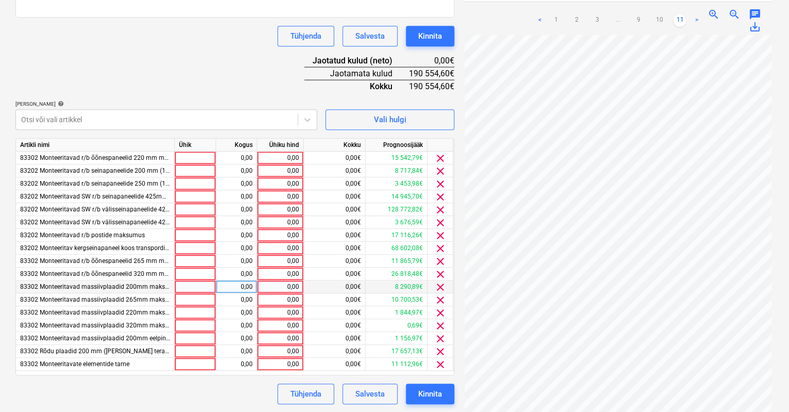
click at [281, 289] on div "0,00" at bounding box center [280, 286] width 38 height 13
drag, startPoint x: 278, startPoint y: 285, endPoint x: 297, endPoint y: 286, distance: 18.6
click at [297, 286] on input "1500" at bounding box center [280, 286] width 46 height 12
type input "0"
click at [276, 157] on div "0,00" at bounding box center [280, 158] width 38 height 13
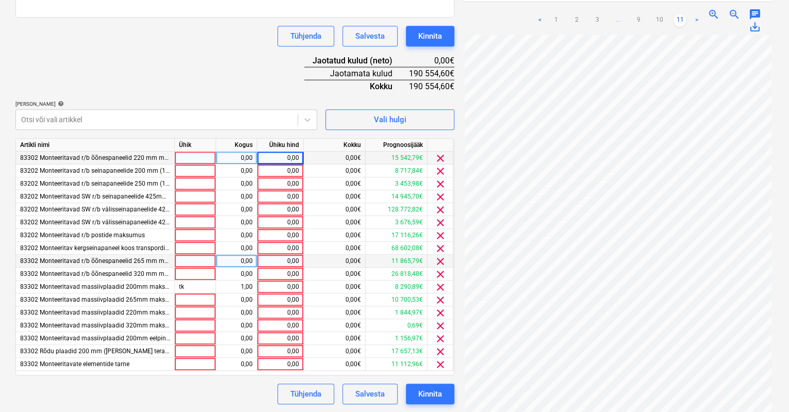
click at [276, 259] on div "0,00" at bounding box center [280, 261] width 38 height 13
type input "49300"
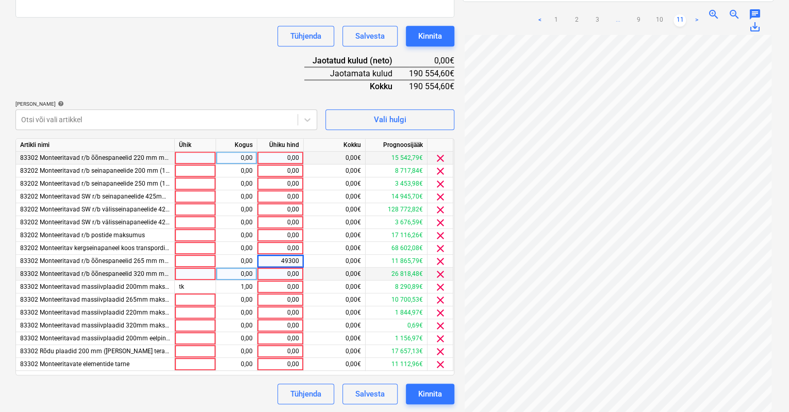
click at [287, 276] on div "0,00" at bounding box center [280, 274] width 38 height 13
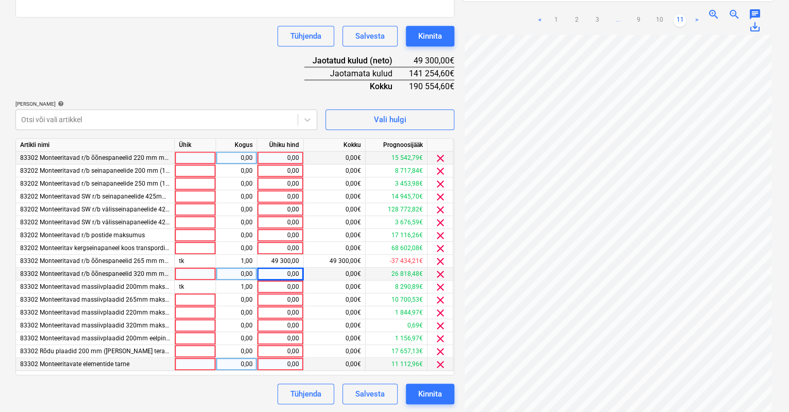
click at [283, 361] on div "0,00" at bounding box center [280, 364] width 38 height 13
type input "8100"
click at [243, 392] on div "Tühjenda Salvesta Kinnita" at bounding box center [234, 393] width 439 height 21
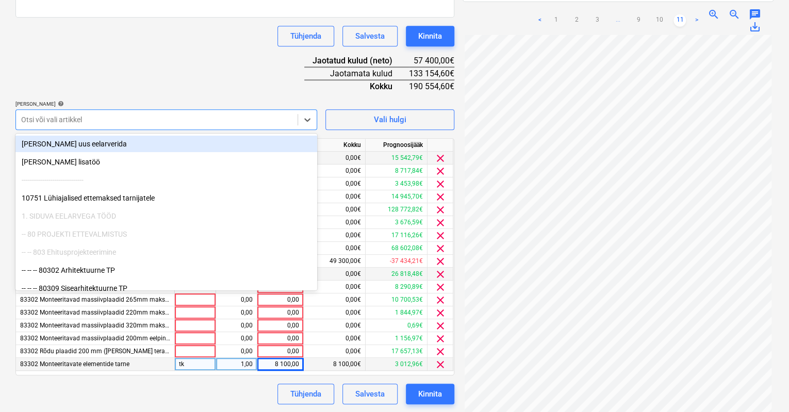
click at [137, 120] on div at bounding box center [156, 119] width 271 height 10
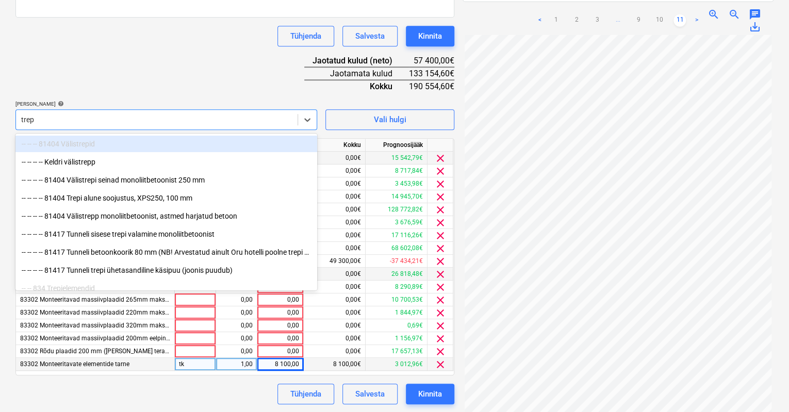
type input "trepi"
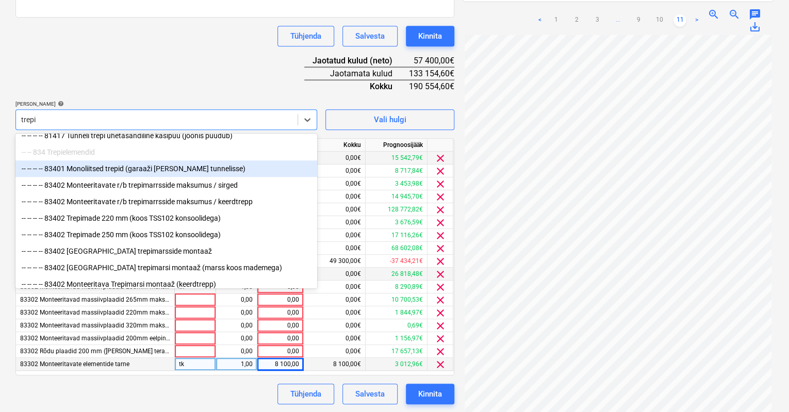
scroll to position [103, 0]
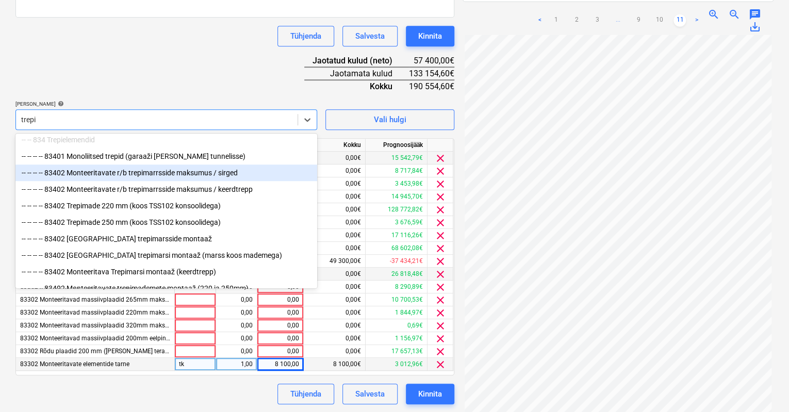
click at [105, 175] on div "-- -- -- -- 83402 Monteeritavate r/b trepimarrsside maksumus / sirged" at bounding box center [166, 172] width 302 height 16
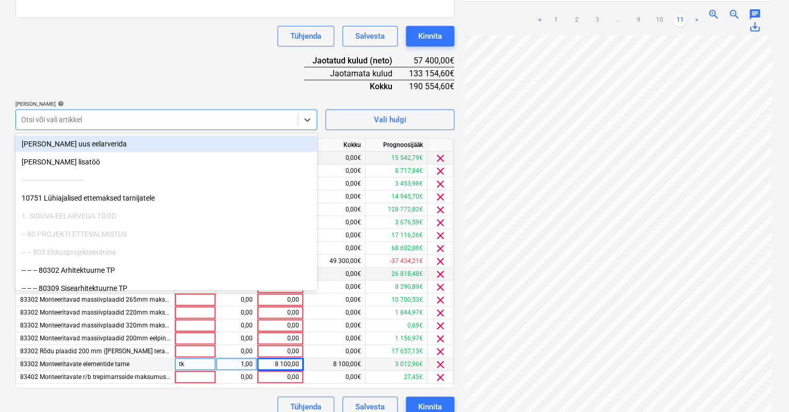
click at [123, 114] on div at bounding box center [156, 119] width 271 height 10
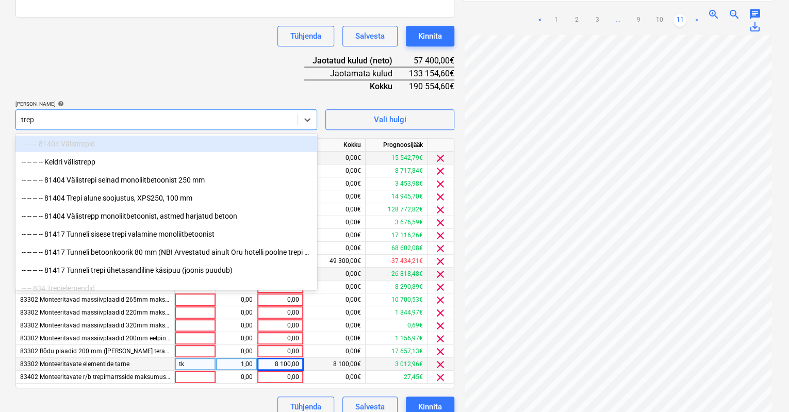
type input "trepi"
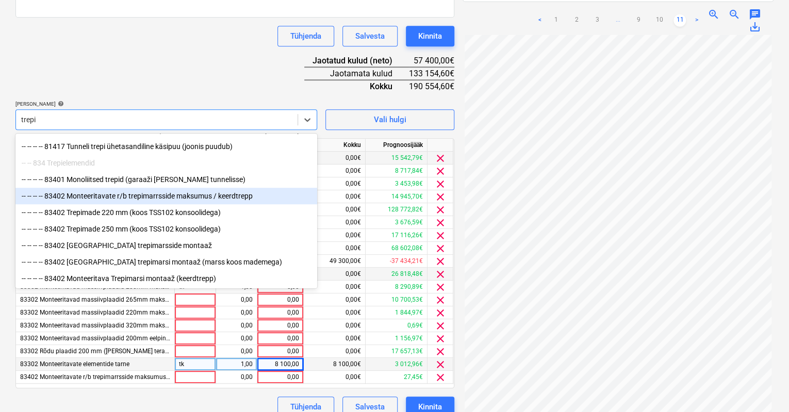
scroll to position [154, 0]
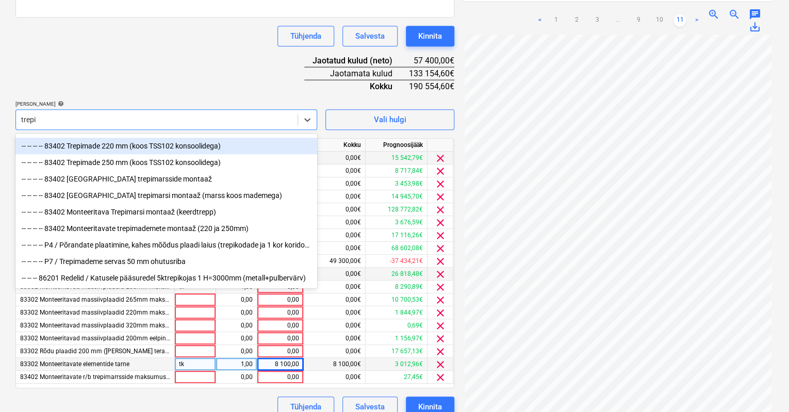
click at [85, 143] on div "-- -- -- -- 83402 Trepimade 220 mm (koos TSS102 konsoolidega)" at bounding box center [166, 146] width 302 height 16
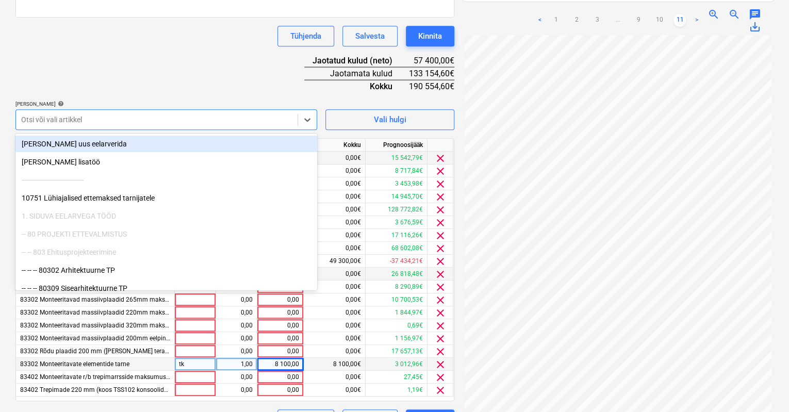
click at [97, 119] on div at bounding box center [156, 119] width 271 height 10
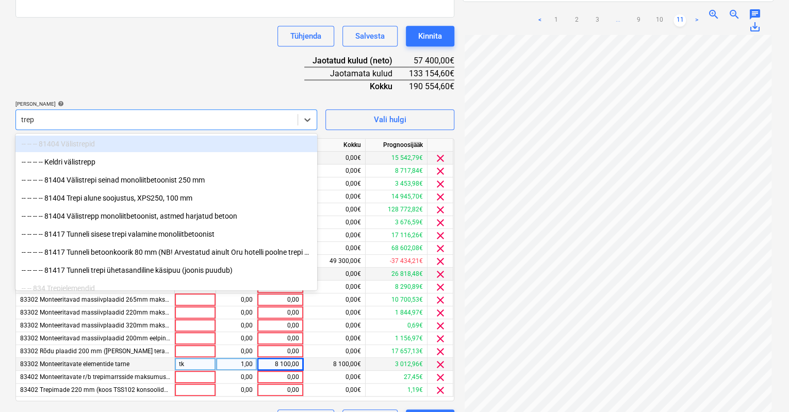
type input "trepi"
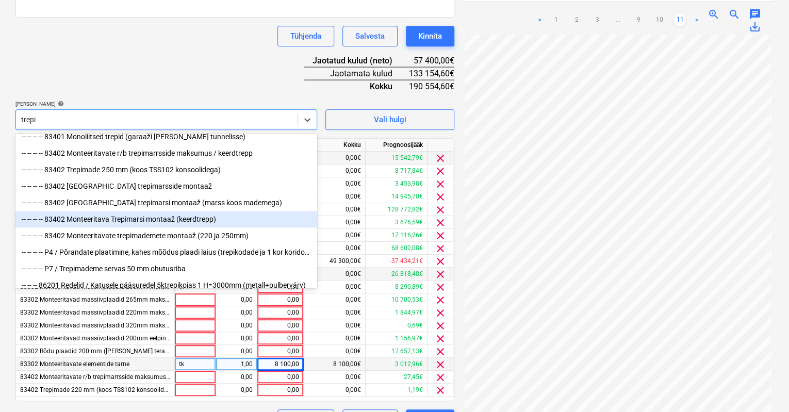
scroll to position [137, 0]
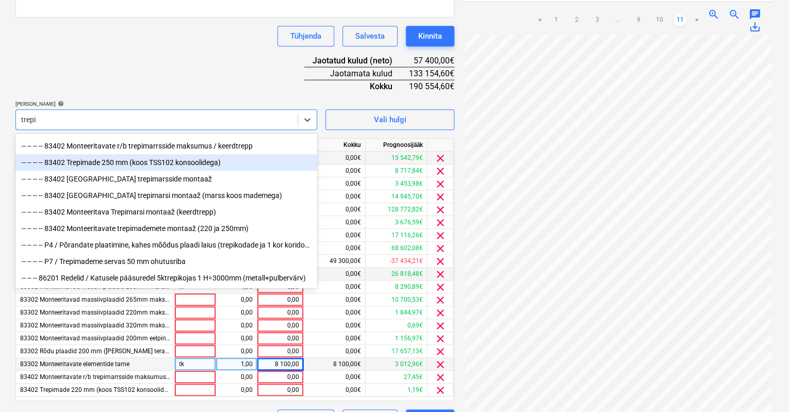
click at [106, 160] on div "-- -- -- -- 83402 Trepimade 250 mm (koos TSS102 konsoolidega)" at bounding box center [166, 162] width 302 height 16
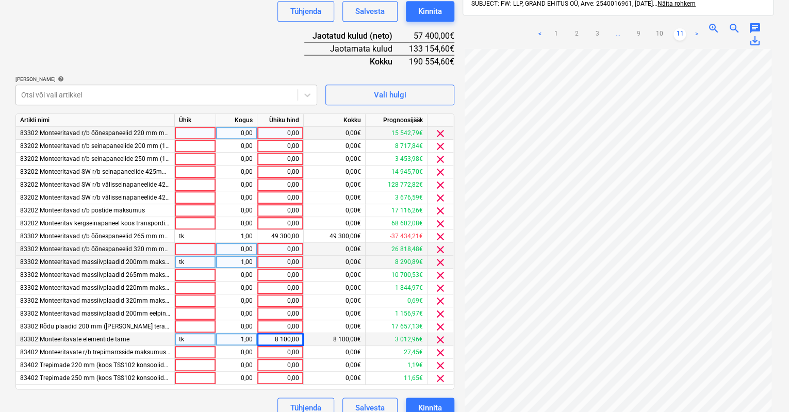
scroll to position [364, 0]
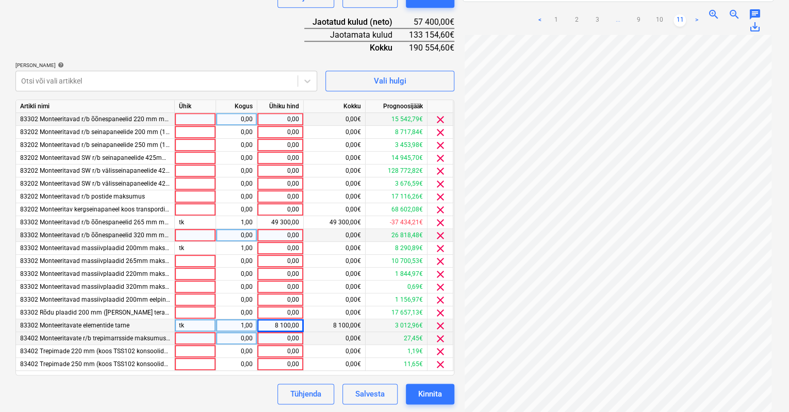
click at [276, 338] on div "0,00" at bounding box center [280, 338] width 38 height 13
type input "4000"
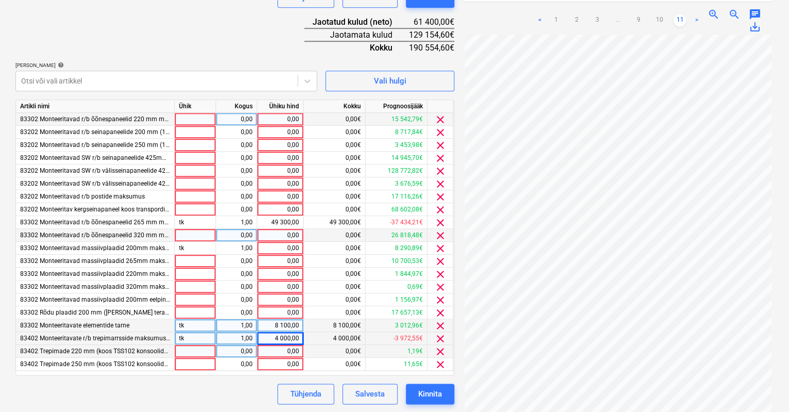
click at [282, 351] on div "0,00" at bounding box center [280, 351] width 38 height 13
click at [287, 349] on input at bounding box center [280, 351] width 46 height 12
type input "7729"
click at [270, 385] on div "Tühjenda Salvesta Kinnita" at bounding box center [361, 393] width 185 height 21
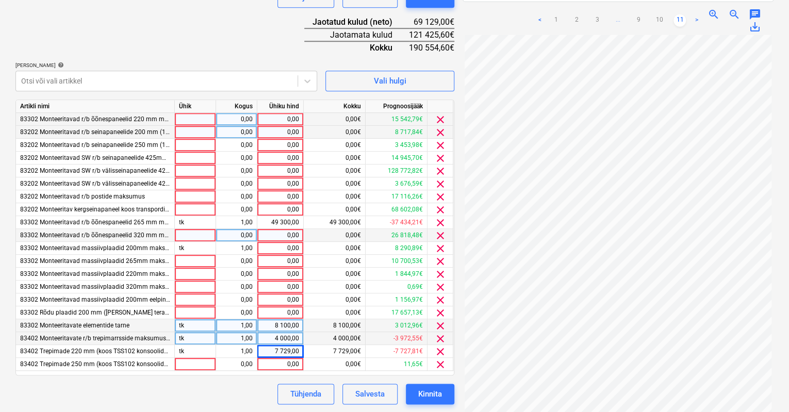
click at [286, 131] on div "0,00" at bounding box center [280, 132] width 38 height 13
click at [288, 130] on input at bounding box center [280, 132] width 46 height 12
type input "30000"
click at [272, 152] on div "0,00" at bounding box center [280, 158] width 38 height 13
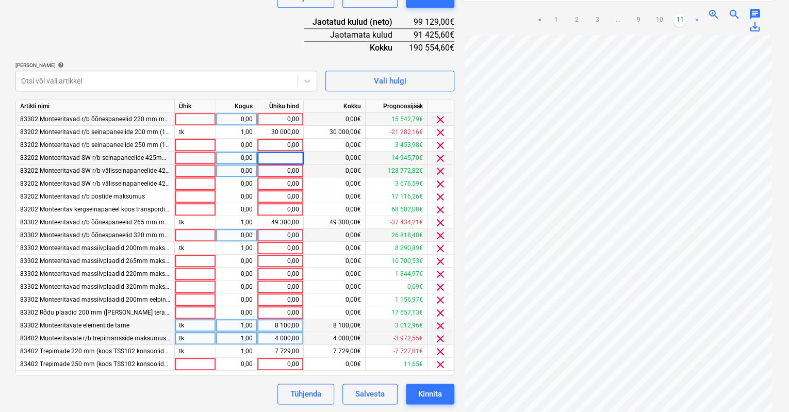
click at [278, 171] on div "0,00" at bounding box center [280, 170] width 38 height 13
type input "72000"
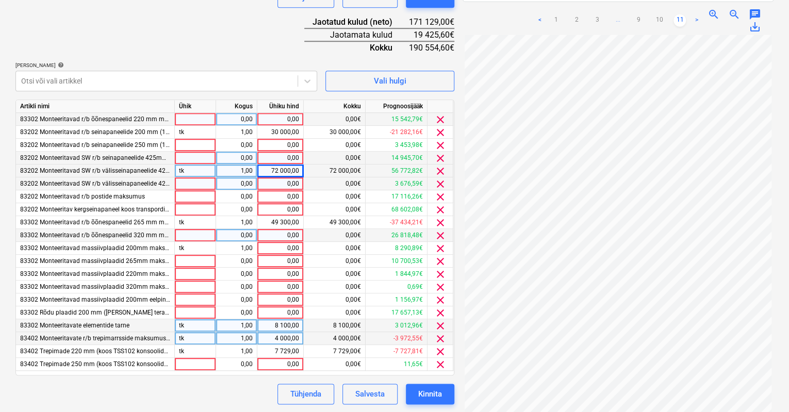
click at [284, 183] on div "0,00" at bounding box center [280, 183] width 38 height 13
click at [278, 117] on div "0,00" at bounding box center [280, 119] width 38 height 13
type input "1500"
click at [270, 183] on div "0,00" at bounding box center [280, 183] width 38 height 13
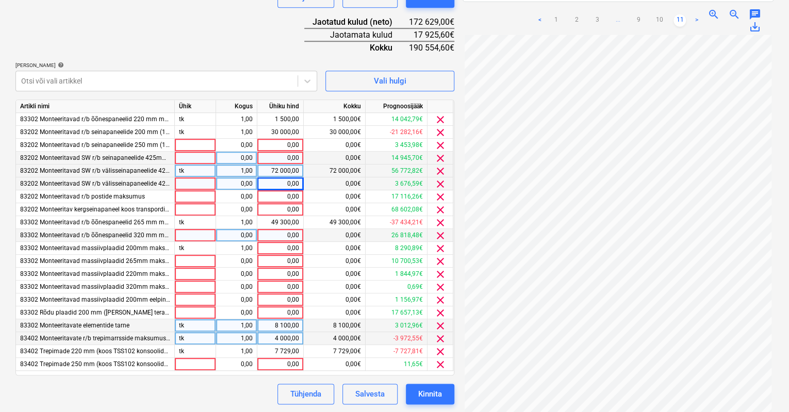
click at [277, 167] on div "72 000,00" at bounding box center [280, 170] width 38 height 13
type input "88000"
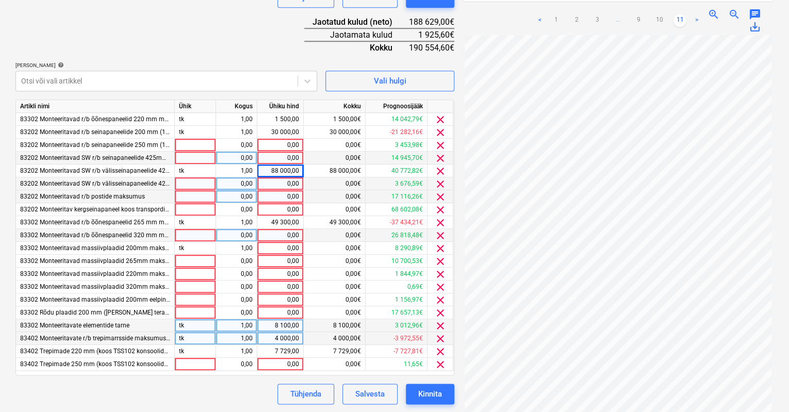
click at [274, 195] on div "0,00" at bounding box center [280, 196] width 38 height 13
click at [295, 193] on input at bounding box center [280, 196] width 46 height 12
type input "7000"
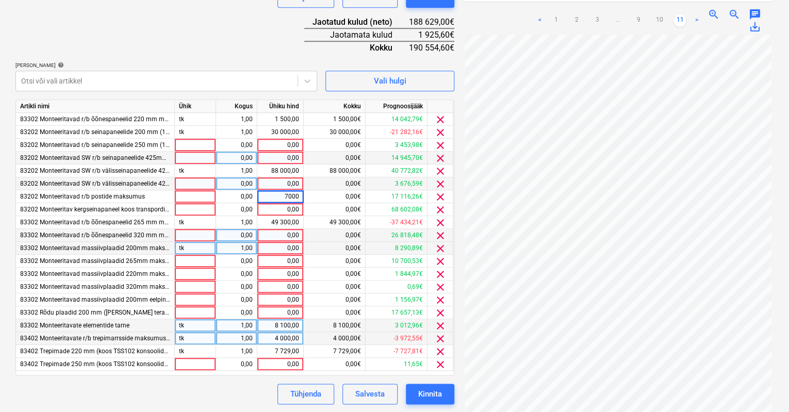
click at [286, 244] on div "0,00" at bounding box center [280, 248] width 38 height 13
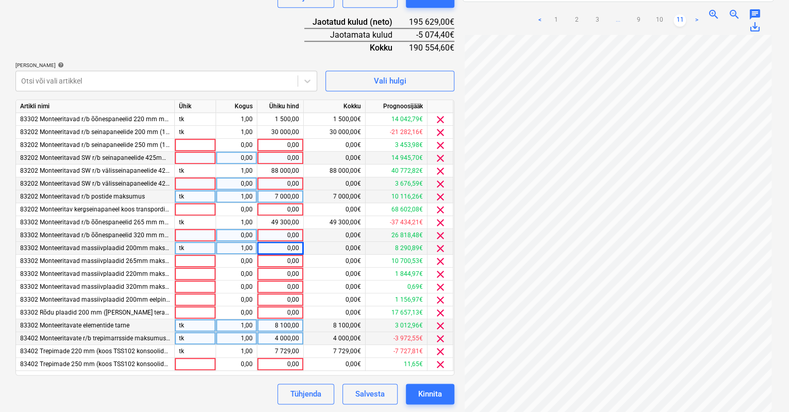
click at [272, 195] on div "7 000,00" at bounding box center [280, 196] width 38 height 13
click at [278, 178] on div "0,00" at bounding box center [280, 183] width 38 height 13
type input "7000"
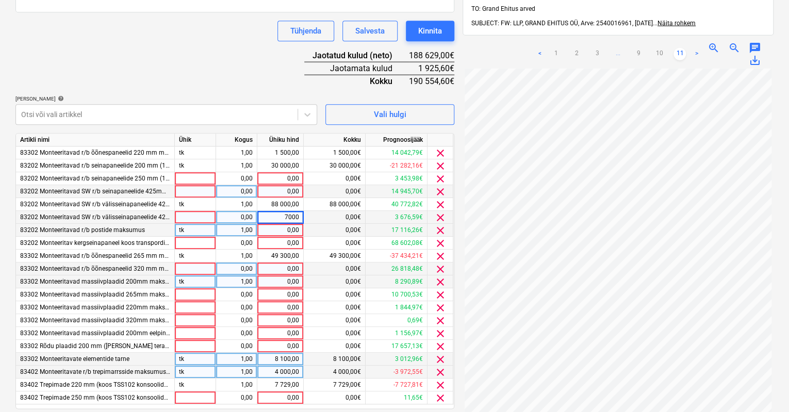
scroll to position [313, 0]
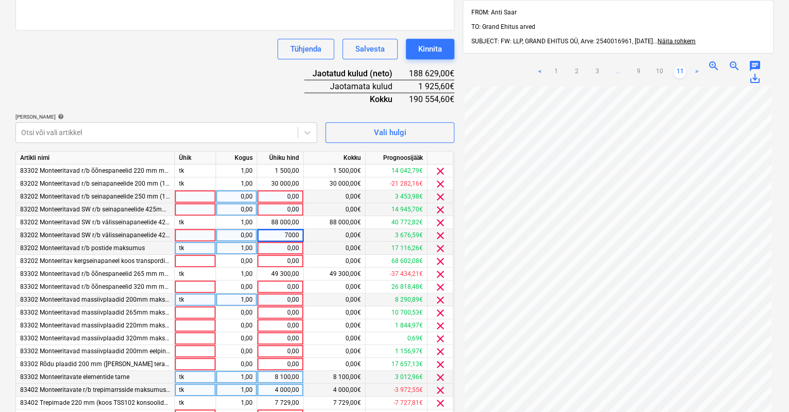
click at [282, 191] on div "0,00" at bounding box center [280, 196] width 38 height 13
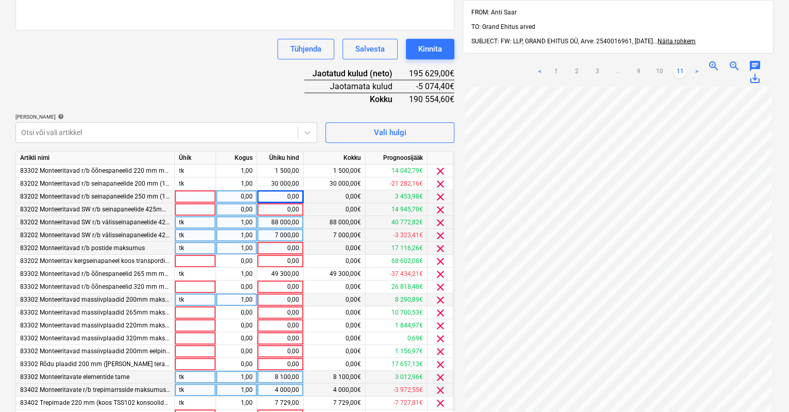
drag, startPoint x: 274, startPoint y: 219, endPoint x: 279, endPoint y: 220, distance: 5.7
click at [279, 220] on div "88 000,00" at bounding box center [280, 222] width 38 height 13
type input "82000"
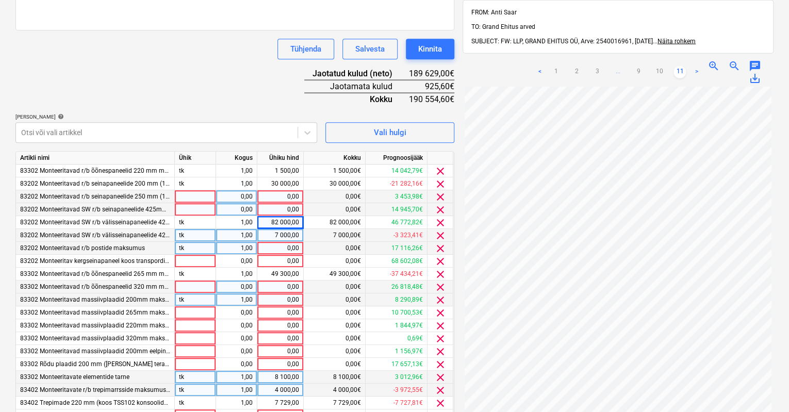
click at [294, 286] on div "0,00" at bounding box center [280, 286] width 38 height 13
click at [285, 193] on div "0,00" at bounding box center [280, 196] width 38 height 13
type input "925,60"
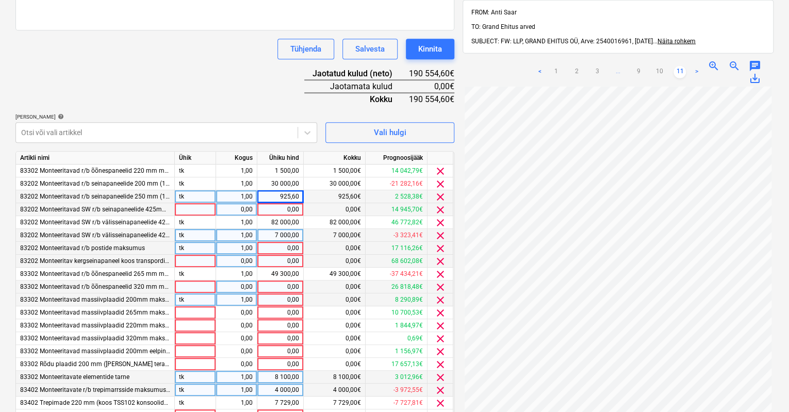
click at [271, 261] on div "0,00" at bounding box center [280, 261] width 38 height 13
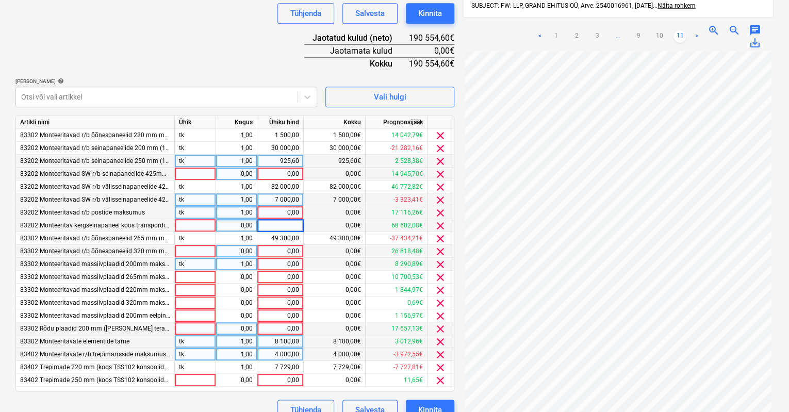
scroll to position [364, 0]
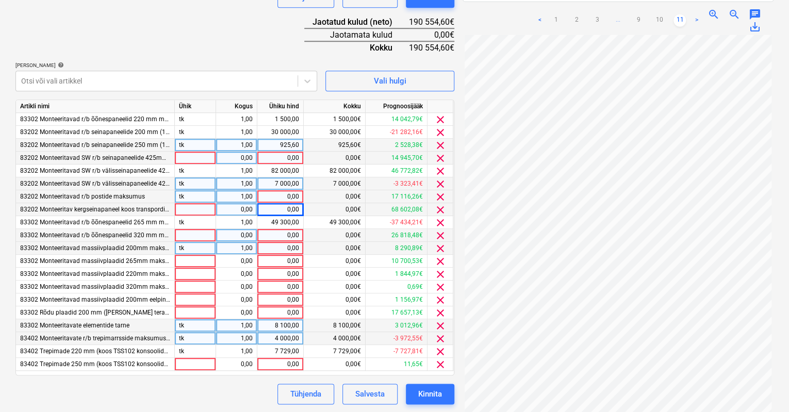
click at [198, 403] on div "Tühjenda Salvesta Kinnita" at bounding box center [234, 393] width 439 height 21
click at [439, 155] on span "clear" at bounding box center [440, 158] width 12 height 12
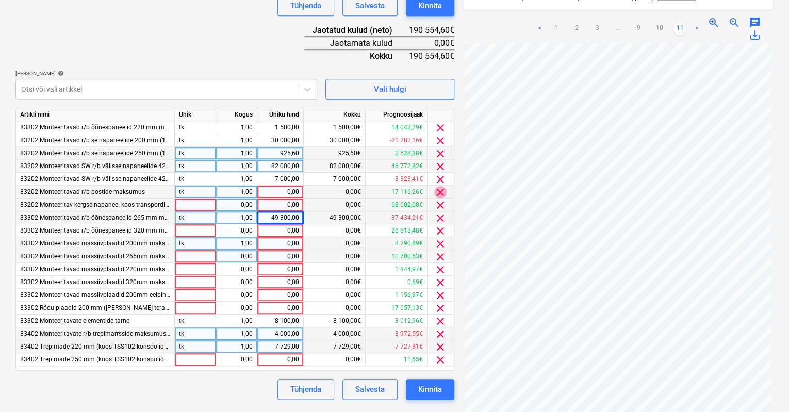
click at [440, 191] on span "clear" at bounding box center [440, 192] width 12 height 12
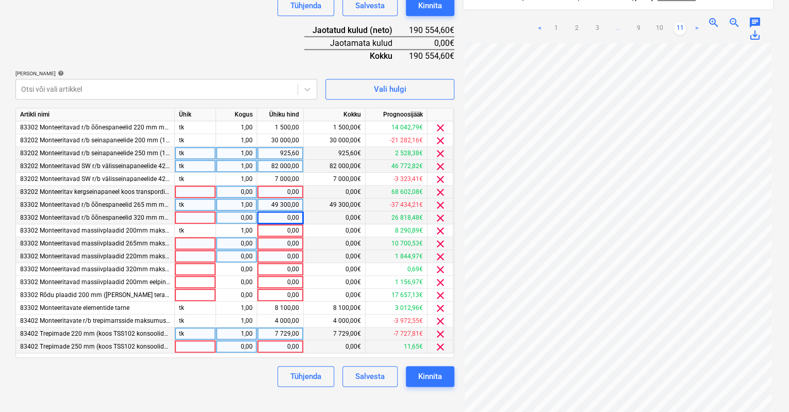
click at [442, 190] on span "clear" at bounding box center [440, 192] width 12 height 12
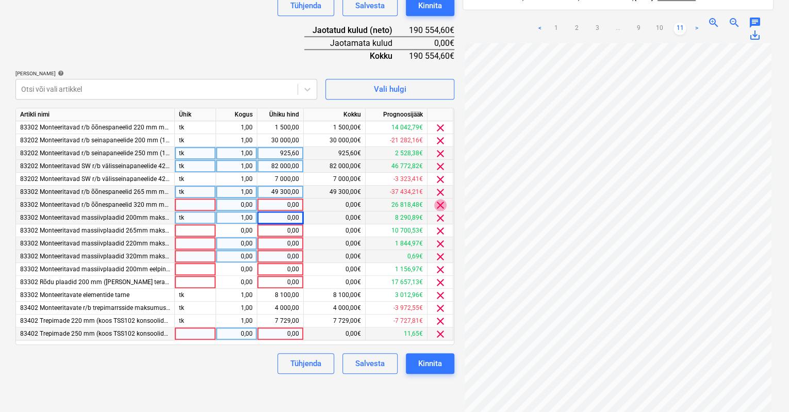
click at [442, 204] on span "clear" at bounding box center [440, 205] width 12 height 12
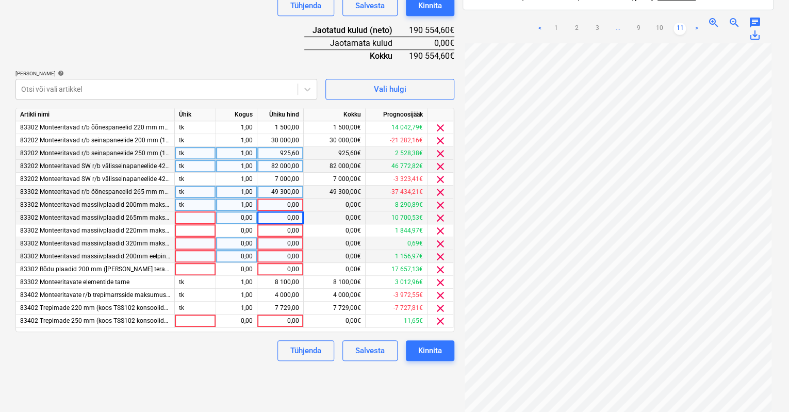
click at [441, 203] on span "clear" at bounding box center [440, 205] width 12 height 12
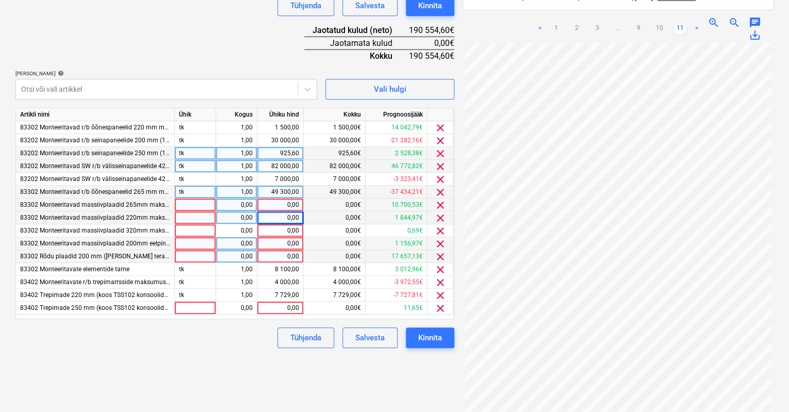
click at [441, 203] on span "clear" at bounding box center [440, 205] width 12 height 12
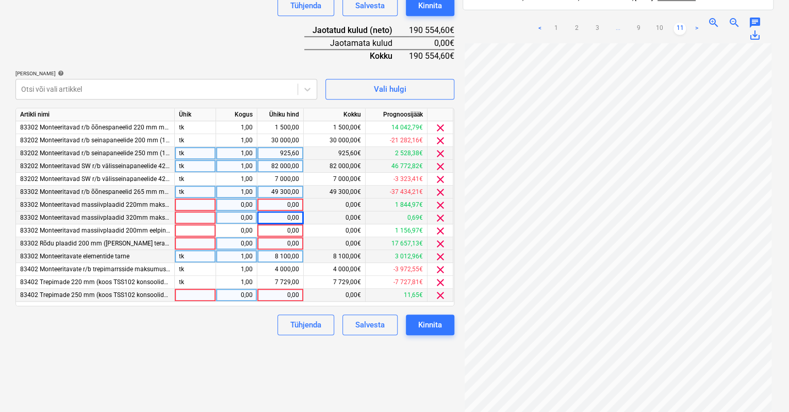
click at [439, 294] on span "clear" at bounding box center [440, 295] width 12 height 12
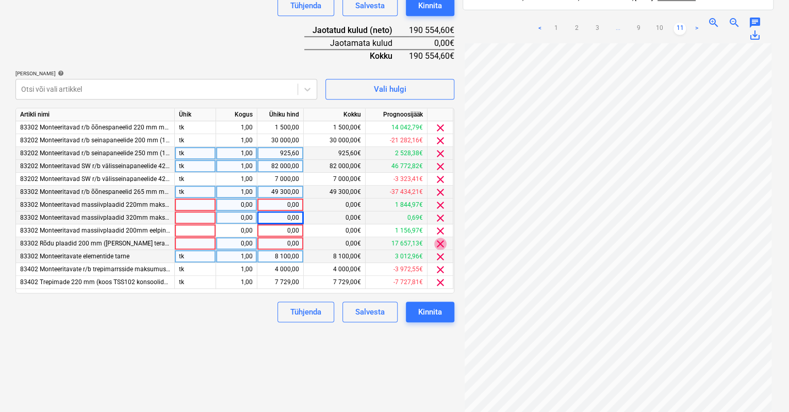
click at [442, 241] on span "clear" at bounding box center [440, 244] width 12 height 12
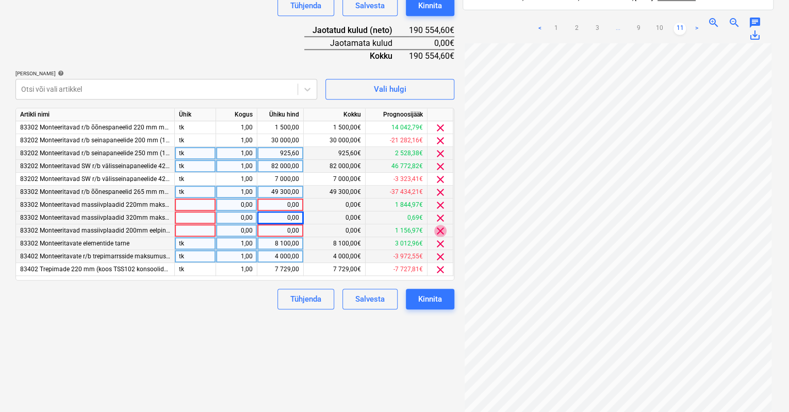
click at [441, 228] on span "clear" at bounding box center [440, 231] width 12 height 12
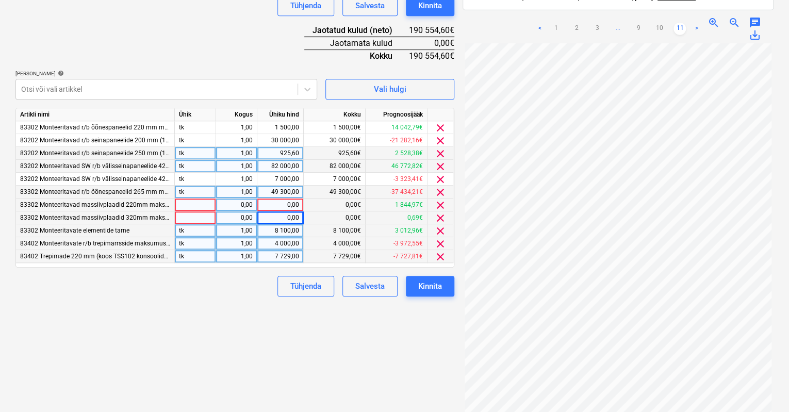
click at [444, 200] on span "clear" at bounding box center [440, 205] width 12 height 12
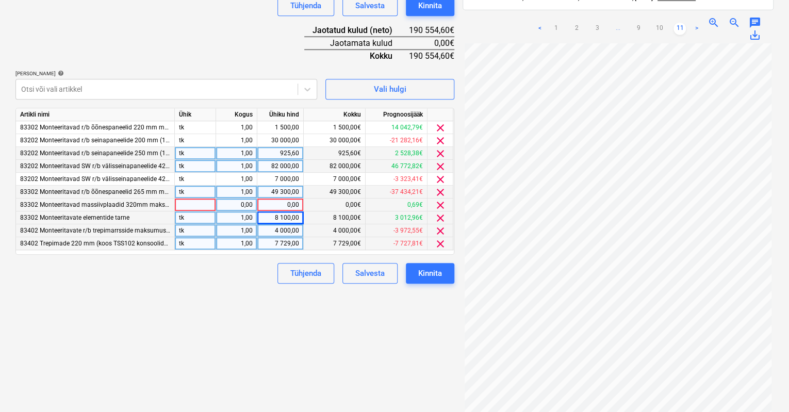
click at [441, 202] on span "clear" at bounding box center [440, 205] width 12 height 12
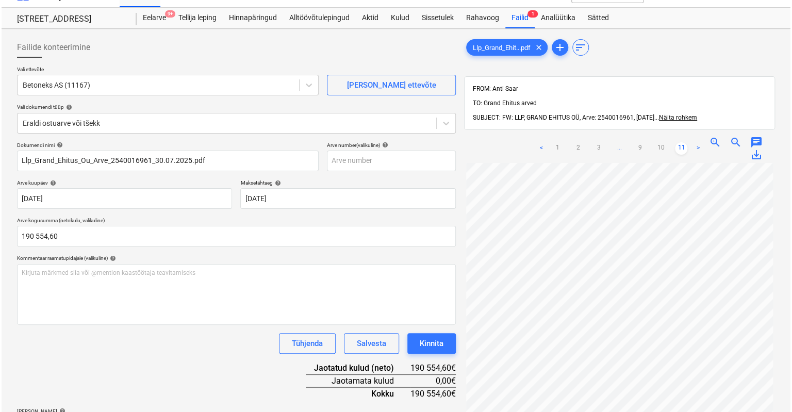
scroll to position [52, 0]
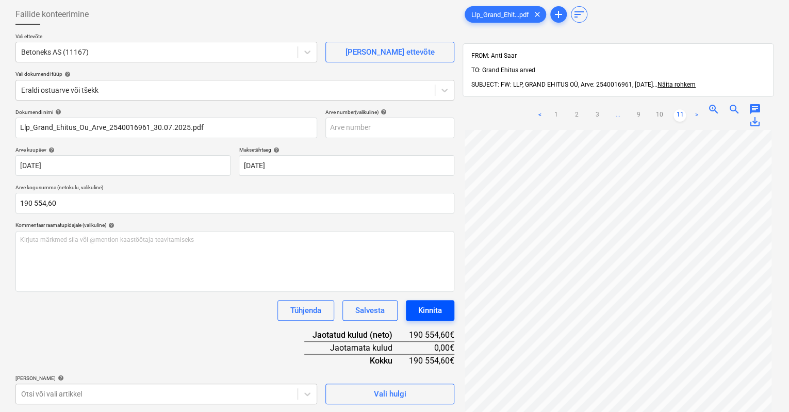
click at [435, 309] on div "Kinnita" at bounding box center [430, 310] width 24 height 13
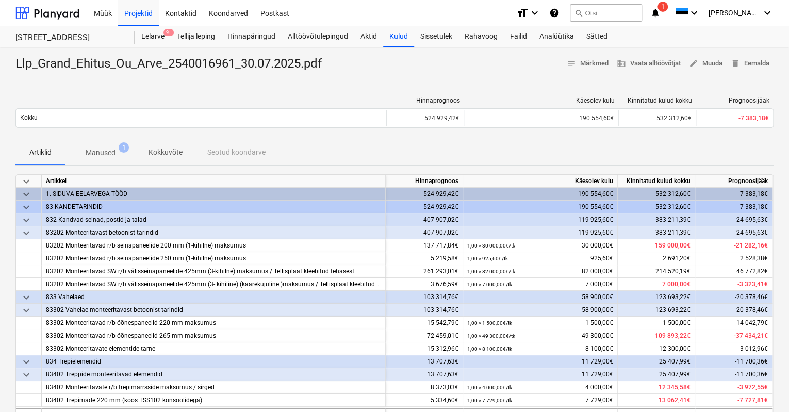
click at [662, 12] on span "notifications 1" at bounding box center [656, 13] width 12 height 12
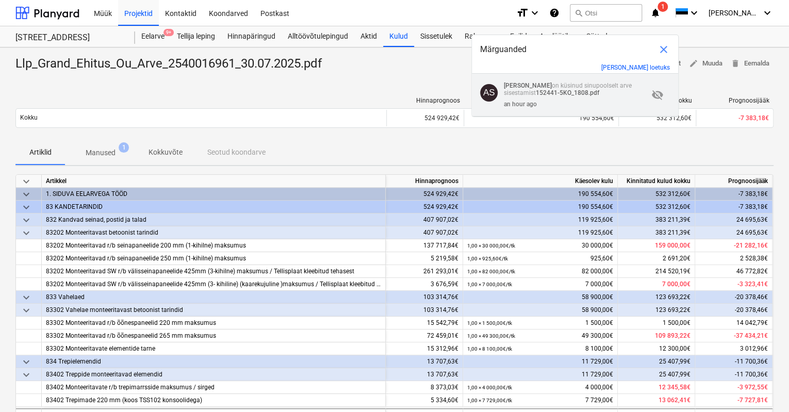
click at [600, 88] on p "[PERSON_NAME] on küsinud sinupoolselt arve sisestamist 152441-5KO_1808.pdf" at bounding box center [576, 89] width 144 height 14
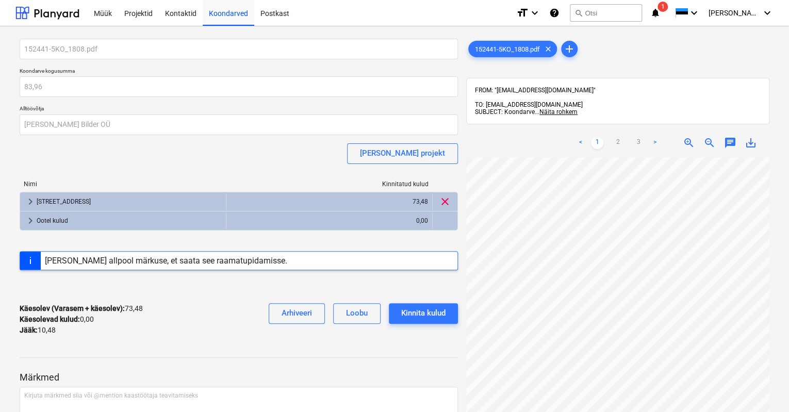
click at [660, 7] on icon "notifications" at bounding box center [655, 13] width 10 height 12
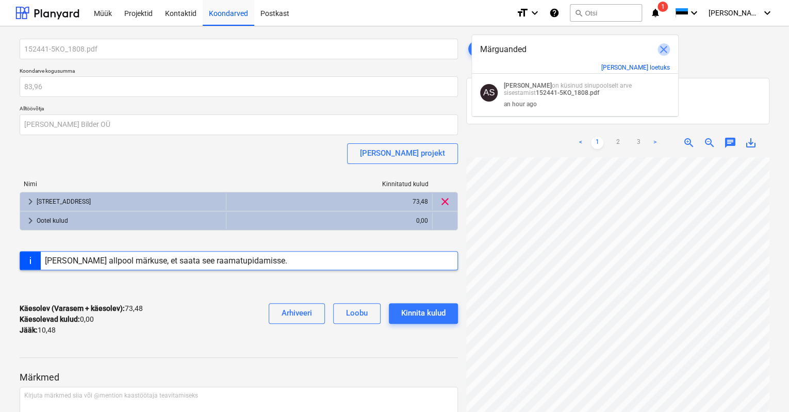
click at [662, 49] on span "close" at bounding box center [663, 49] width 12 height 12
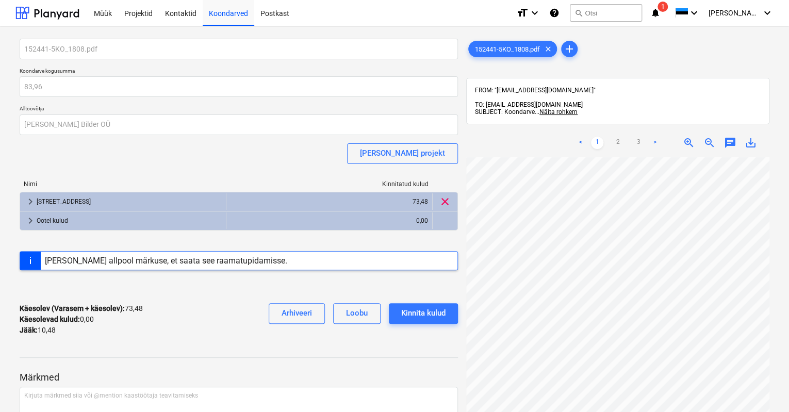
click at [668, 4] on span "1" at bounding box center [662, 7] width 10 height 10
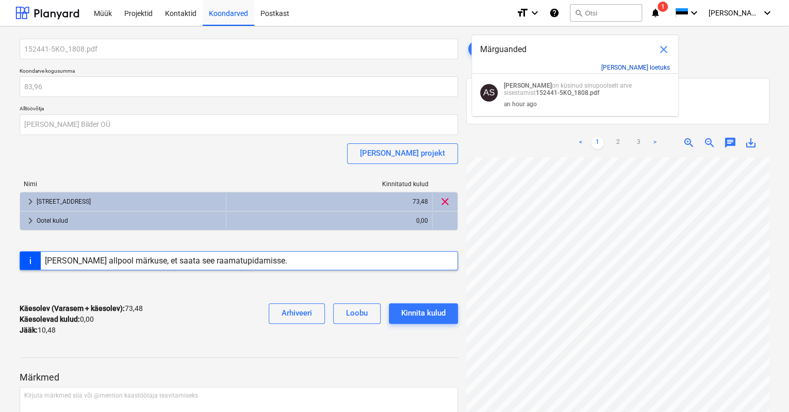
click at [659, 69] on button "[PERSON_NAME] loetuks" at bounding box center [635, 67] width 69 height 7
